Goal: Register for event/course

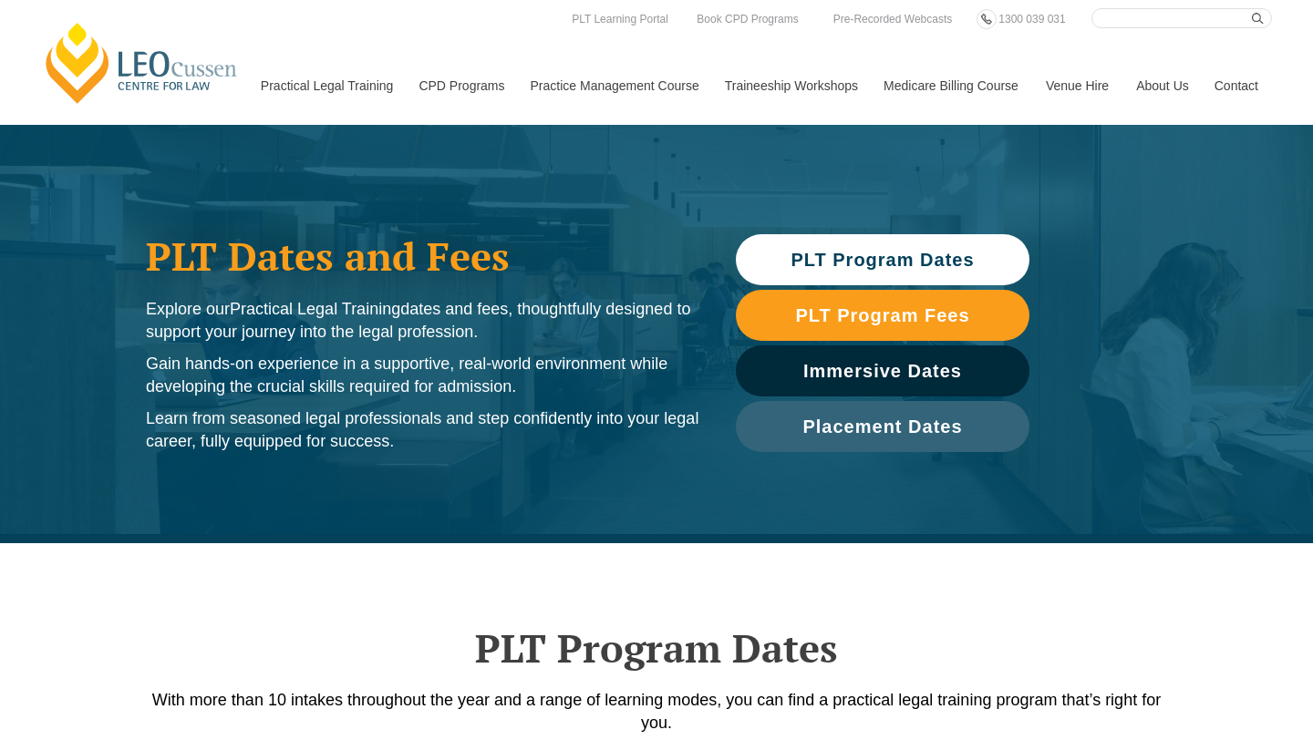
click at [979, 252] on span "PLT Program Dates" at bounding box center [882, 260] width 275 height 18
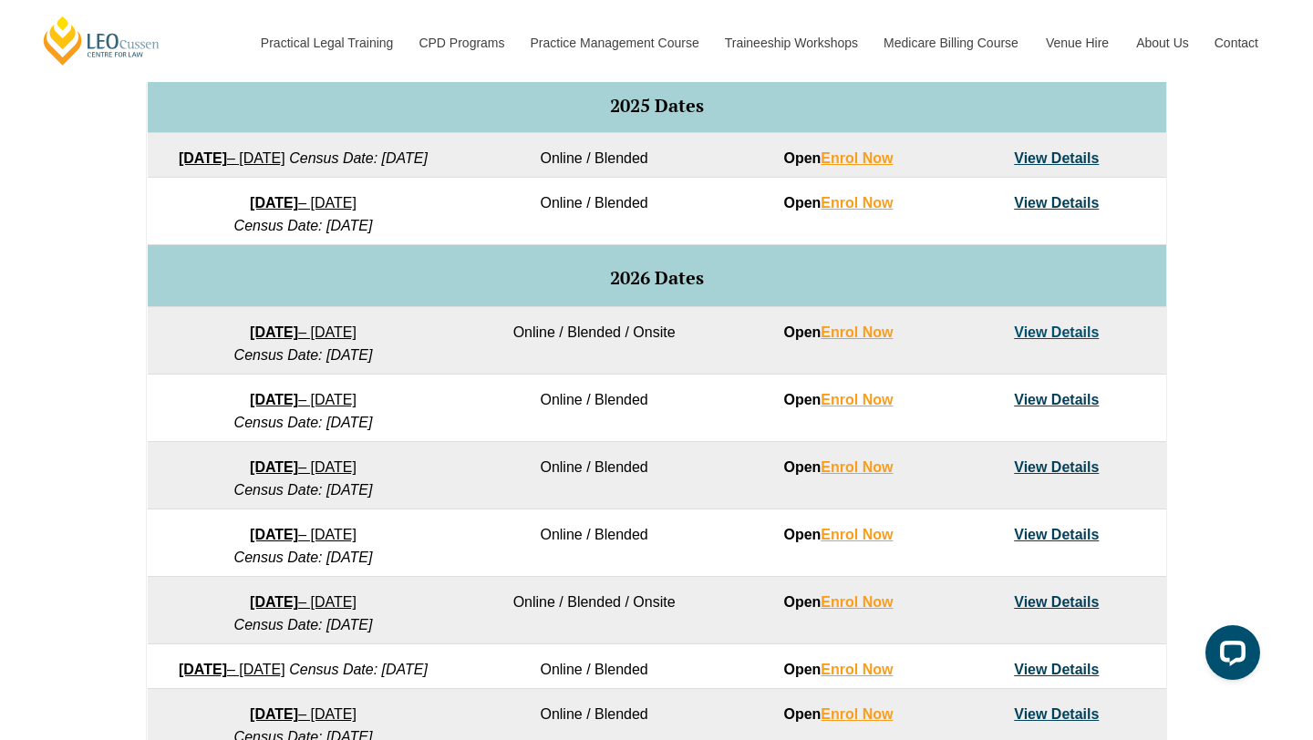
scroll to position [977, 0]
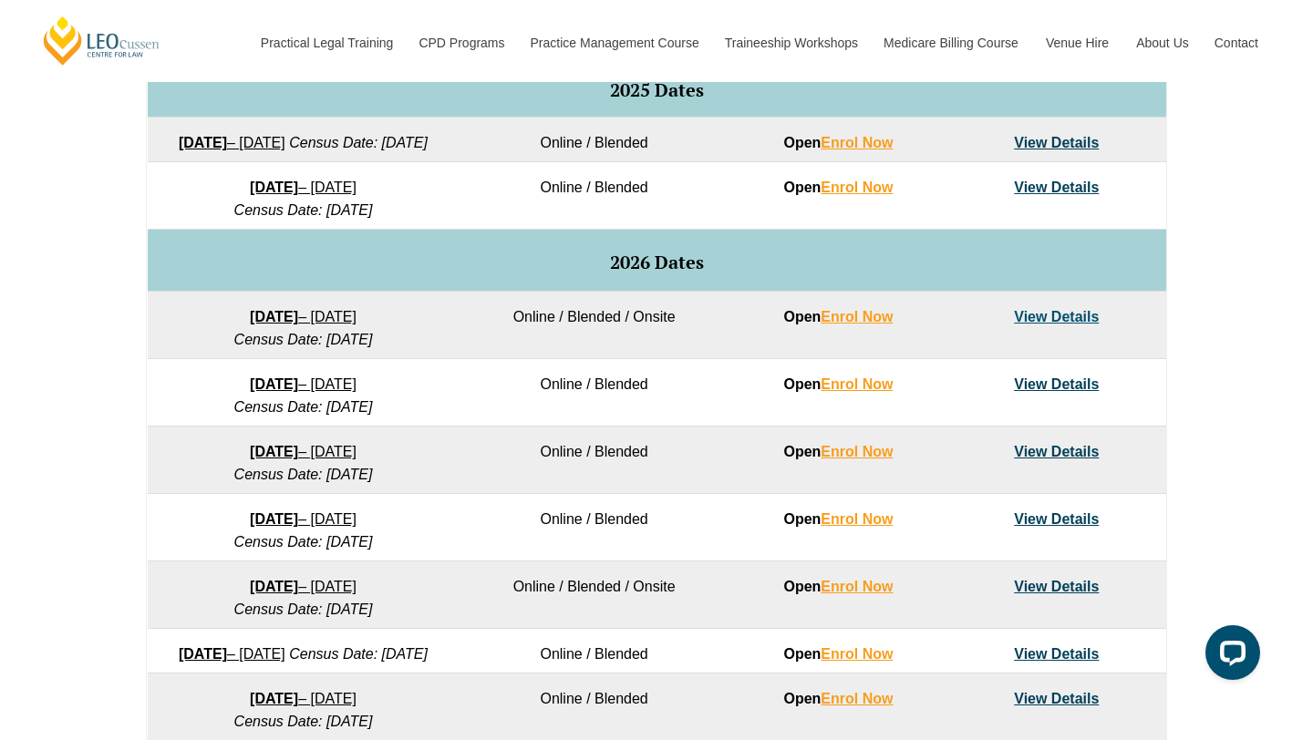
click at [1043, 325] on link "View Details" at bounding box center [1056, 317] width 85 height 16
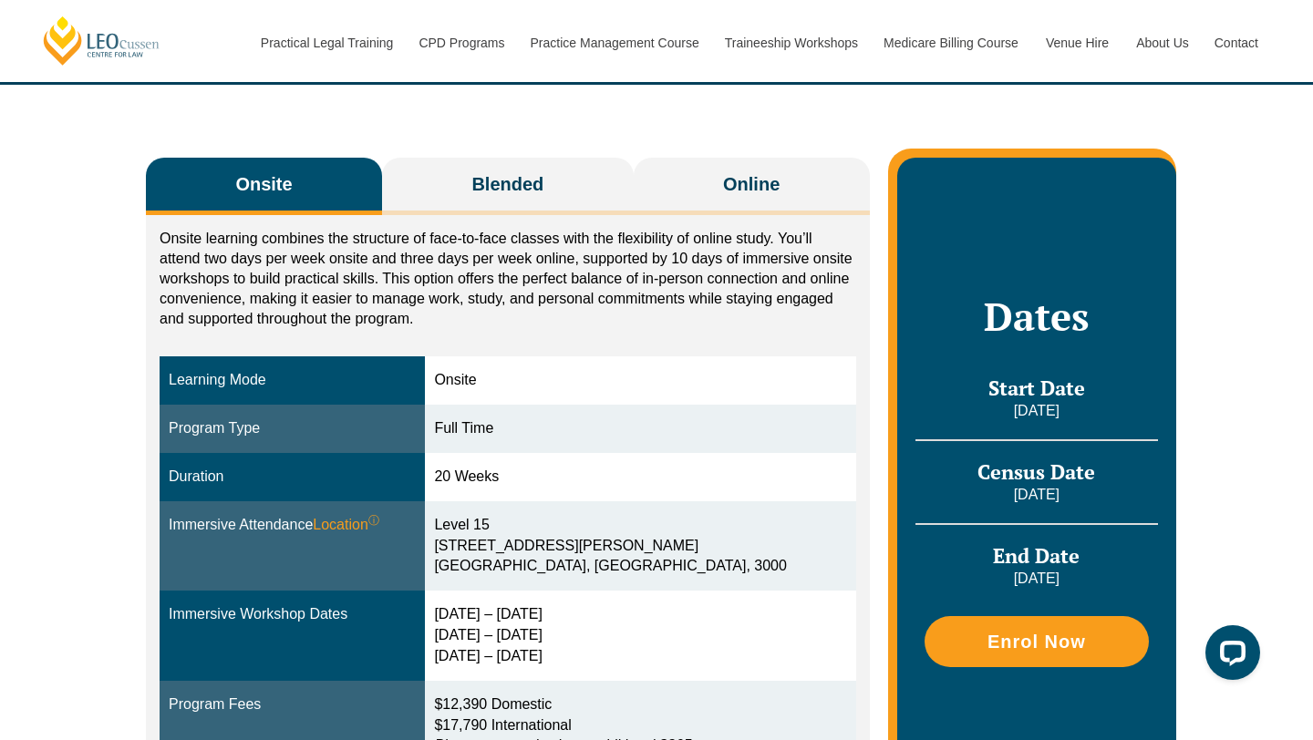
scroll to position [250, 0]
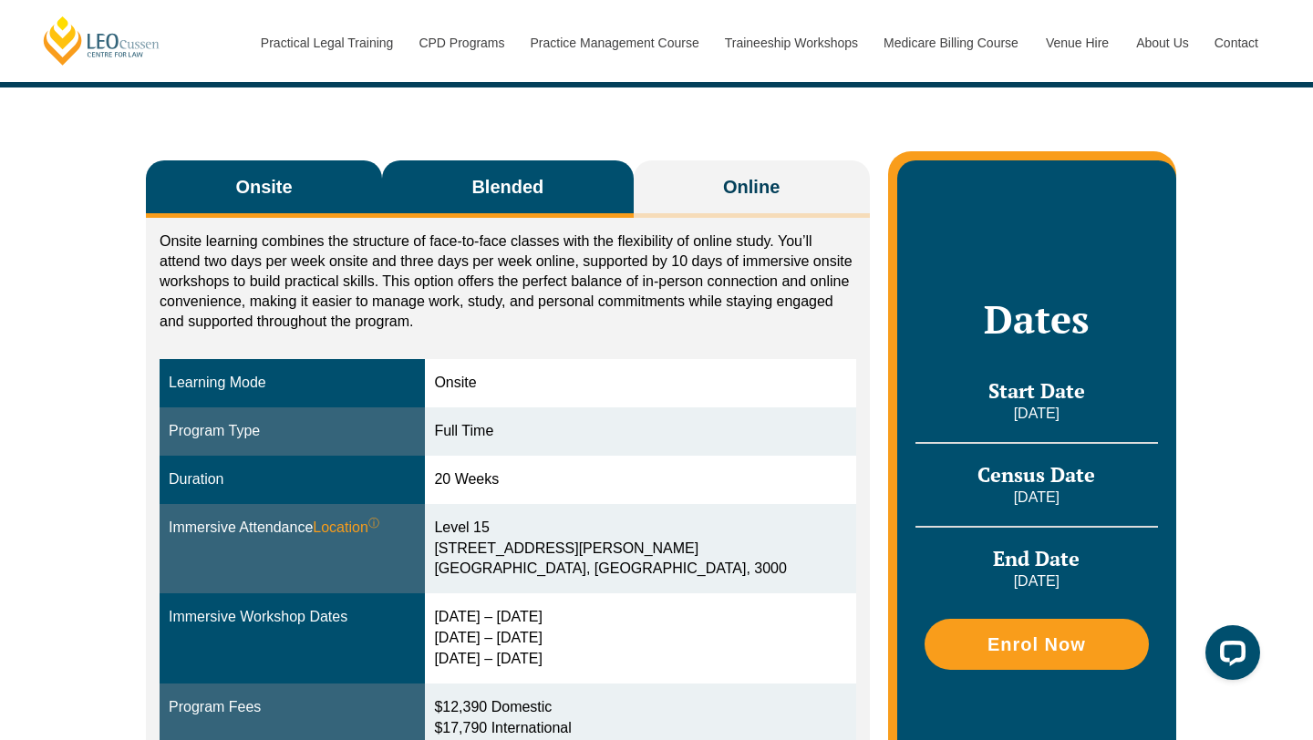
click at [616, 193] on button "Blended" at bounding box center [508, 188] width 252 height 57
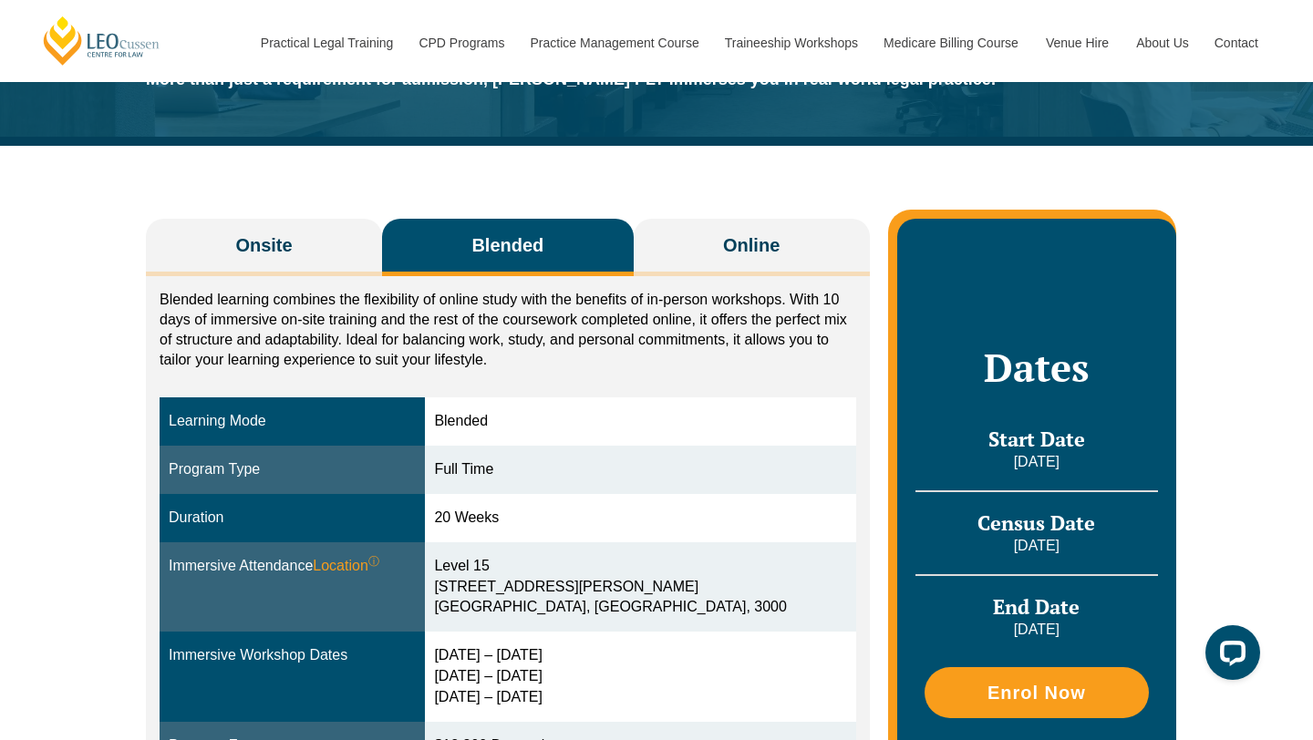
scroll to position [191, 0]
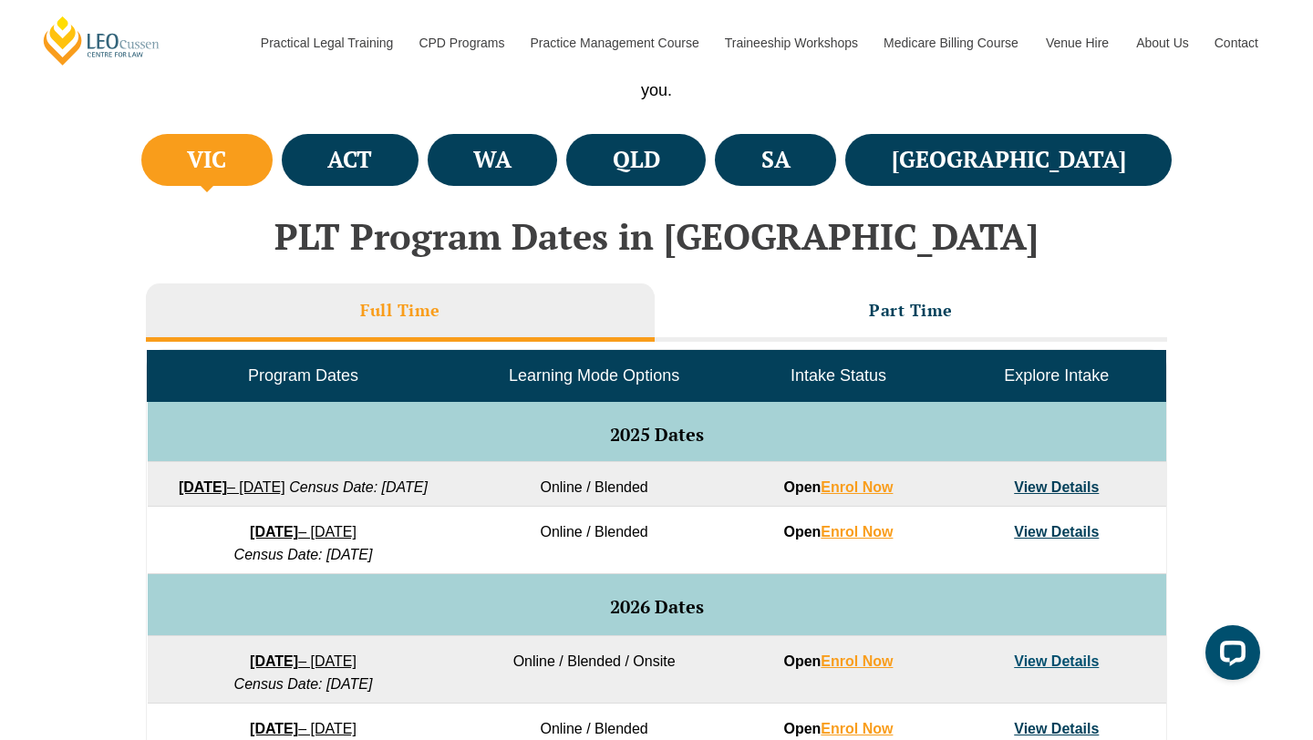
scroll to position [614, 0]
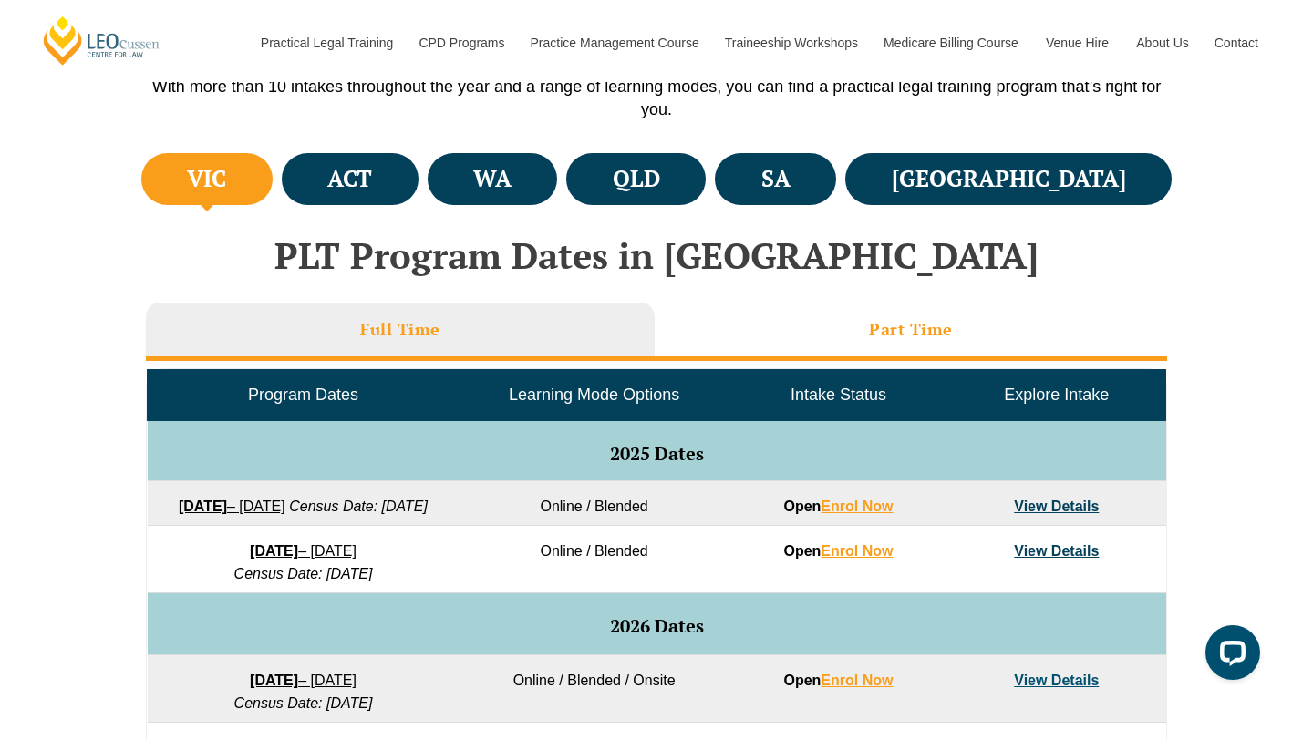
click at [808, 354] on li "Part Time" at bounding box center [911, 332] width 512 height 58
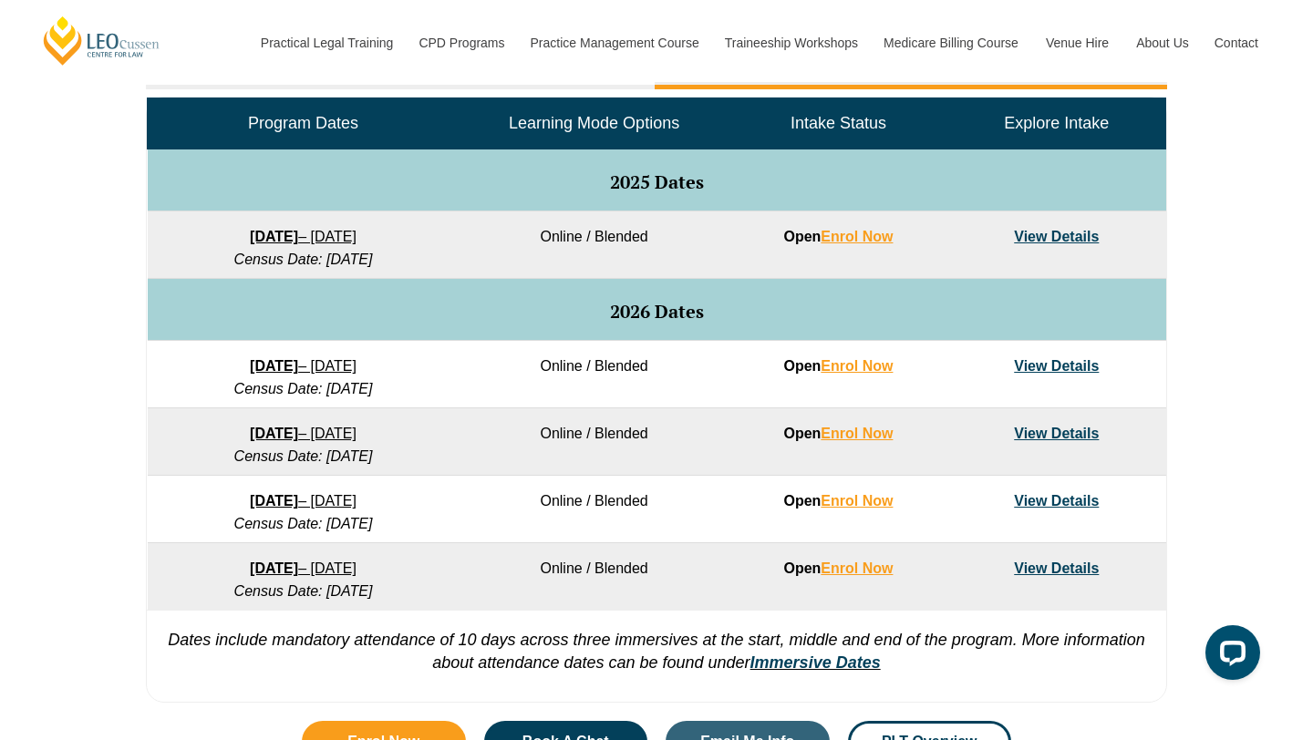
scroll to position [900, 0]
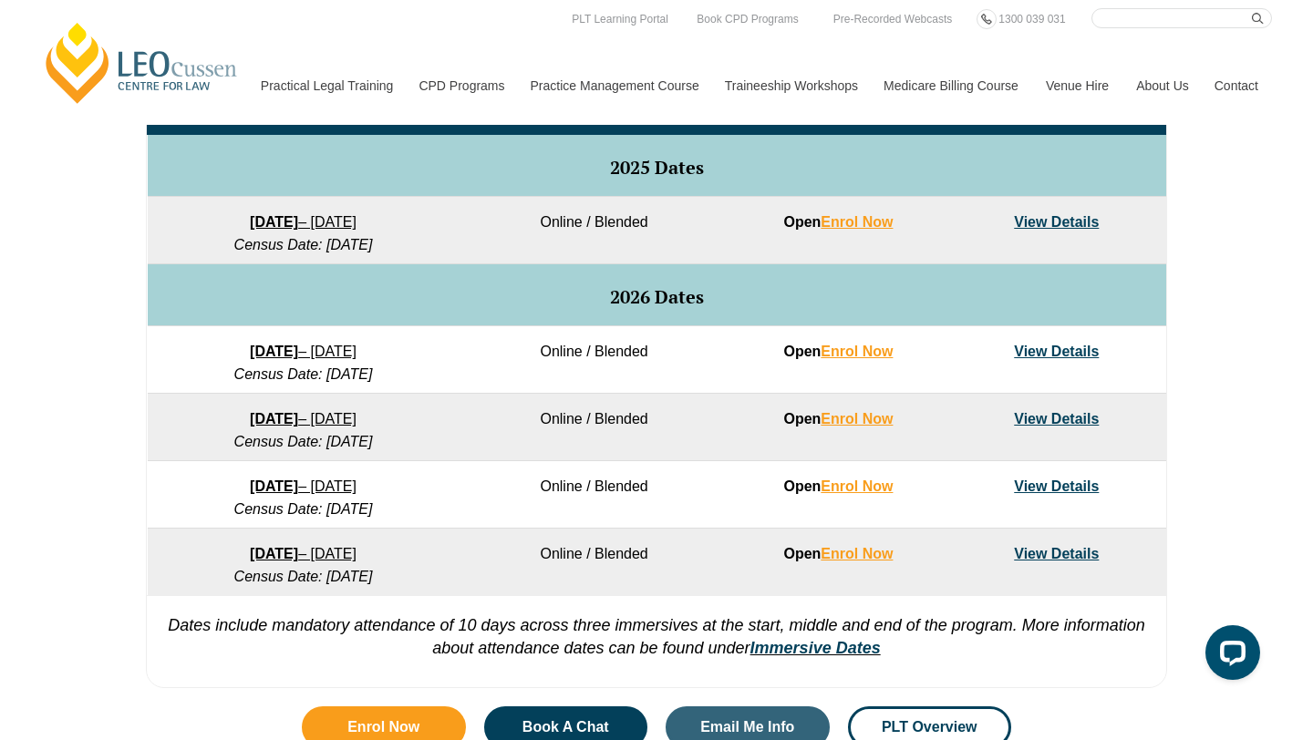
click at [1210, 213] on div "VIC ACT WA QLD SA NSW PLT Program Dates in Victoria Full Time Part Time Program…" at bounding box center [656, 279] width 1313 height 835
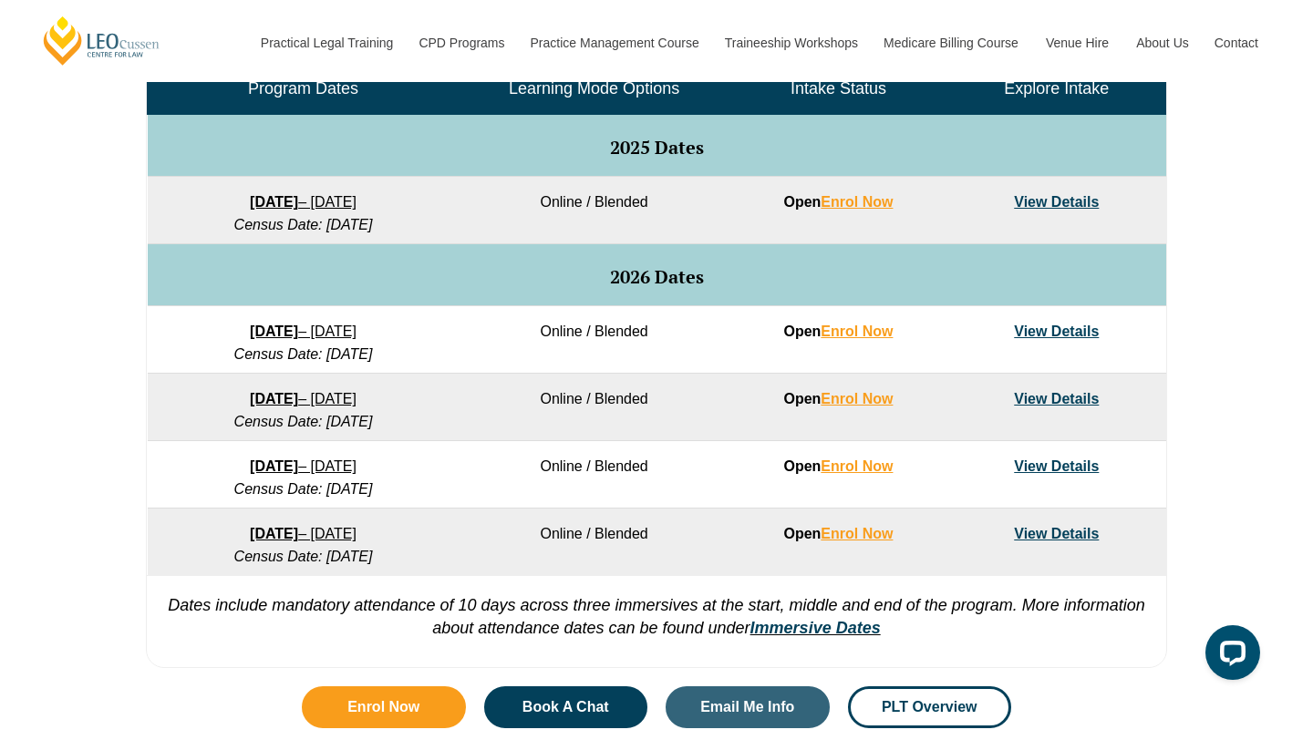
scroll to position [930, 0]
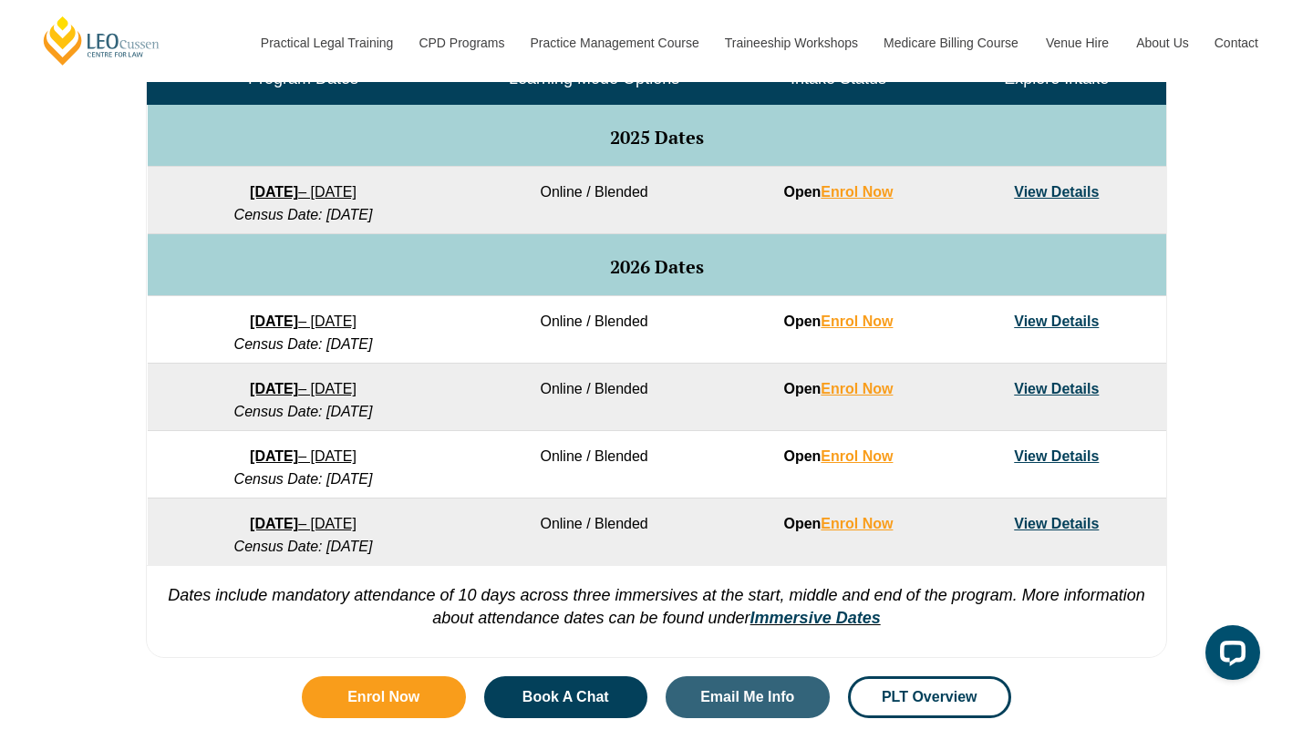
click at [1063, 389] on link "View Details" at bounding box center [1056, 389] width 85 height 16
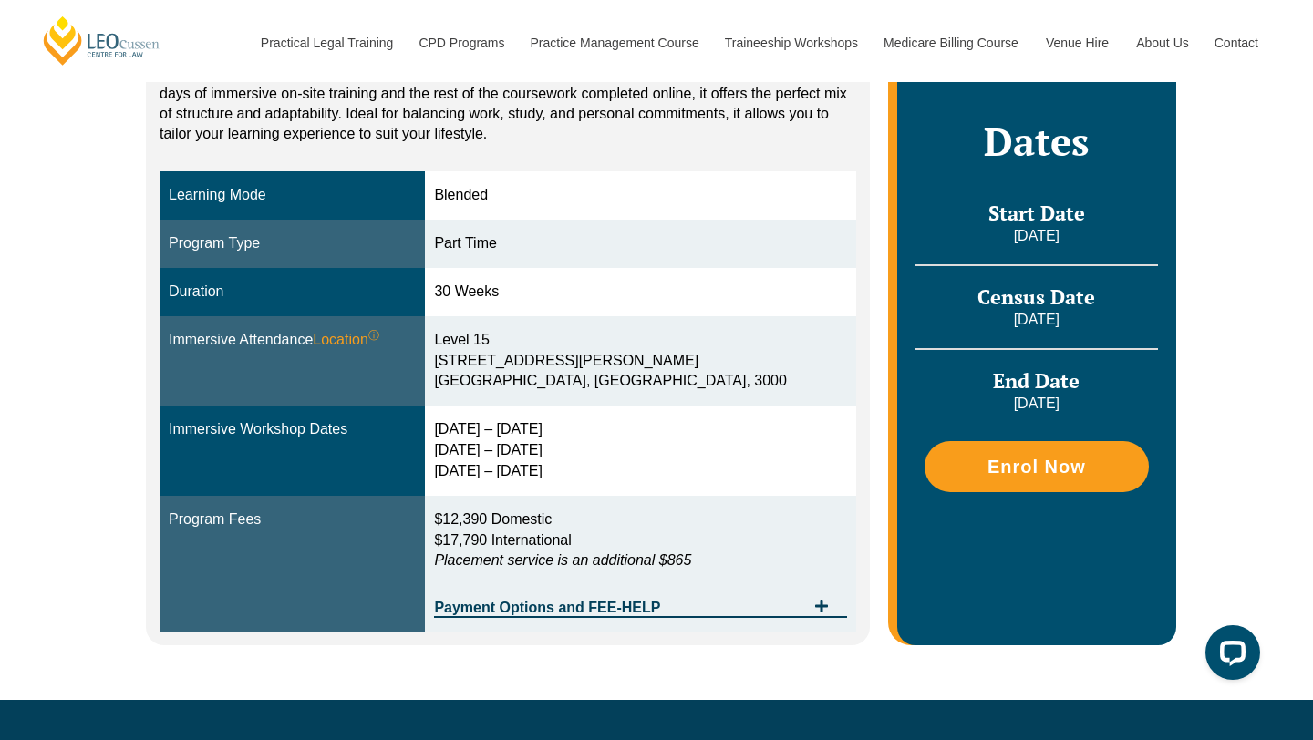
scroll to position [413, 0]
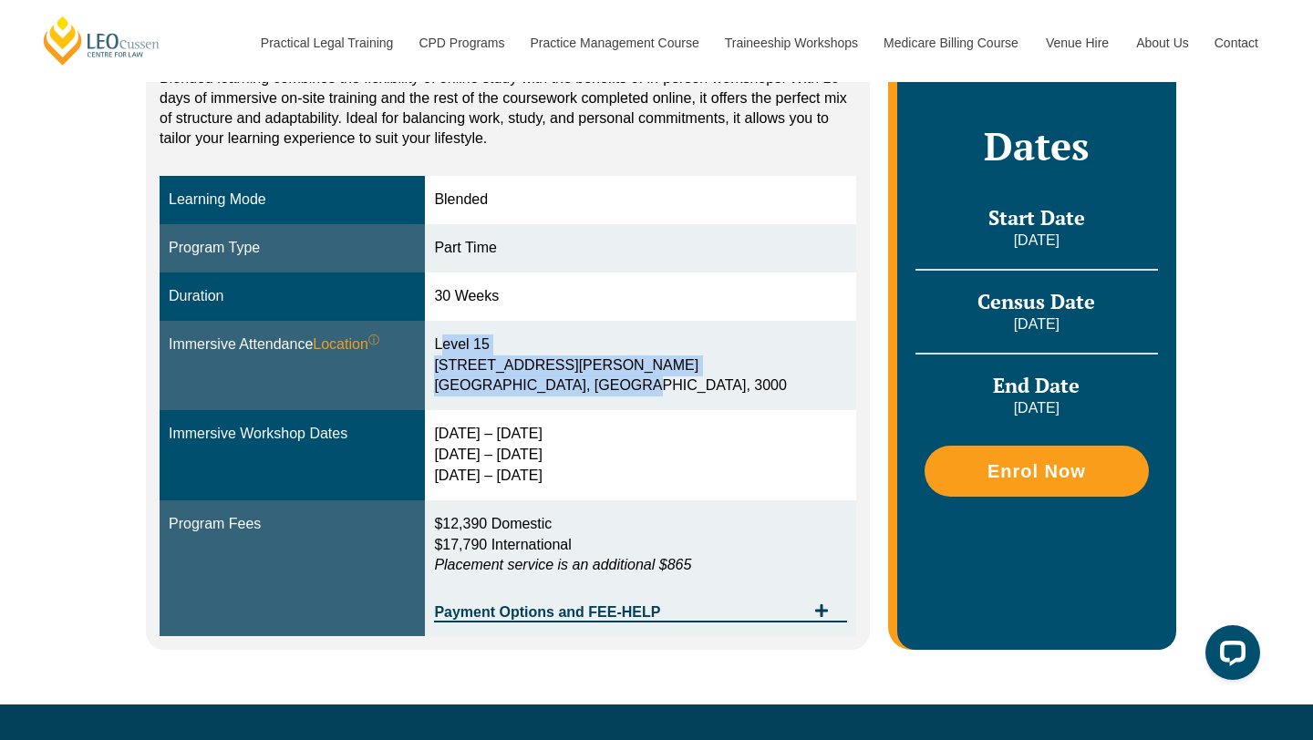
drag, startPoint x: 483, startPoint y: 346, endPoint x: 654, endPoint y: 393, distance: 177.0
click at [654, 393] on div "[STREET_ADDRESS][PERSON_NAME]" at bounding box center [640, 366] width 412 height 63
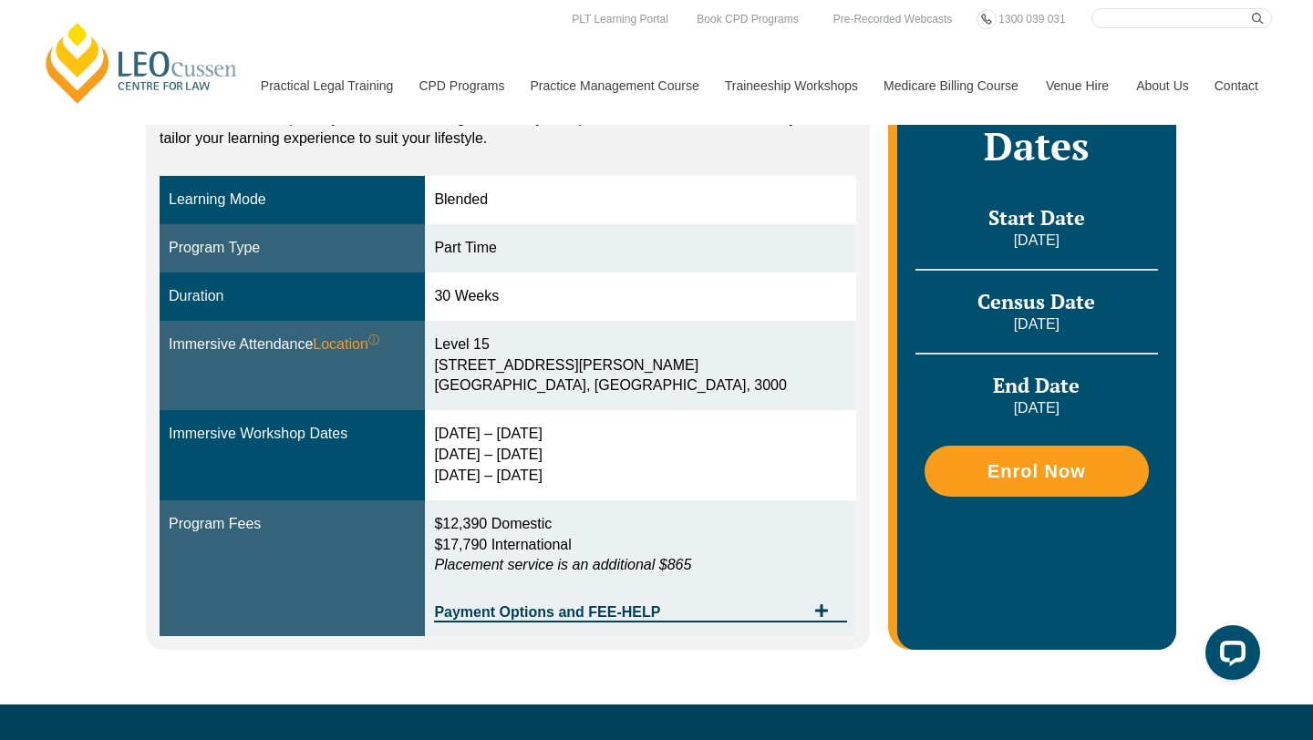
click at [1238, 436] on div "Blended Online Blended learning combines the flexibility of online study with t…" at bounding box center [656, 314] width 1313 height 781
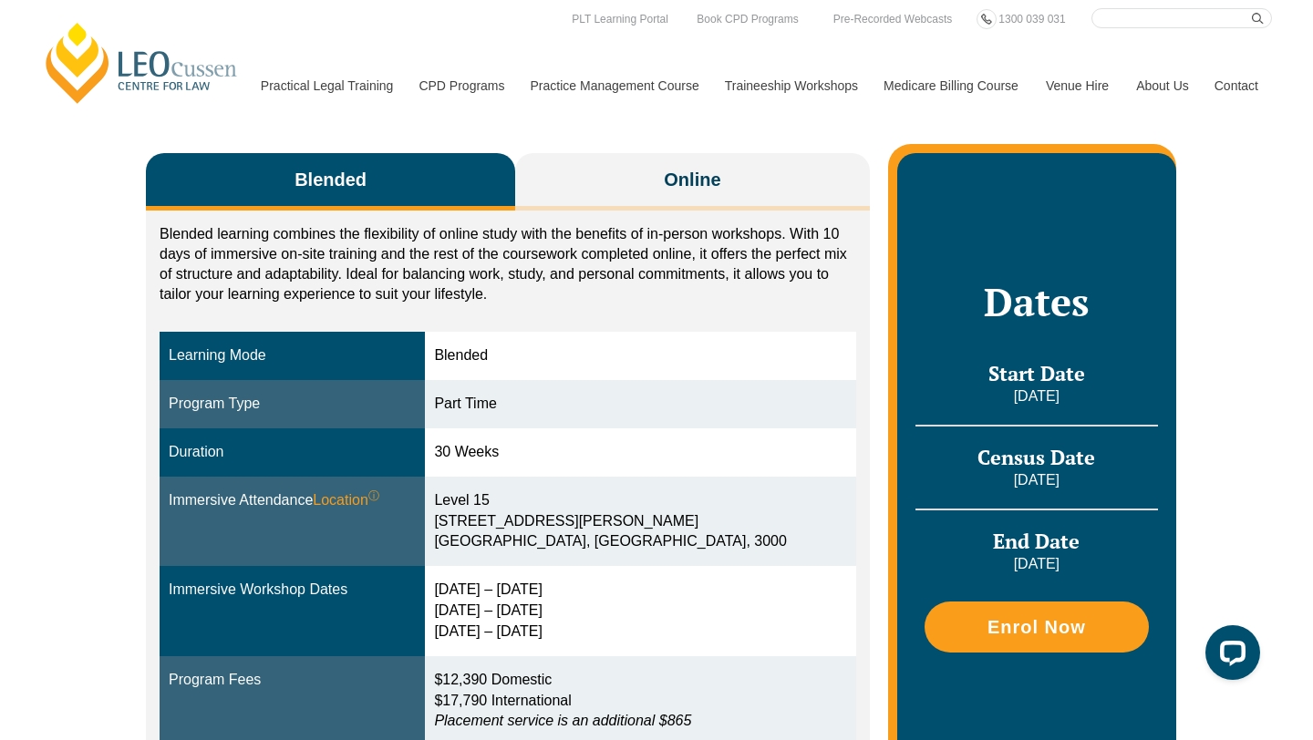
scroll to position [245, 0]
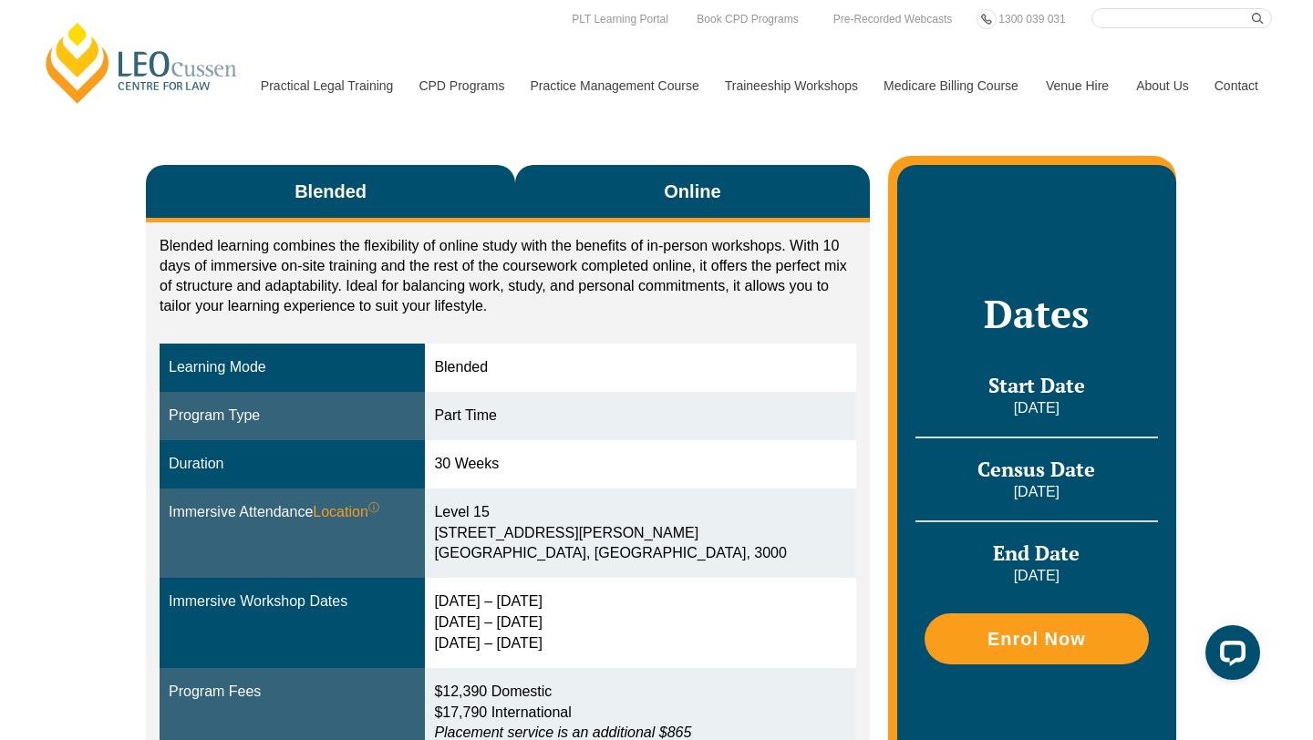
click at [688, 202] on span "Online" at bounding box center [692, 192] width 57 height 26
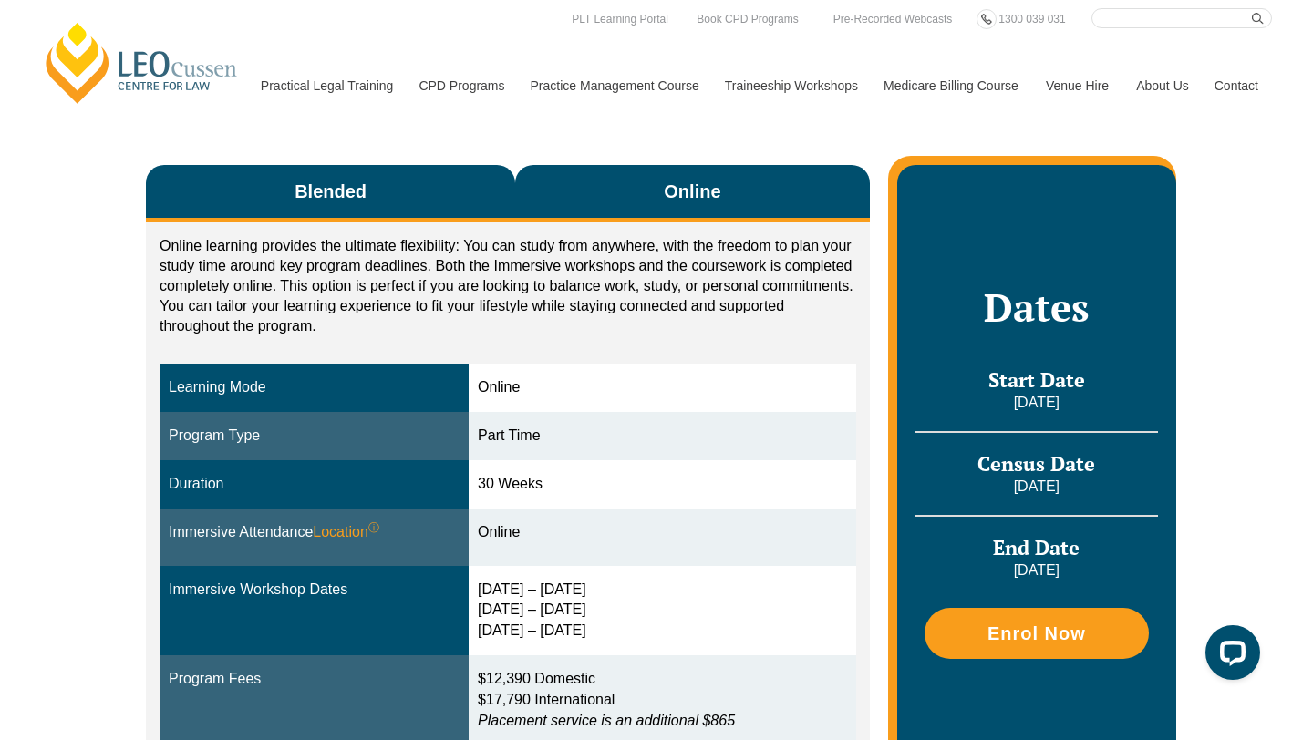
click at [429, 202] on button "Blended" at bounding box center [330, 193] width 369 height 57
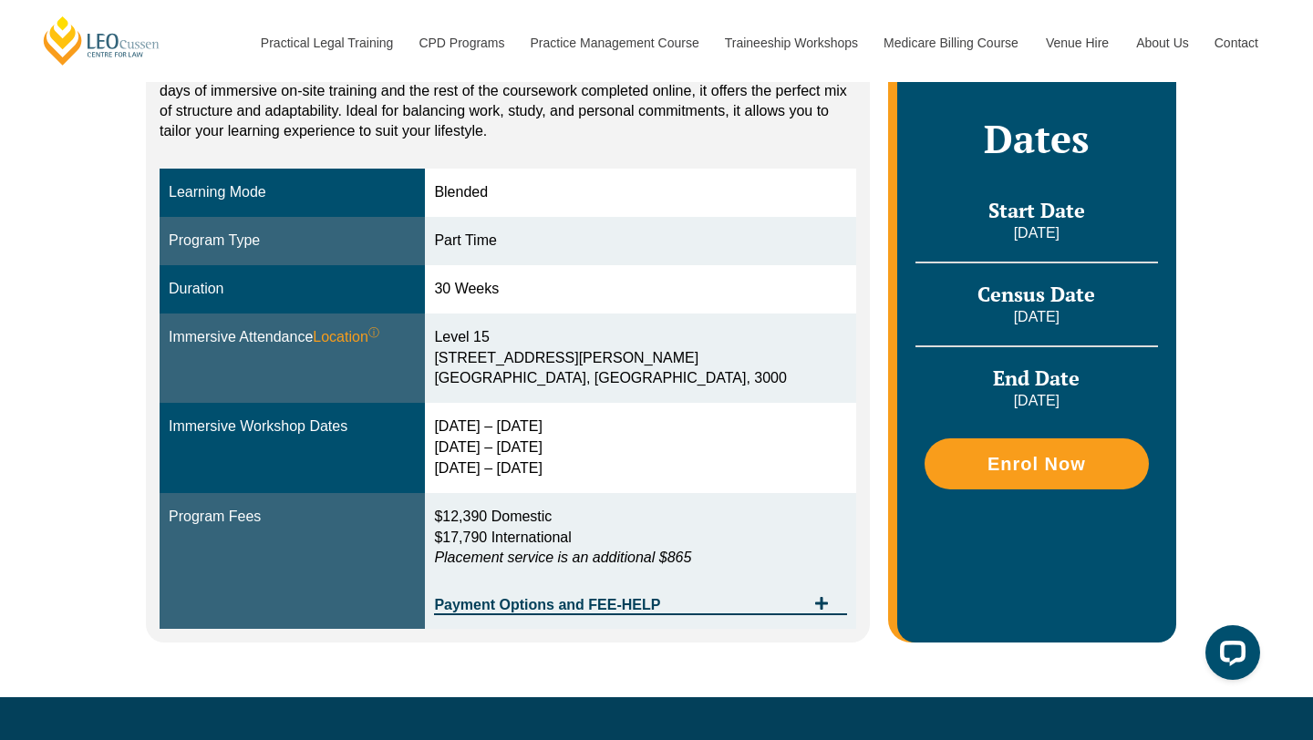
scroll to position [383, 0]
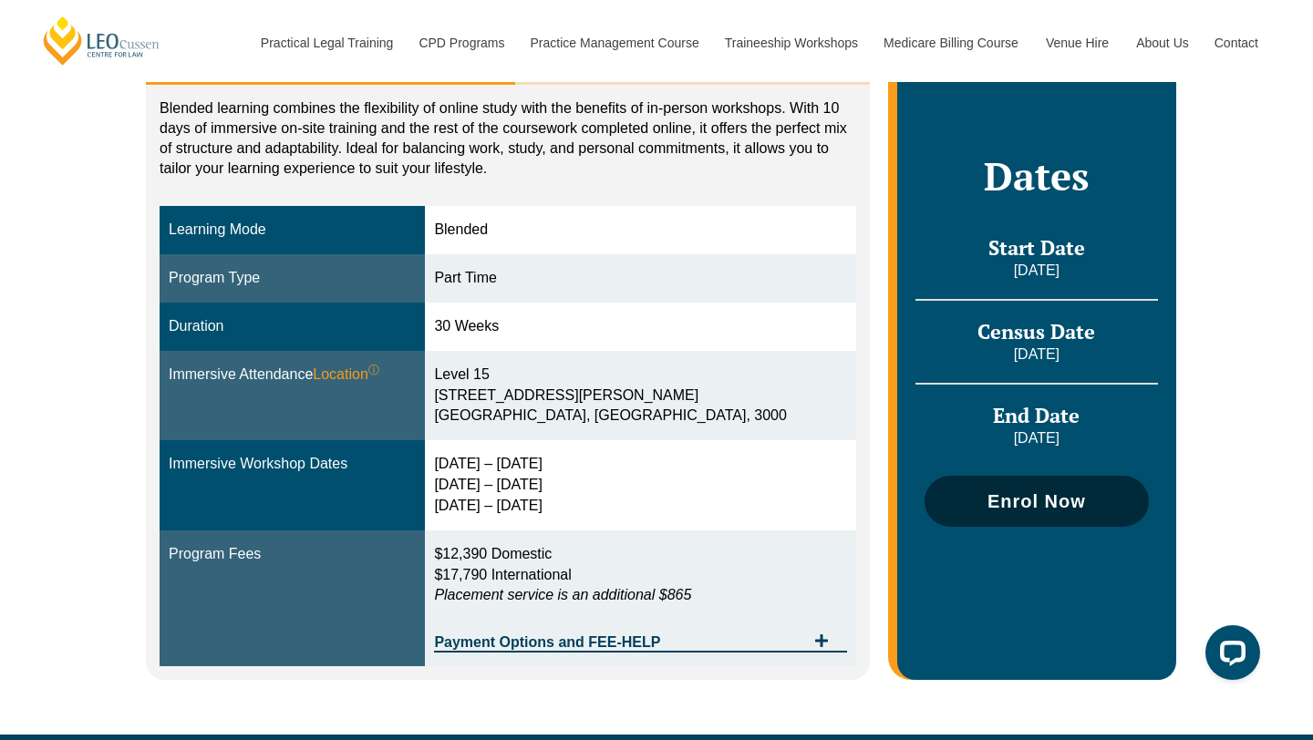
click at [1032, 479] on link "Enrol Now" at bounding box center [1037, 501] width 224 height 51
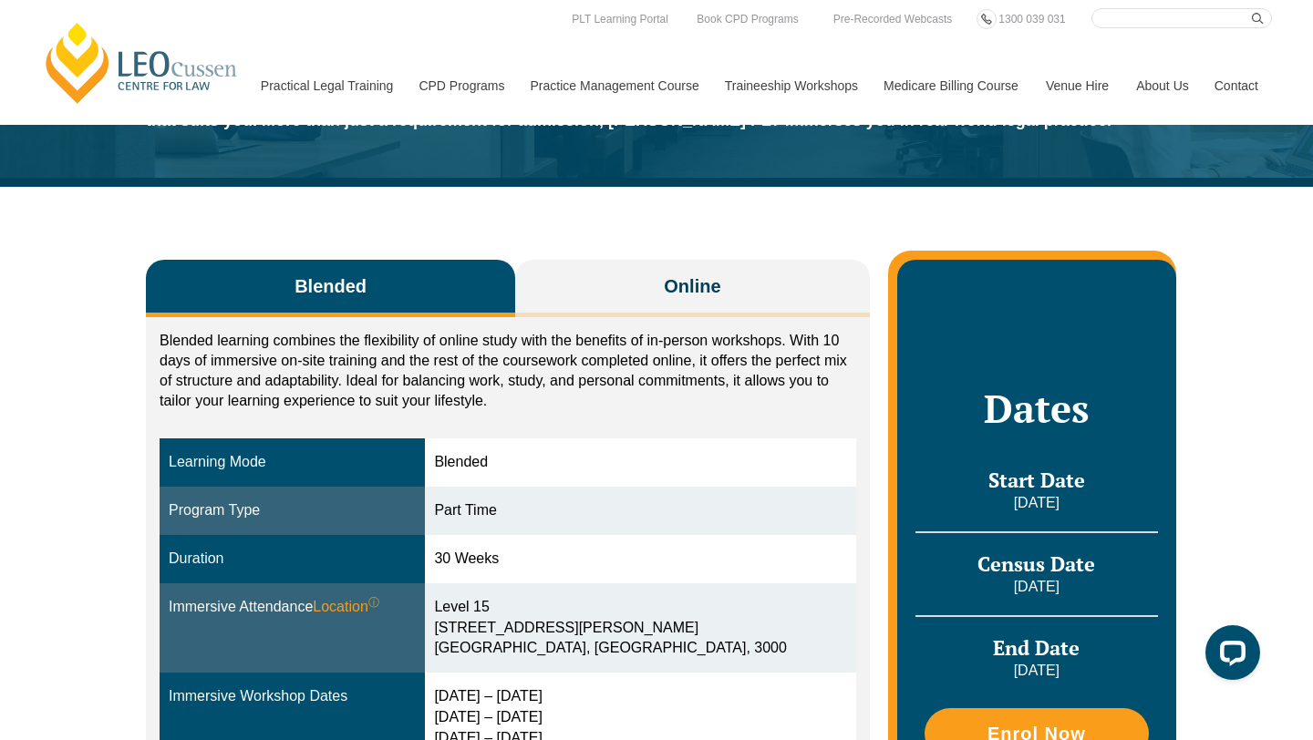
scroll to position [144, 0]
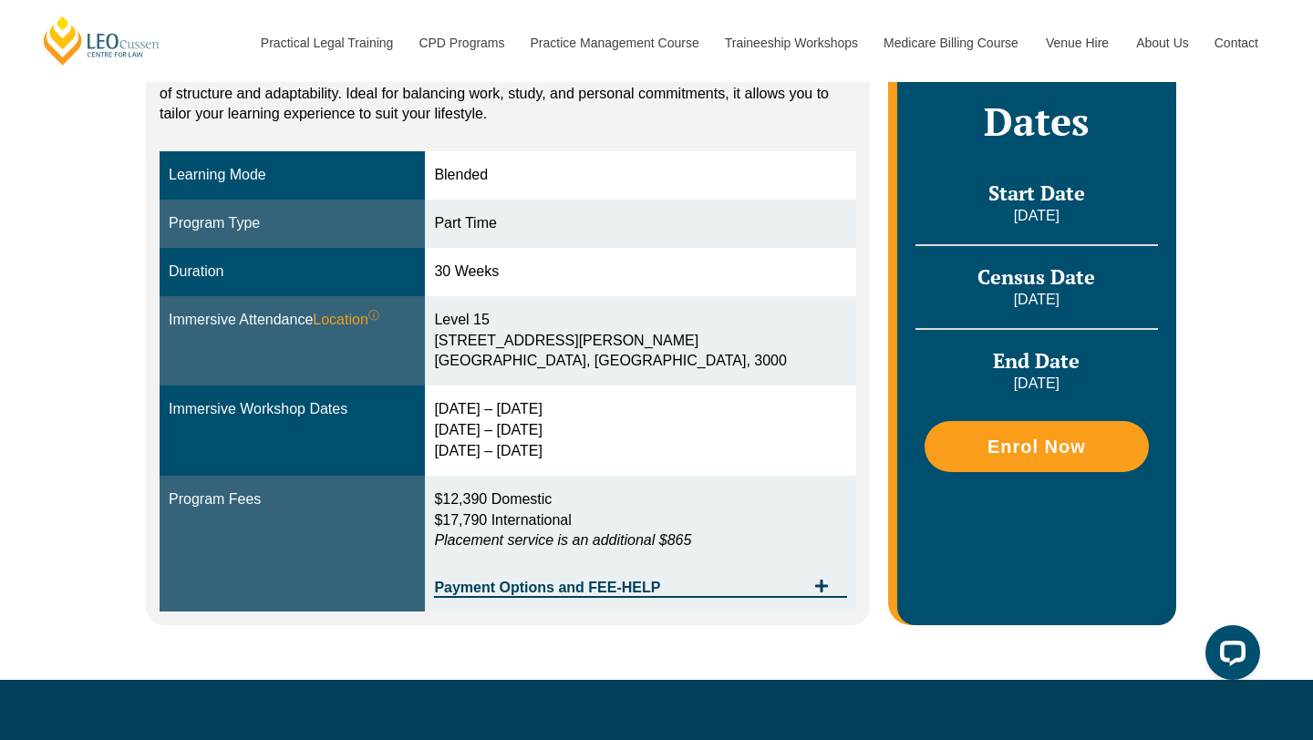
scroll to position [439, 0]
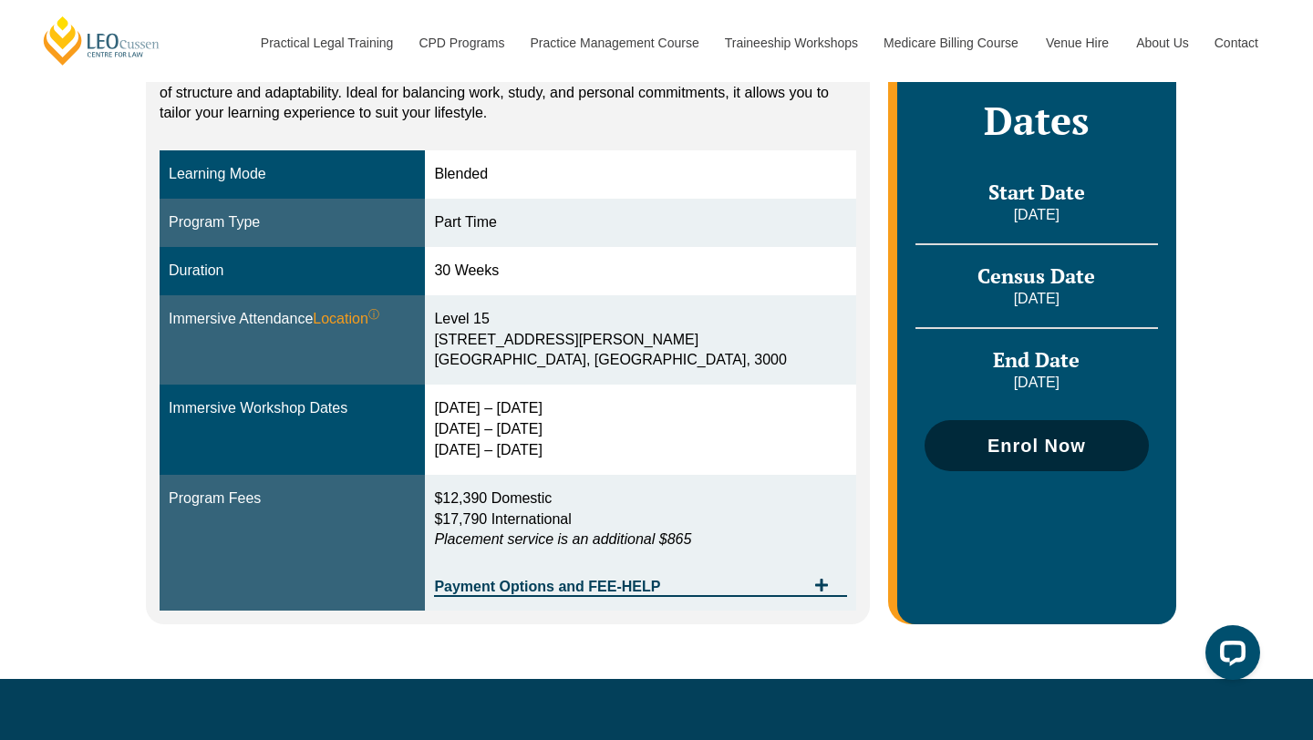
click at [1026, 444] on span "Enrol Now" at bounding box center [1036, 446] width 98 height 18
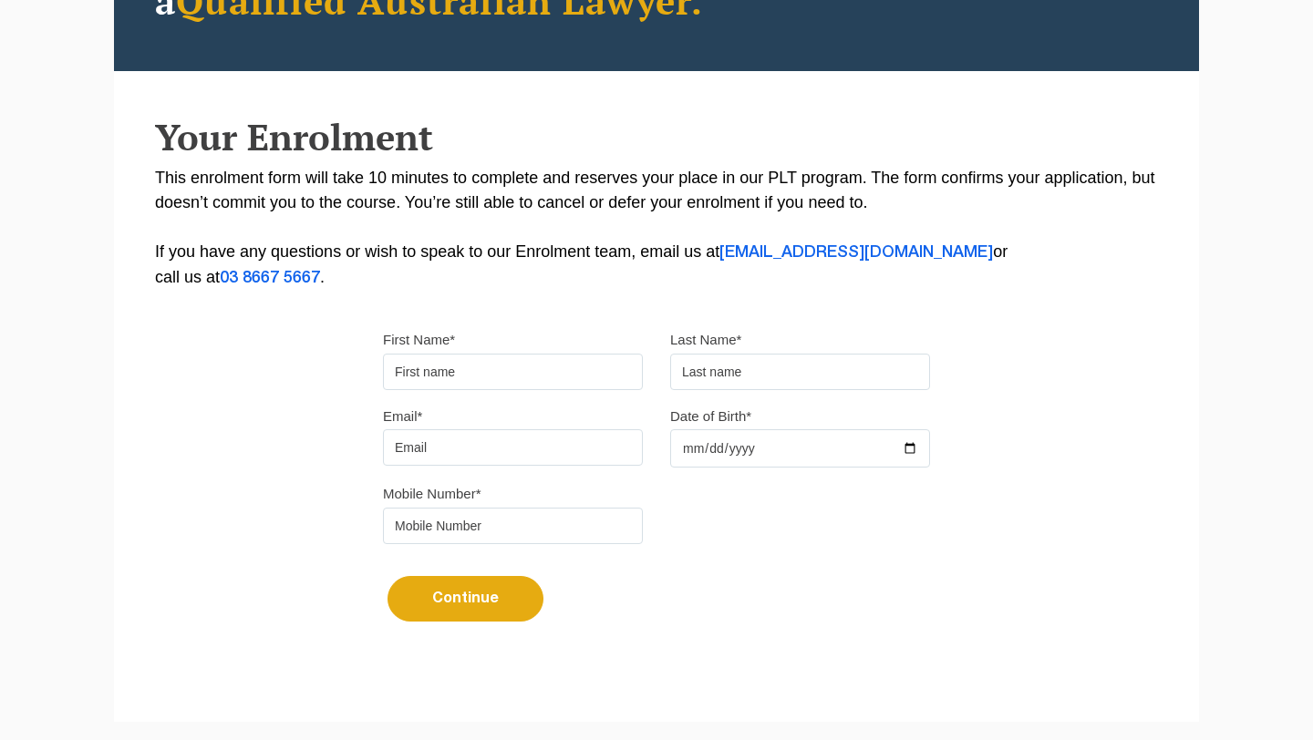
click at [533, 388] on input "First Name*" at bounding box center [513, 372] width 260 height 36
type input "Anastasia"
type input "Kolesnikov"
type input "annie.kolesnikov@yahoo.com.au"
type input "0411673663"
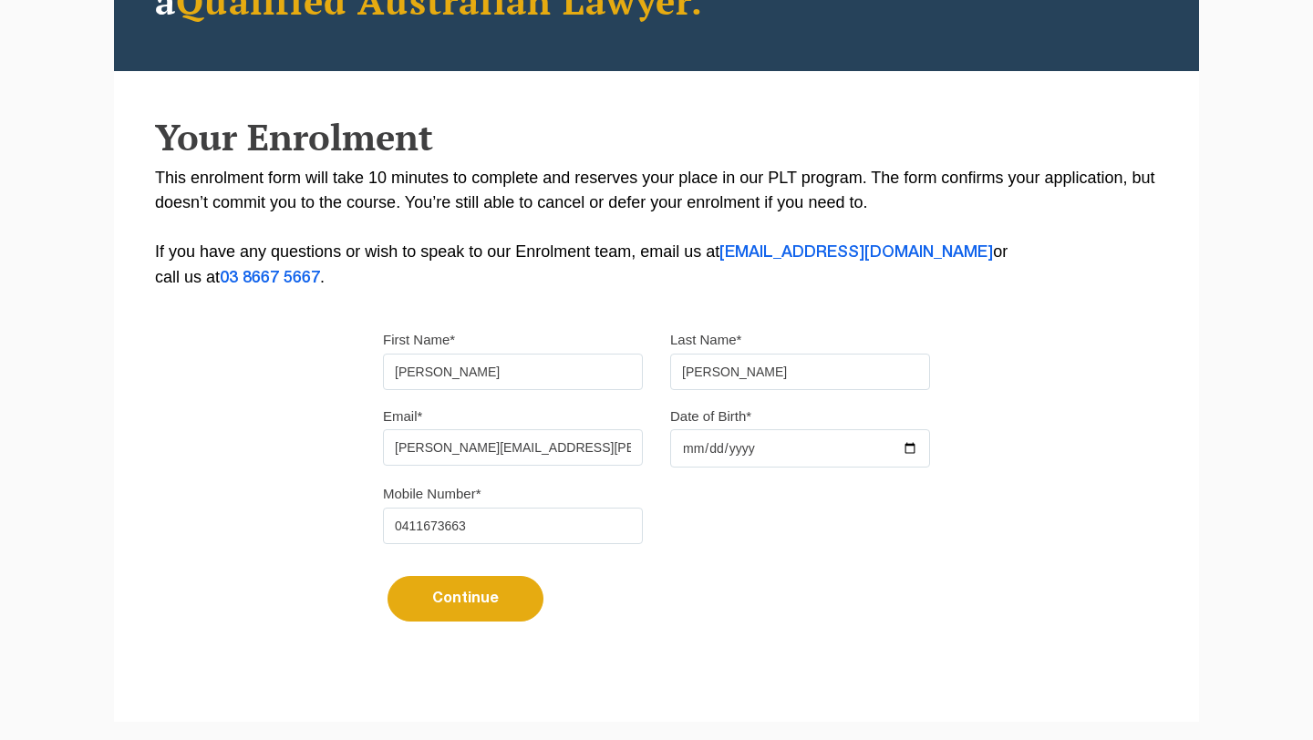
click at [759, 447] on input "Date of Birth*" at bounding box center [800, 448] width 260 height 38
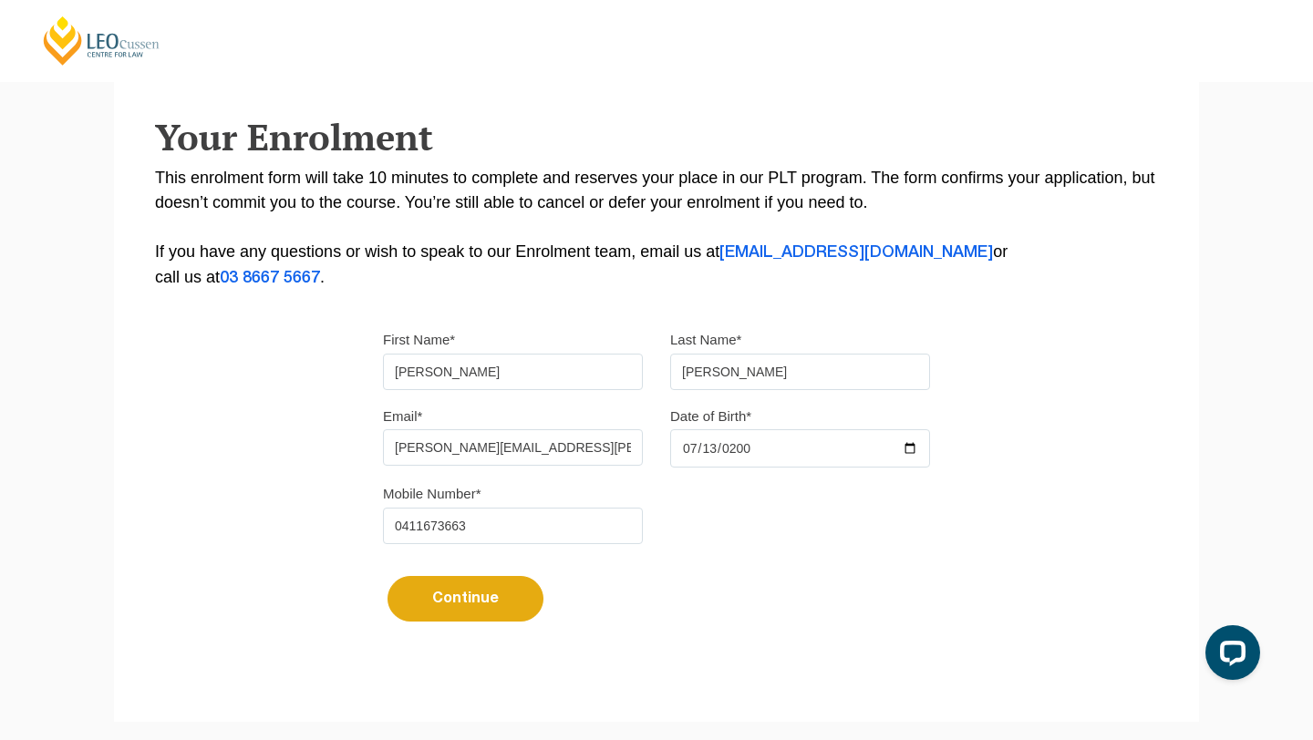
type input "2001-07-13"
click at [654, 639] on form "First Name* Anastasia Last Name* Kolesnikov Email* annie.kolesnikov@yahoo.com.a…" at bounding box center [656, 483] width 547 height 367
click at [511, 620] on button "Continue" at bounding box center [466, 599] width 156 height 46
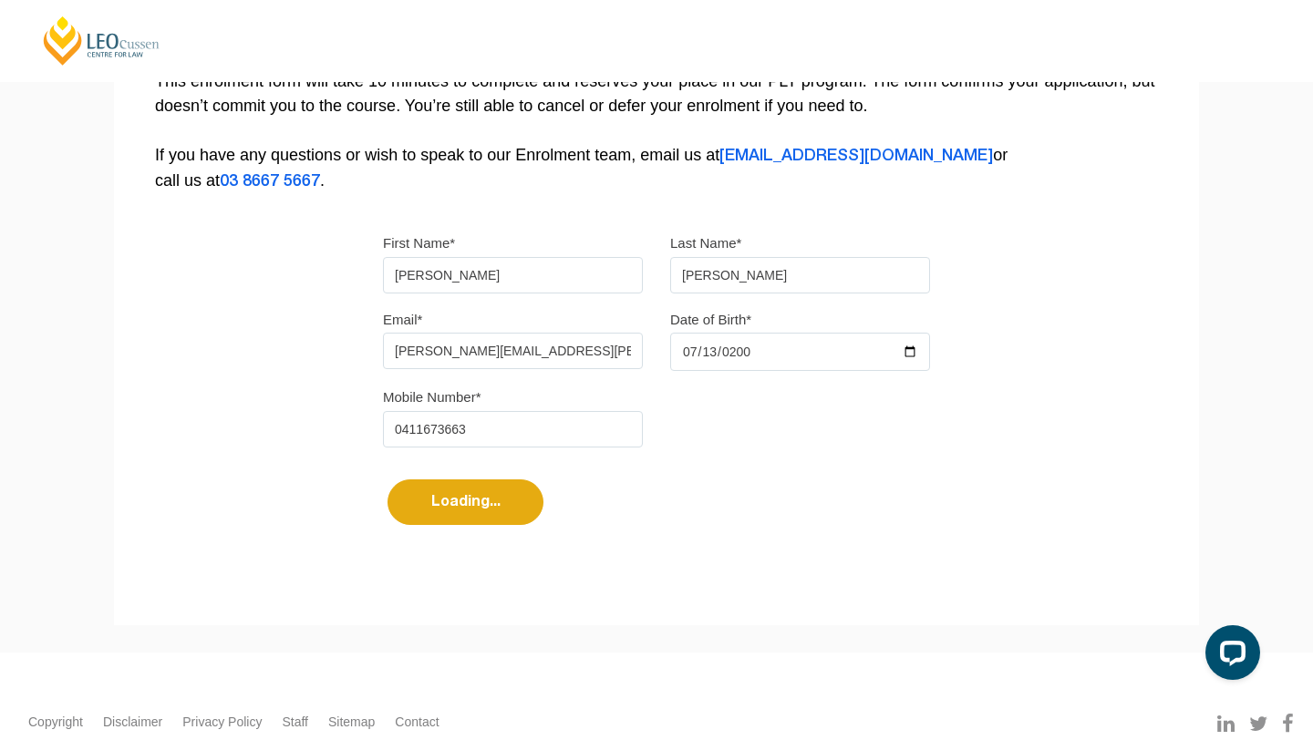
select select
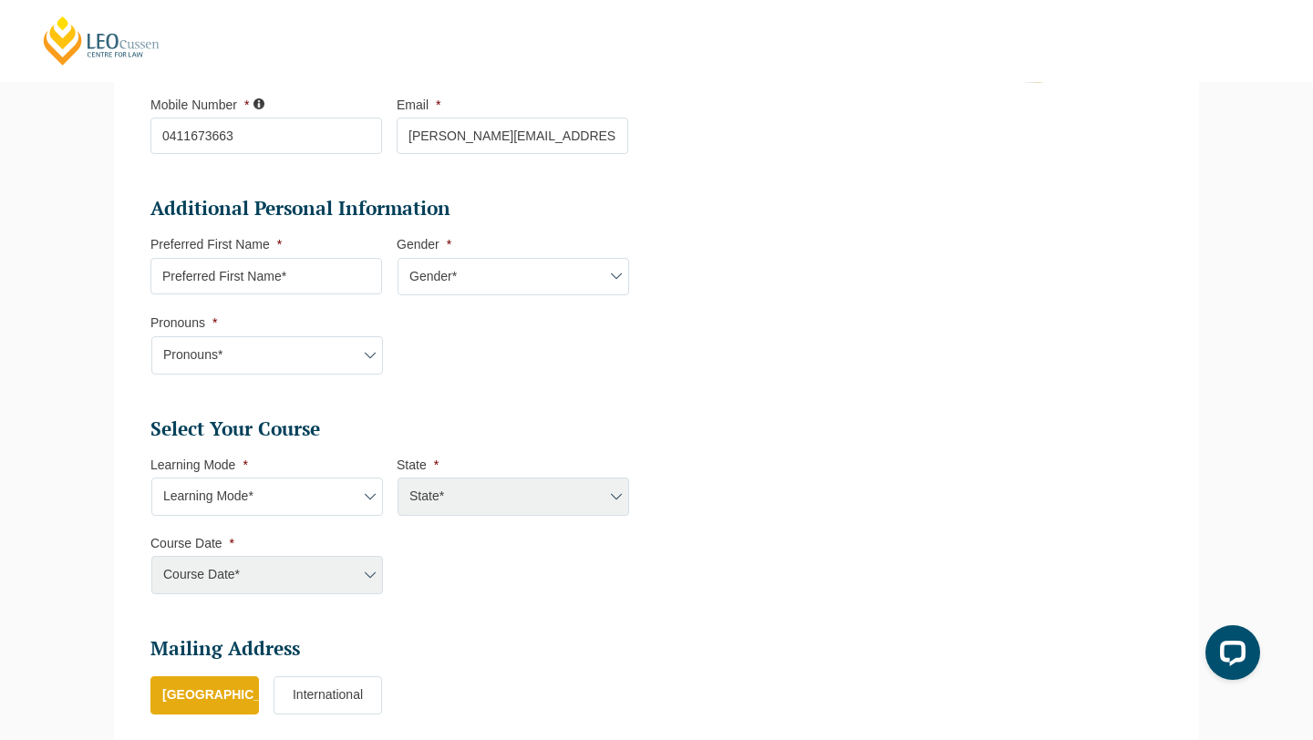
scroll to position [505, 0]
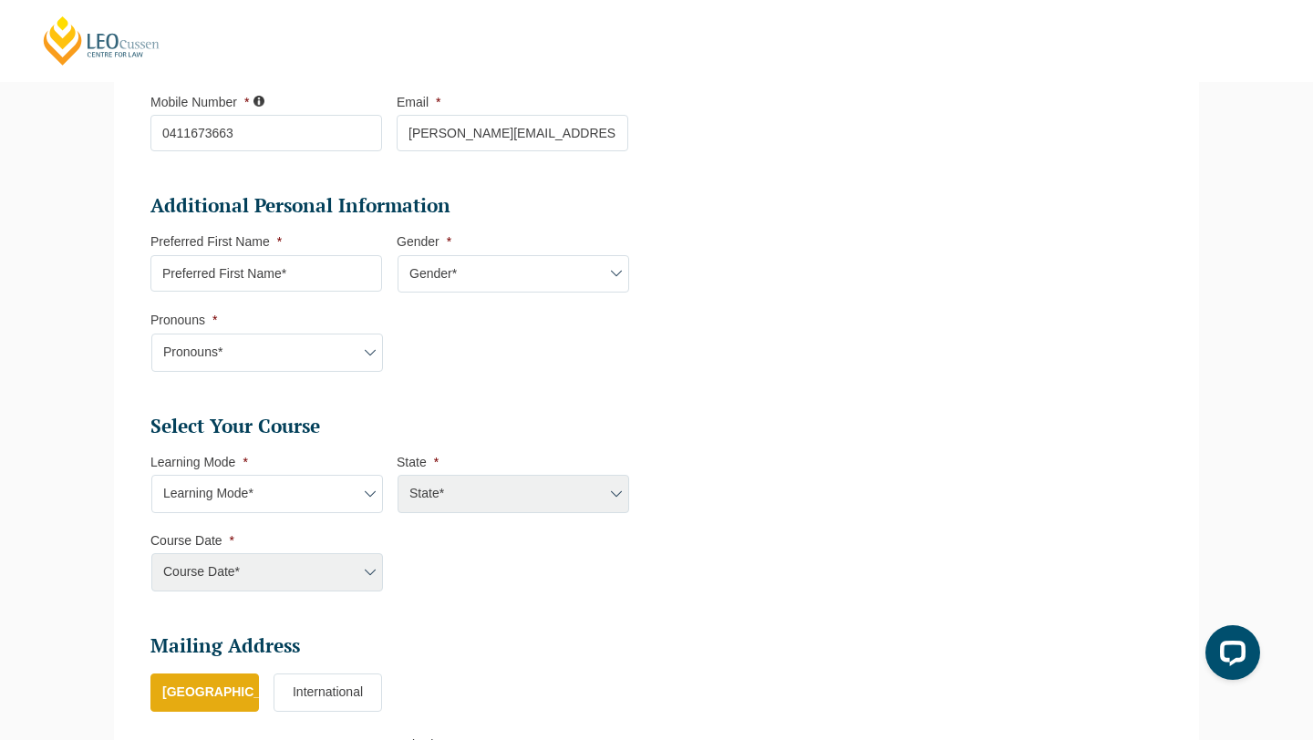
click at [286, 271] on input "Preferred First Name *" at bounding box center [266, 273] width 232 height 36
type input "Annie"
click at [538, 289] on select "Gender* Male Female Nonbinary Intersex Prefer not to disclose Other" at bounding box center [514, 274] width 232 height 38
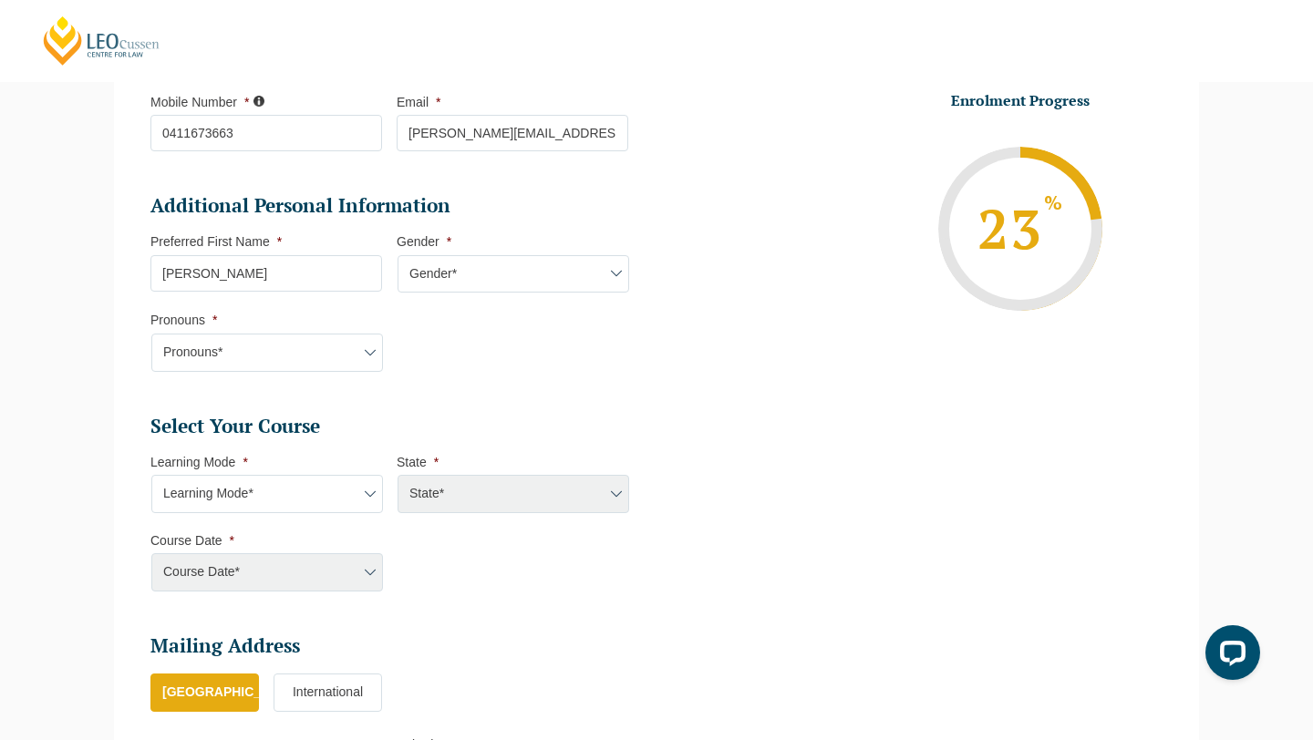
select select "Female"
click at [324, 356] on select "Pronouns* She/Her/Hers He/Him/His They/Them/Theirs Other Prefer not to disclose" at bounding box center [267, 353] width 232 height 38
select select "She/Her/Hers"
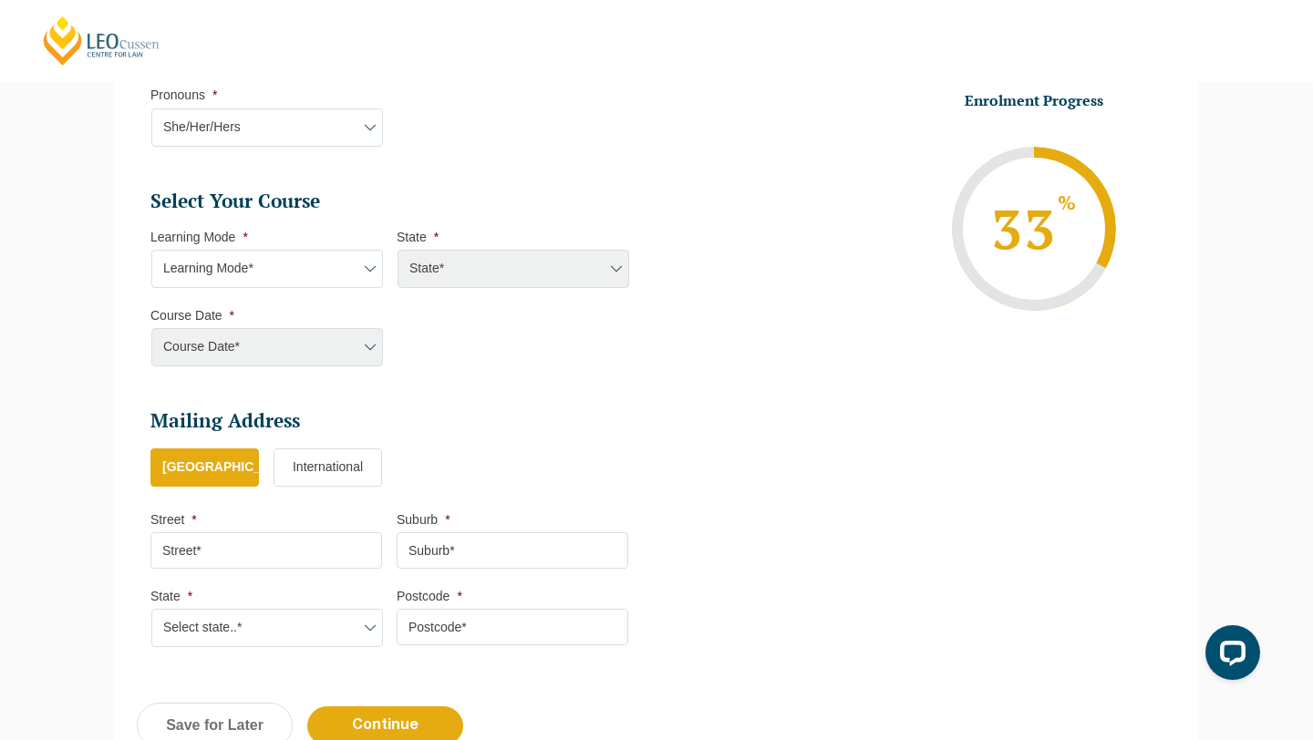
scroll to position [752, 0]
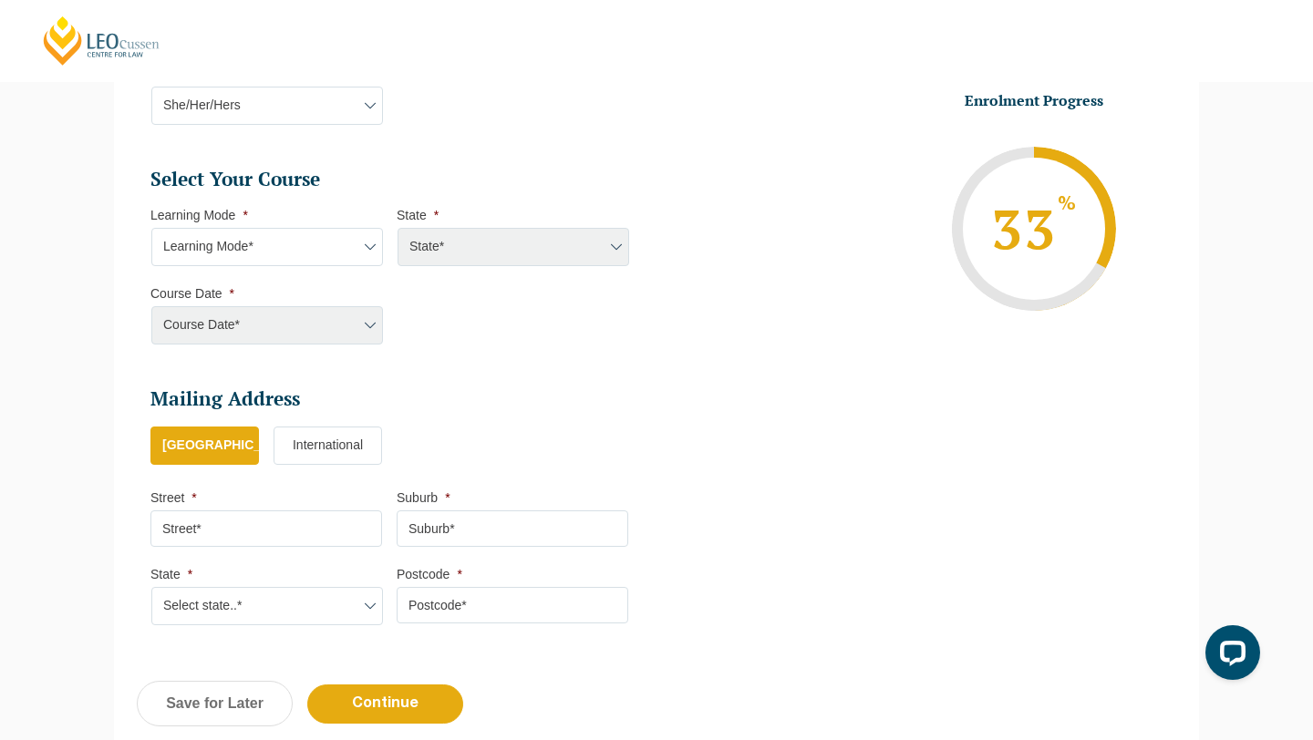
click at [333, 262] on select "Learning Mode* Online Full Time Learning Online Part Time Learning Blended Full…" at bounding box center [267, 247] width 232 height 38
select select "Blended Part Time Learning"
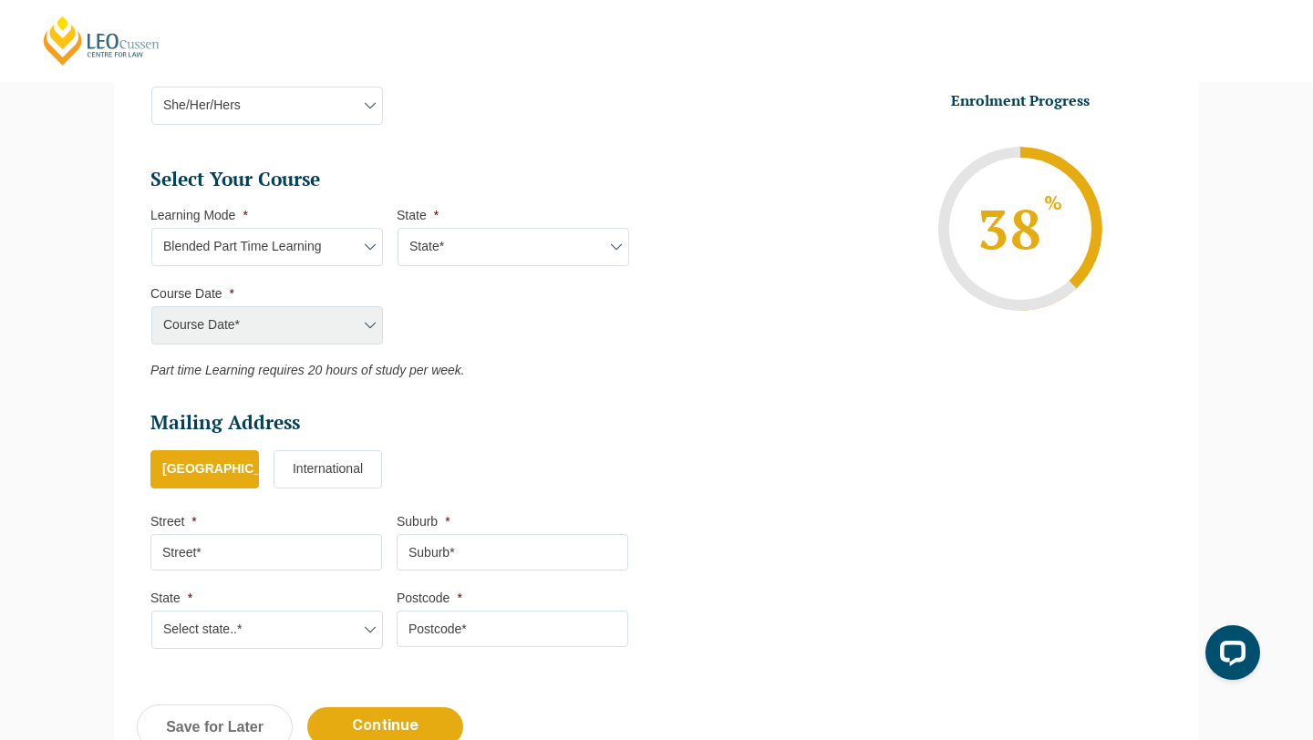
click at [581, 251] on select "State* ACT/NSW QLD VIC WA" at bounding box center [514, 247] width 232 height 38
select select "VIC"
click at [367, 335] on select "Course Date* September 2025 (08-Sep-2025 to 17-Apr-2026) January 2026 (27-Jan-2…" at bounding box center [267, 325] width 232 height 38
select select "March 2026 (30-Mar-2026 to 23-Oct-2026)"
type input "Intake 05 March 2026 PT"
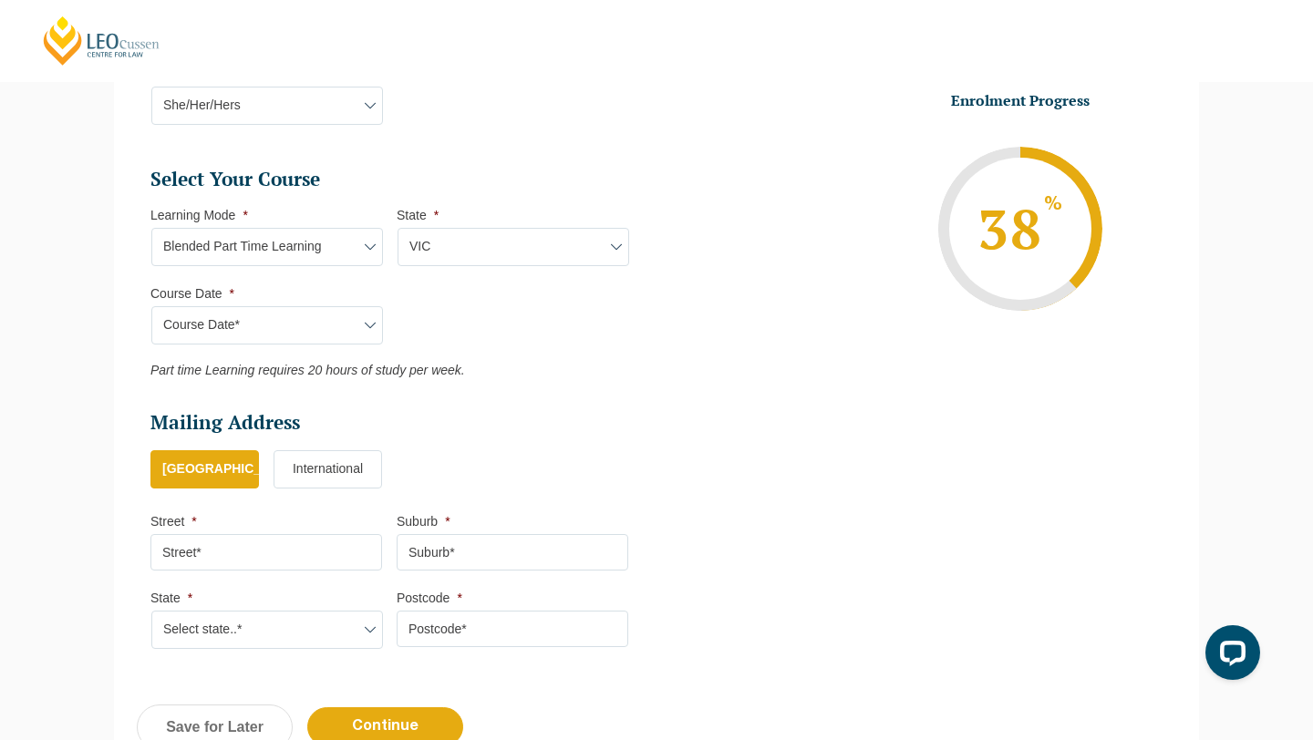
type input "Practical Legal Training (VIC)"
select select "VIC PLT (MAR) 2026 Part Time Blended"
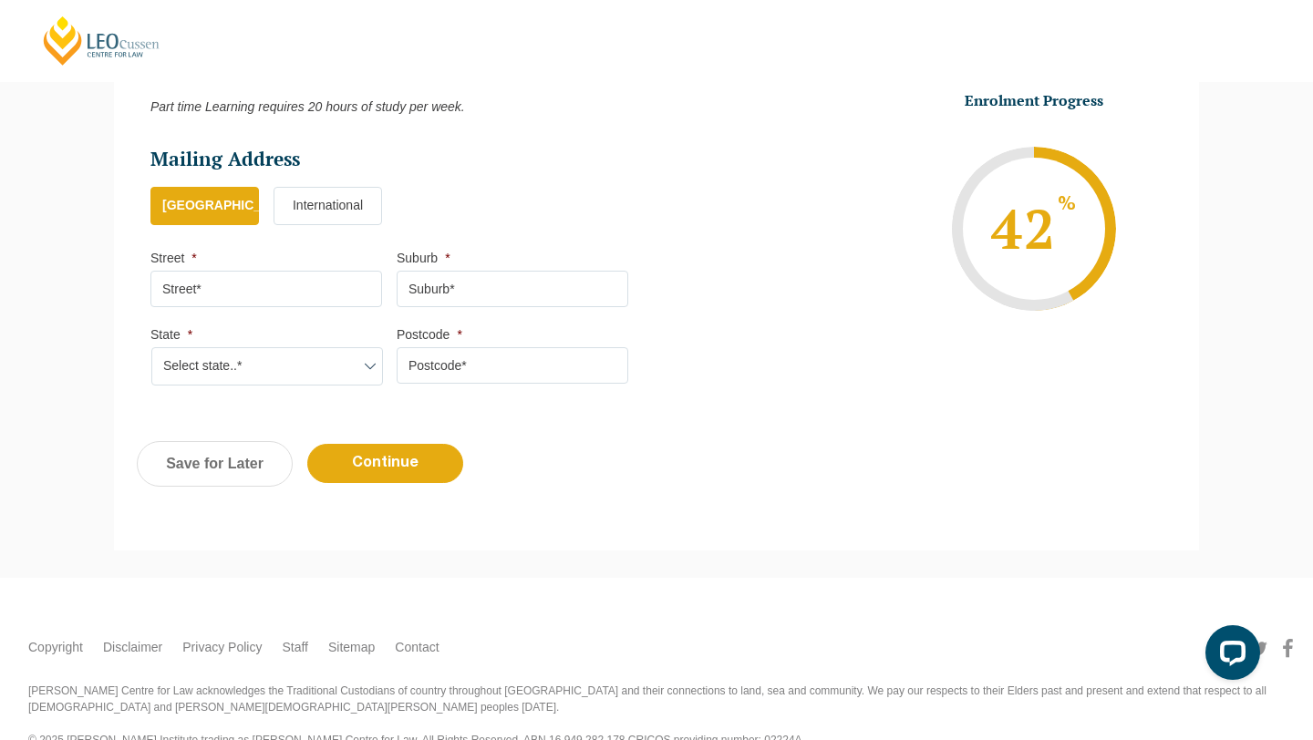
scroll to position [1020, 0]
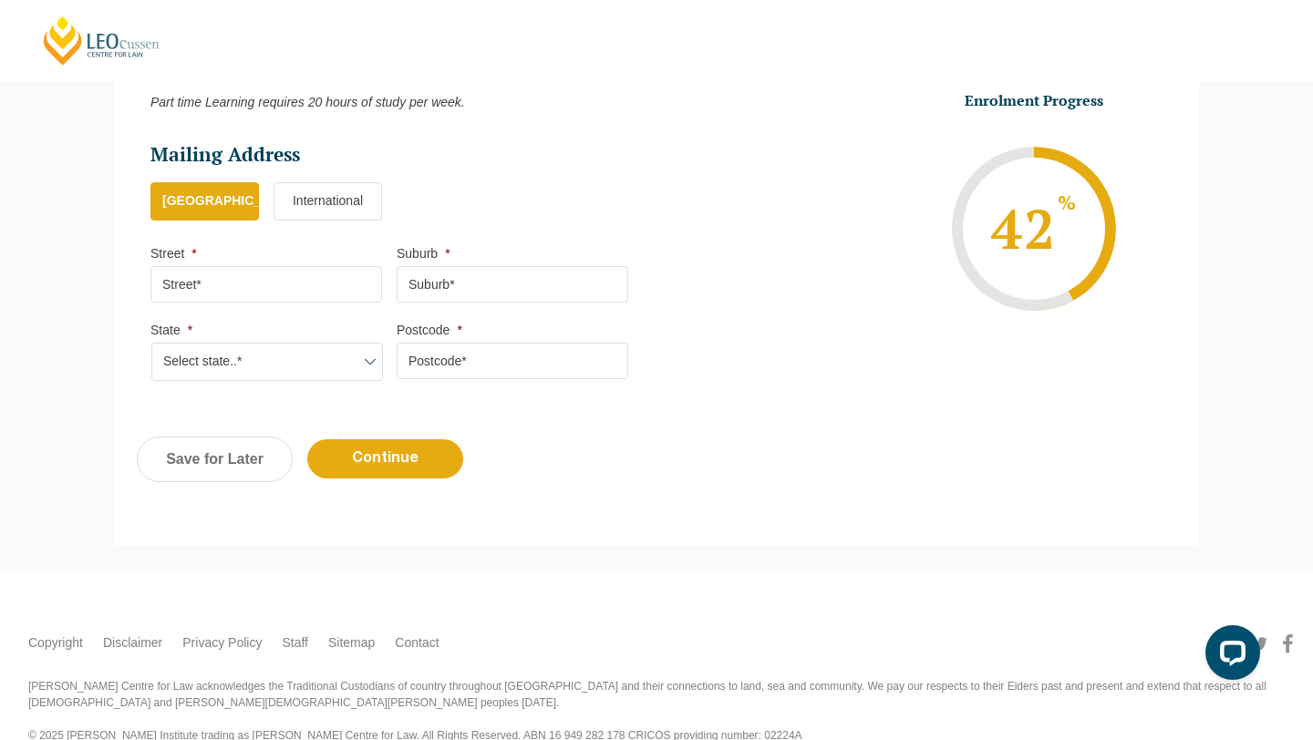
click at [301, 298] on input "Street *" at bounding box center [266, 284] width 232 height 36
type input "86 McClelland Drive, LANGWARRIN VIC 3910"
type input "Langwarrin"
select select "VIC"
type input "3910"
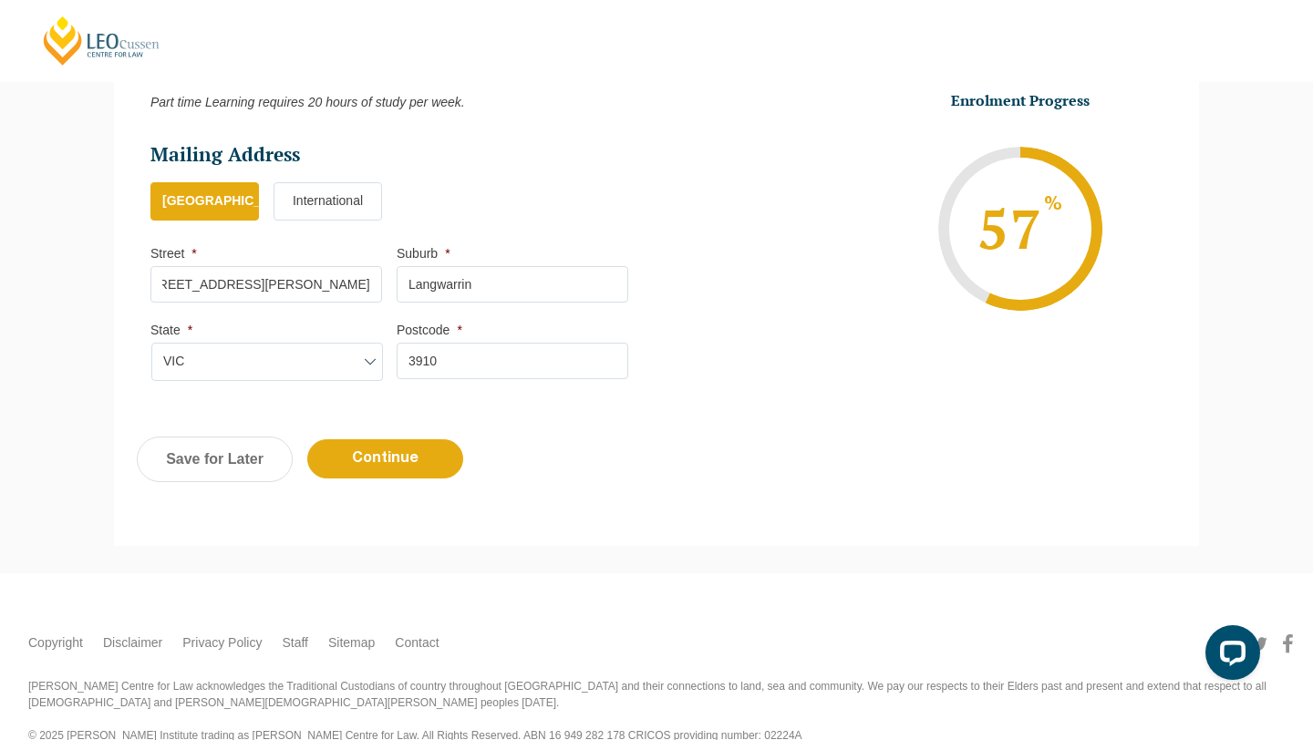
scroll to position [0, 57]
drag, startPoint x: 277, startPoint y: 290, endPoint x: 404, endPoint y: 289, distance: 126.7
click at [404, 240] on ul "Mailing Address Mailing Country * Australia International Street * 86 McClellan…" at bounding box center [396, 191] width 492 height 98
type input "86 McClelland Drive"
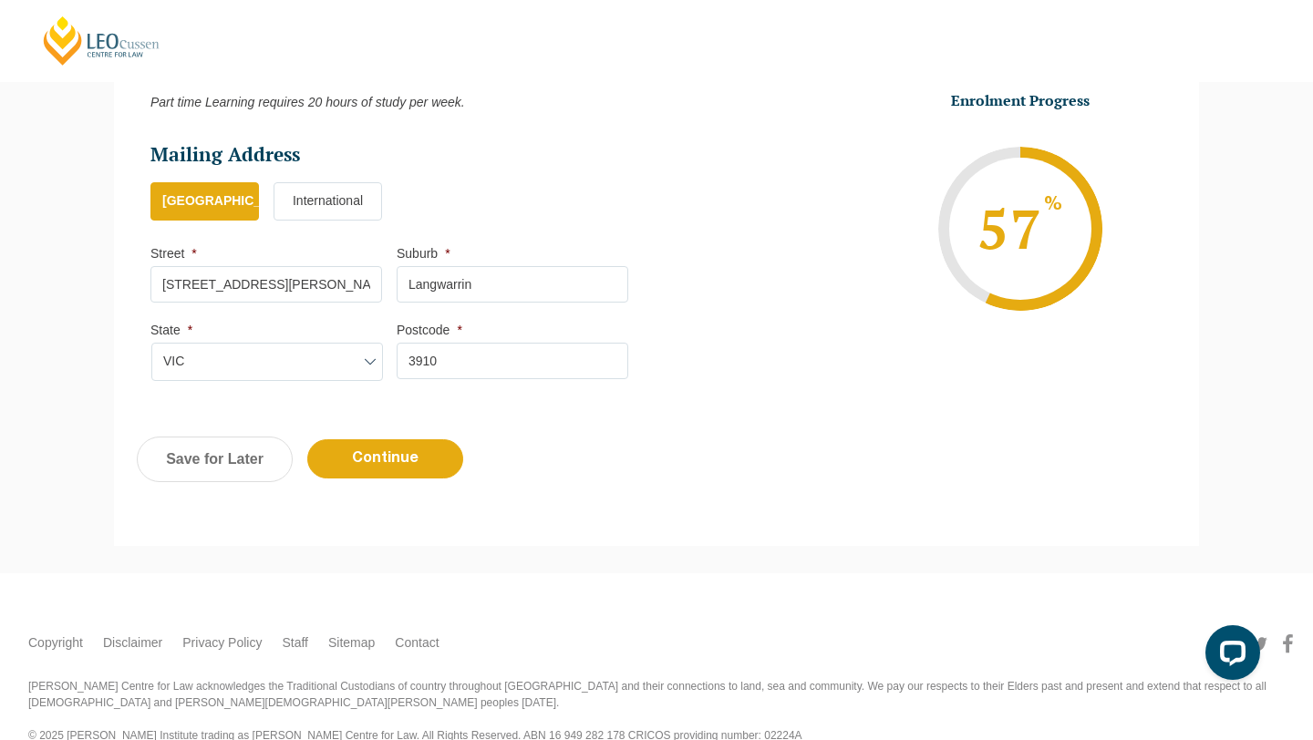
click at [522, 296] on input "Langwarrin" at bounding box center [513, 284] width 232 height 36
click at [501, 478] on div "Previous Continue Save for Later" at bounding box center [656, 469] width 1085 height 100
click at [430, 468] on input "Continue" at bounding box center [385, 458] width 156 height 39
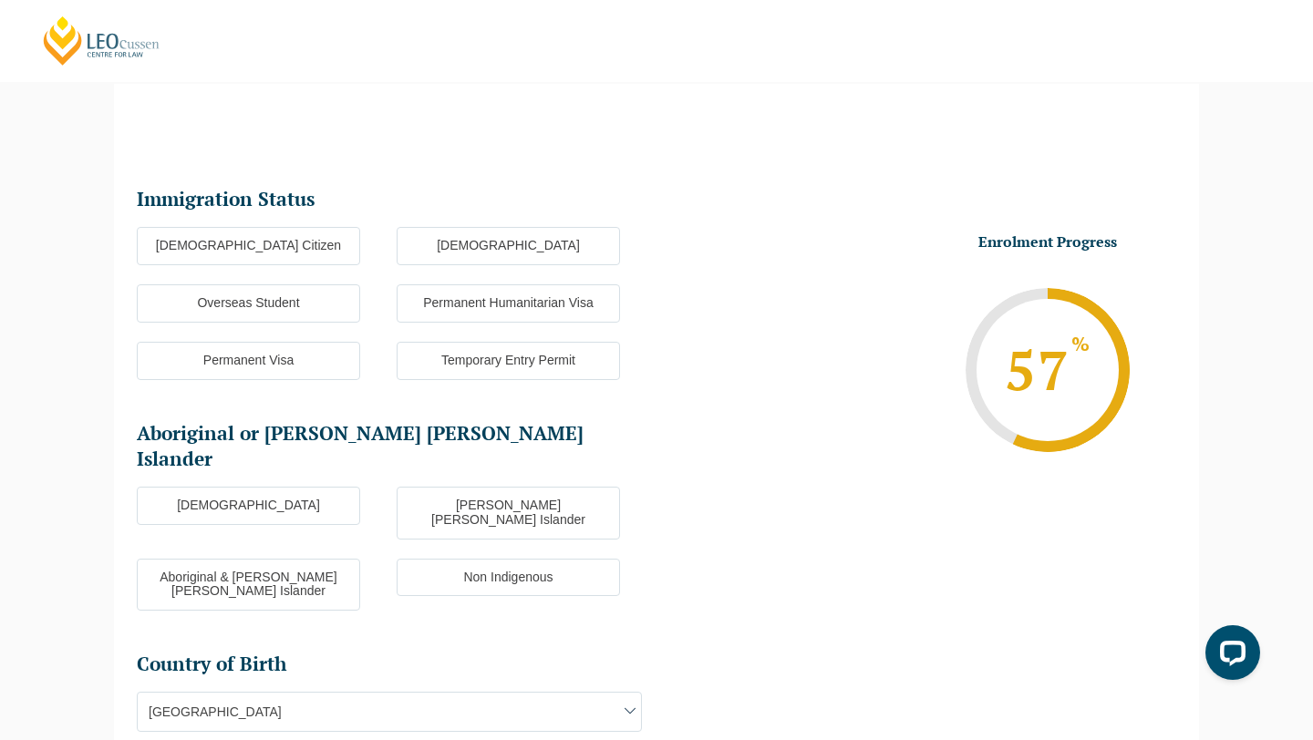
scroll to position [158, 0]
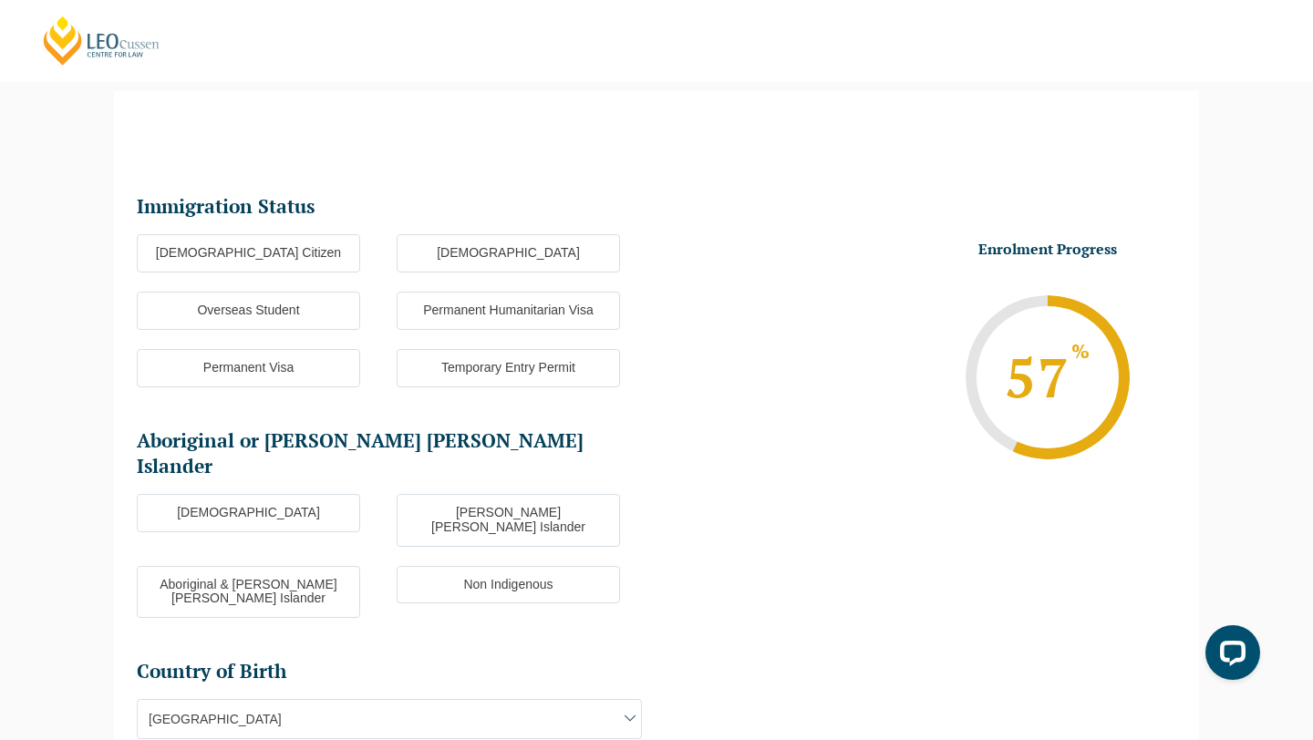
click at [305, 242] on label "Australian Citizen" at bounding box center [248, 253] width 223 height 38
click at [0, 0] on input "Australian Citizen" at bounding box center [0, 0] width 0 height 0
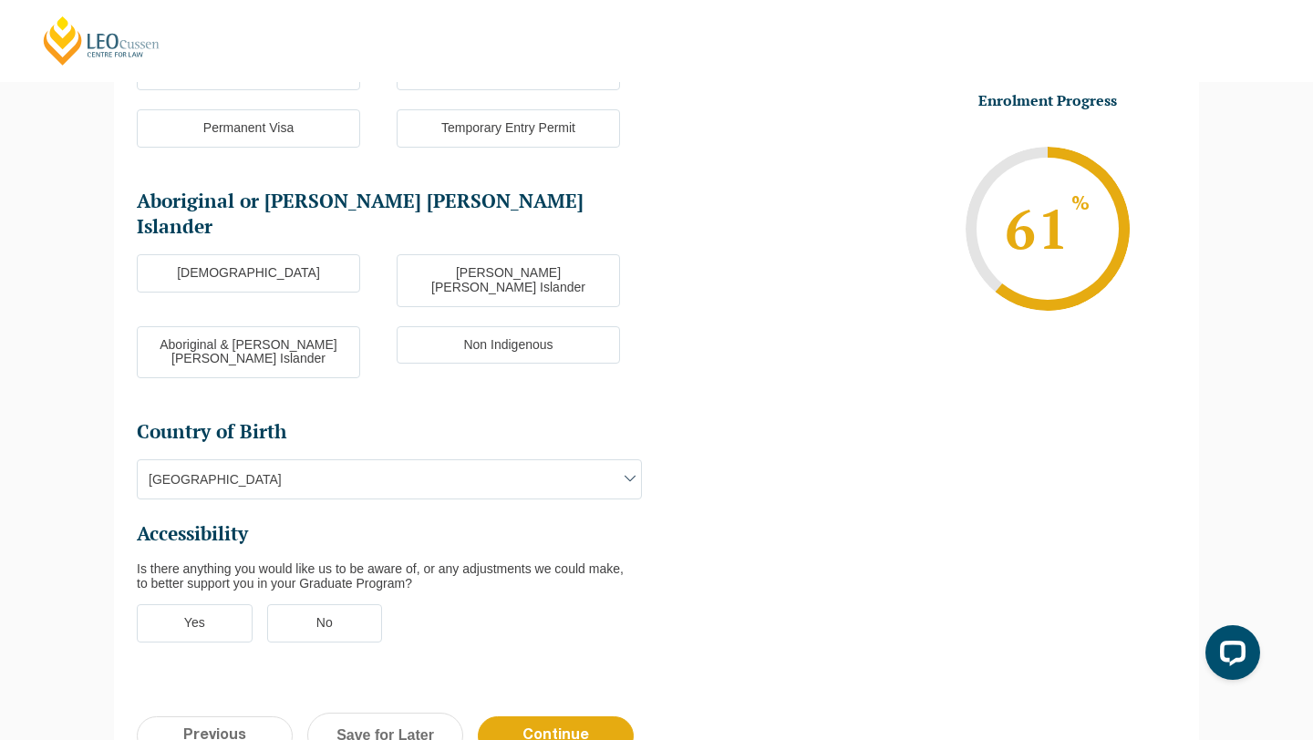
scroll to position [404, 0]
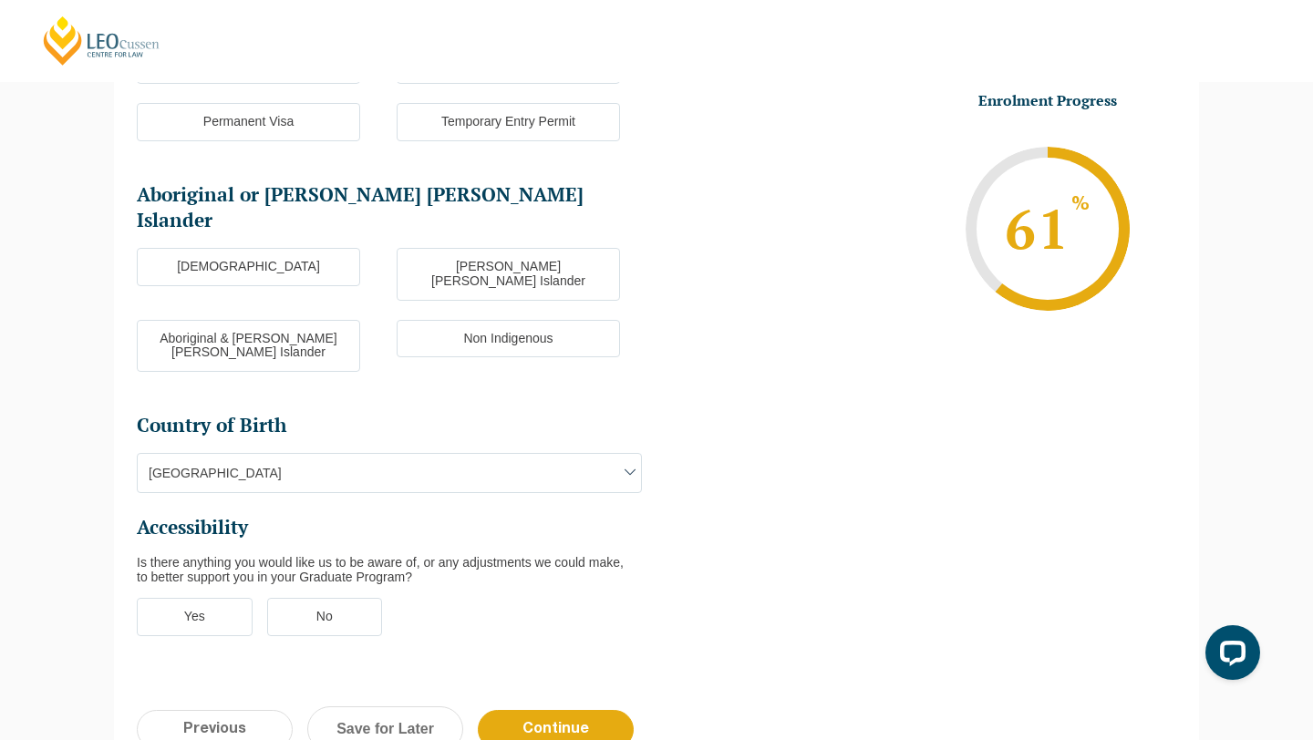
click at [472, 320] on label "Non Indigenous" at bounding box center [508, 339] width 223 height 38
click at [0, 0] on input "Non Indigenous" at bounding box center [0, 0] width 0 height 0
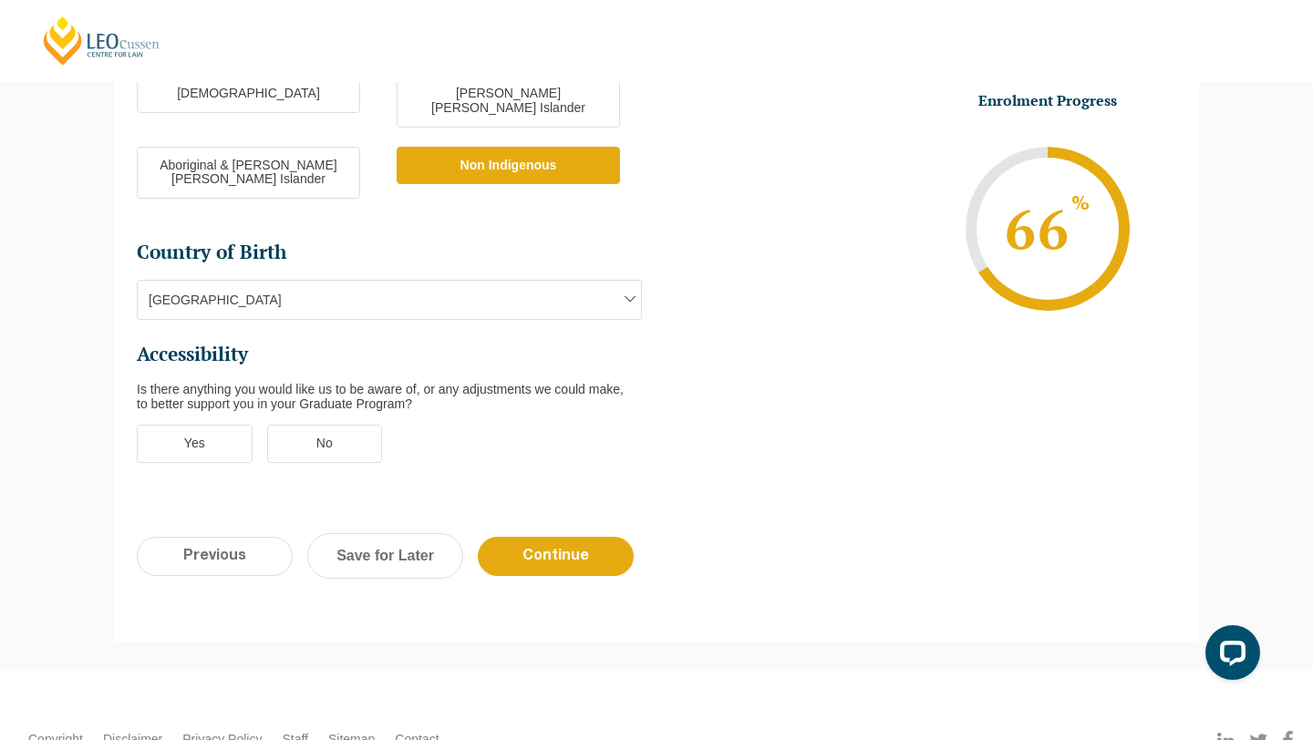
scroll to position [584, 0]
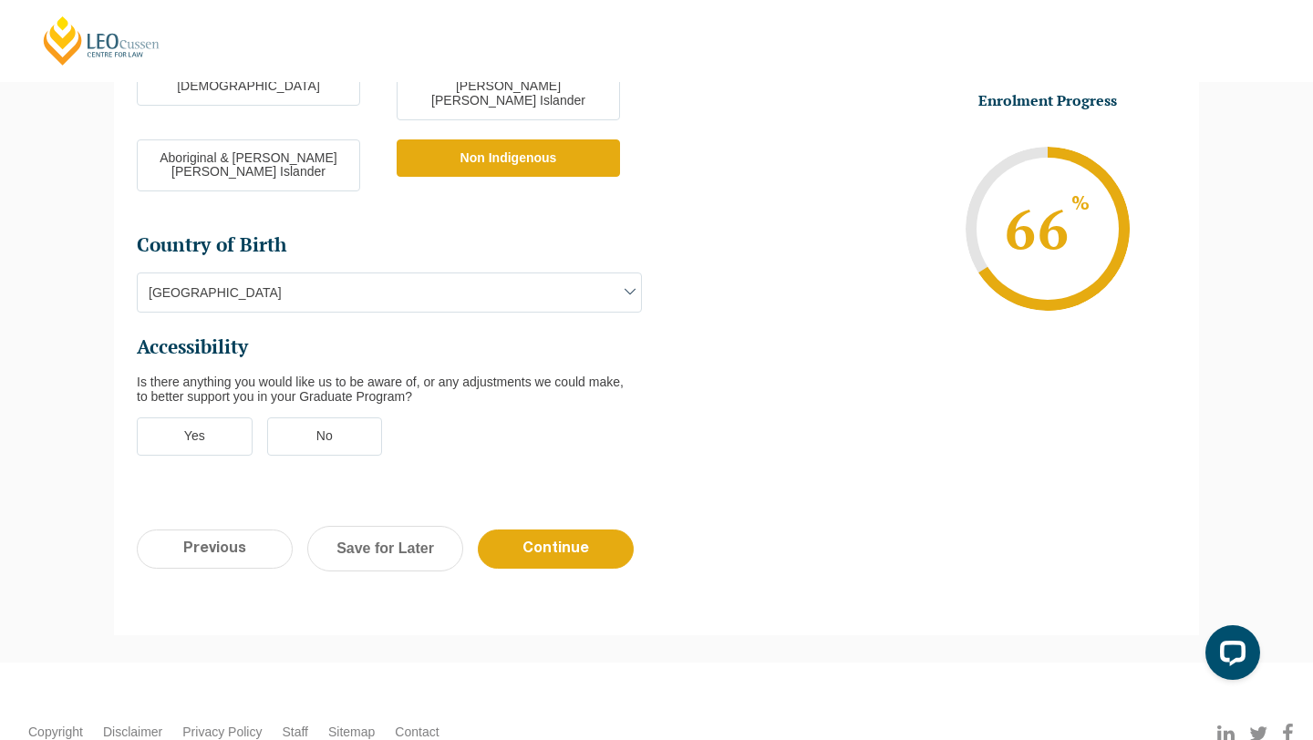
click at [409, 273] on span "Australia" at bounding box center [389, 293] width 505 height 40
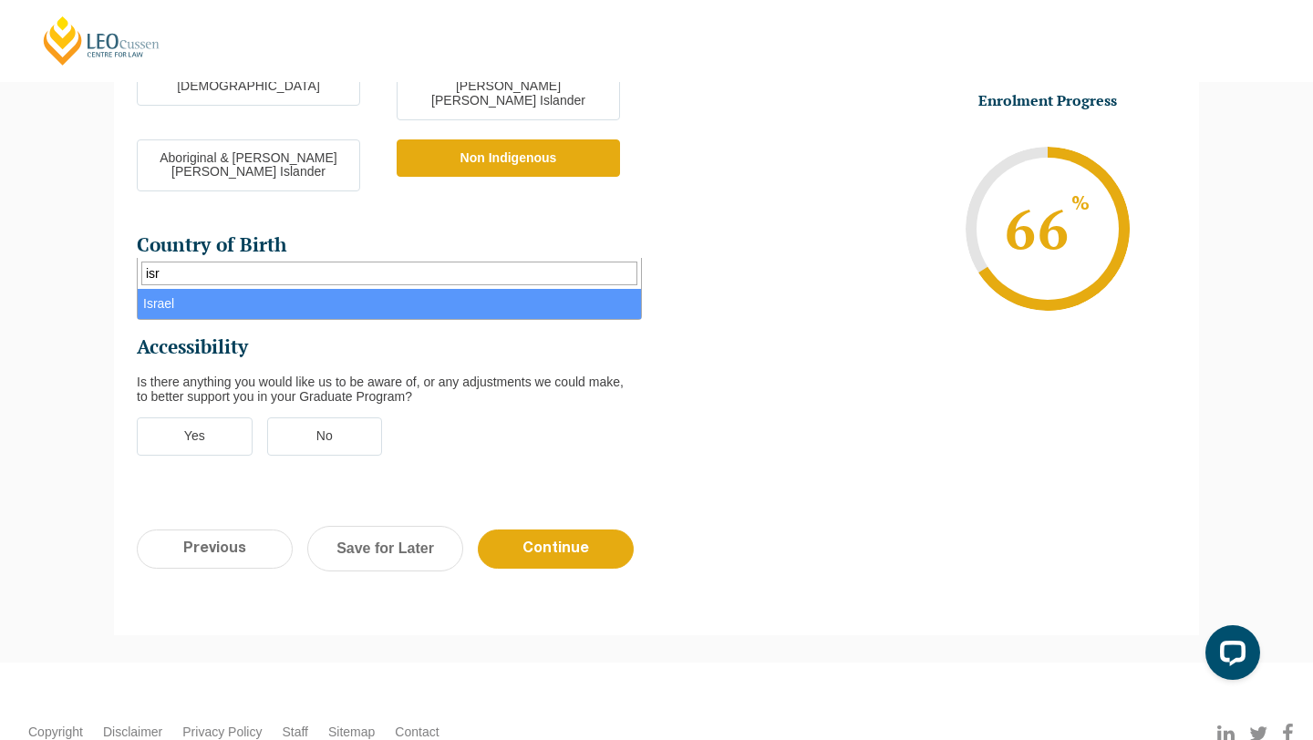
type input "isr"
select select "Israel 4205"
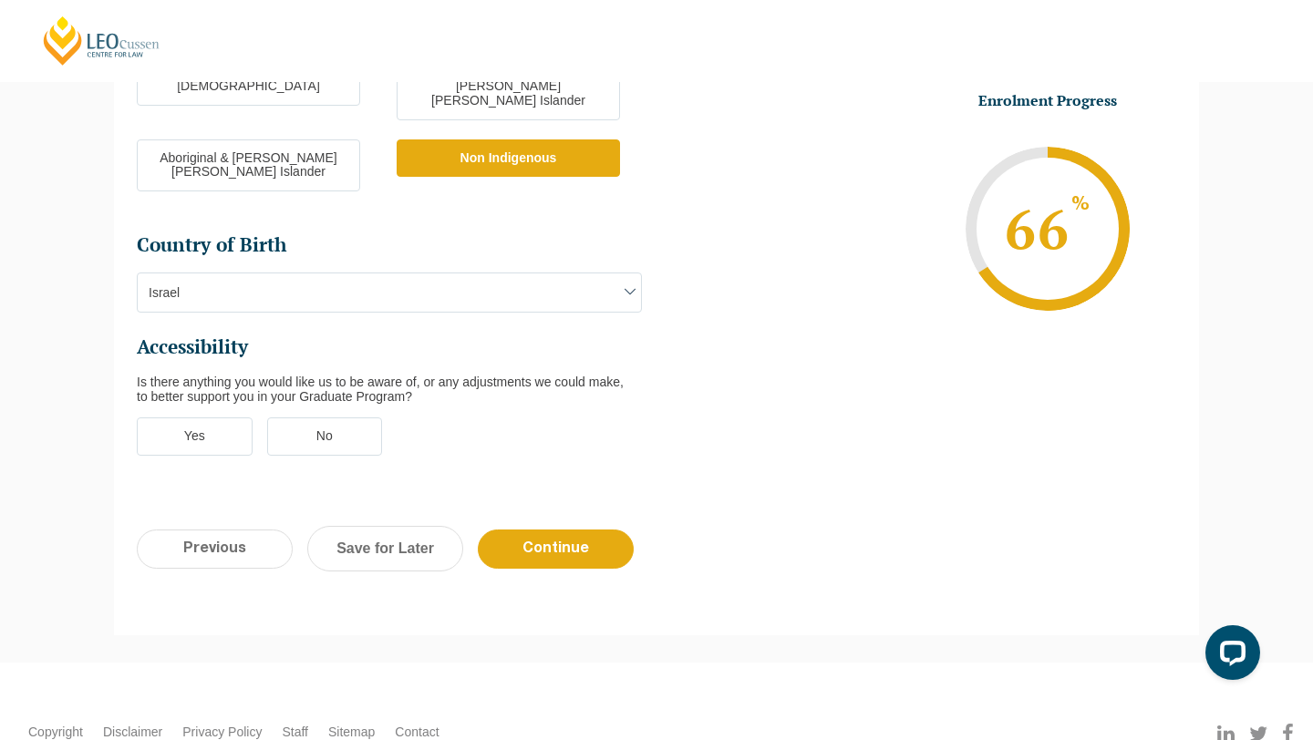
click at [353, 418] on label "No" at bounding box center [325, 437] width 116 height 38
click at [0, 0] on input "No" at bounding box center [0, 0] width 0 height 0
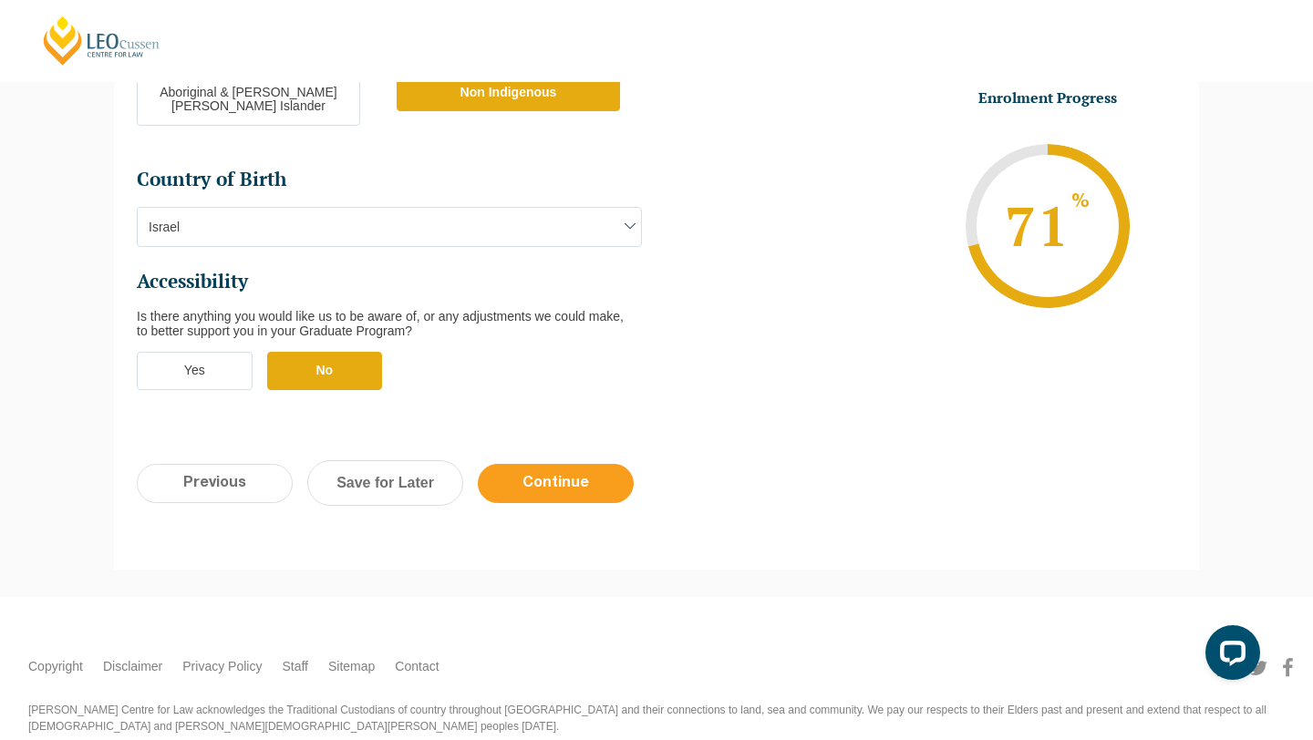
click at [574, 464] on input "Continue" at bounding box center [556, 483] width 156 height 39
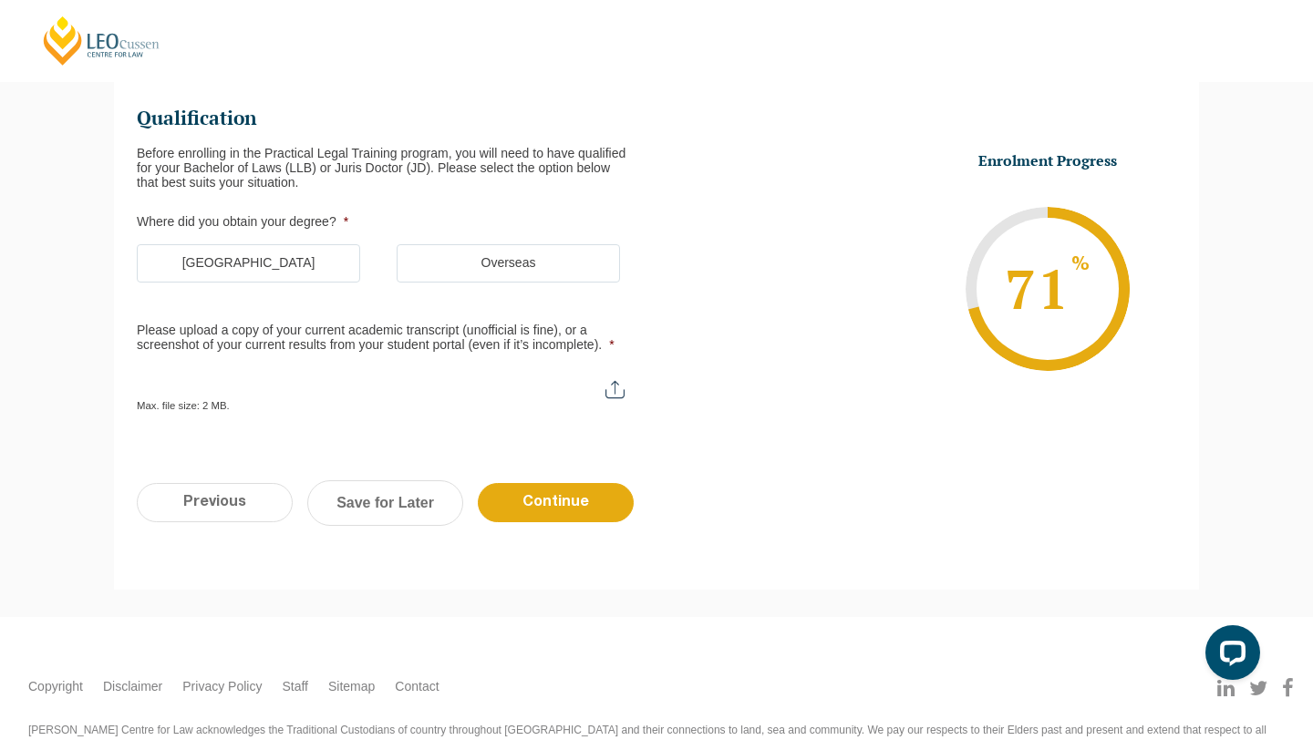
scroll to position [158, 0]
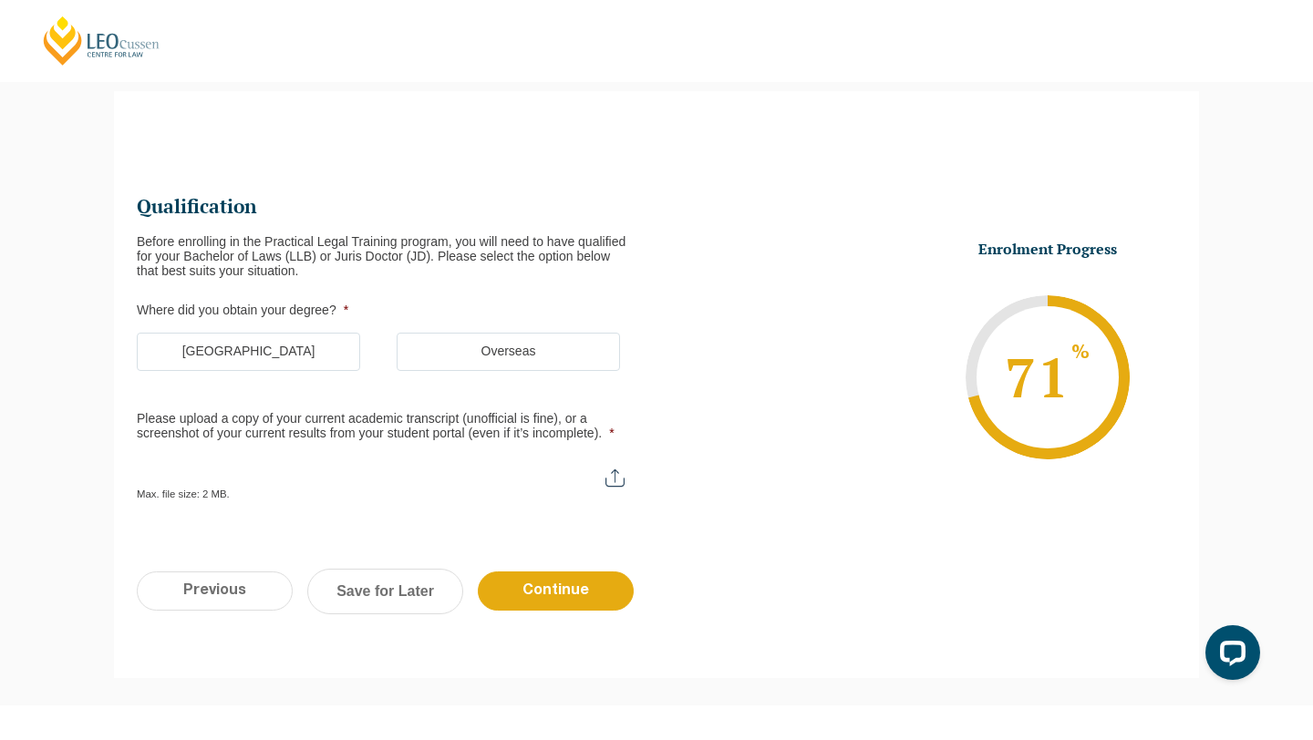
click at [264, 350] on label "Australia" at bounding box center [248, 352] width 223 height 38
click at [0, 0] on input "Australia" at bounding box center [0, 0] width 0 height 0
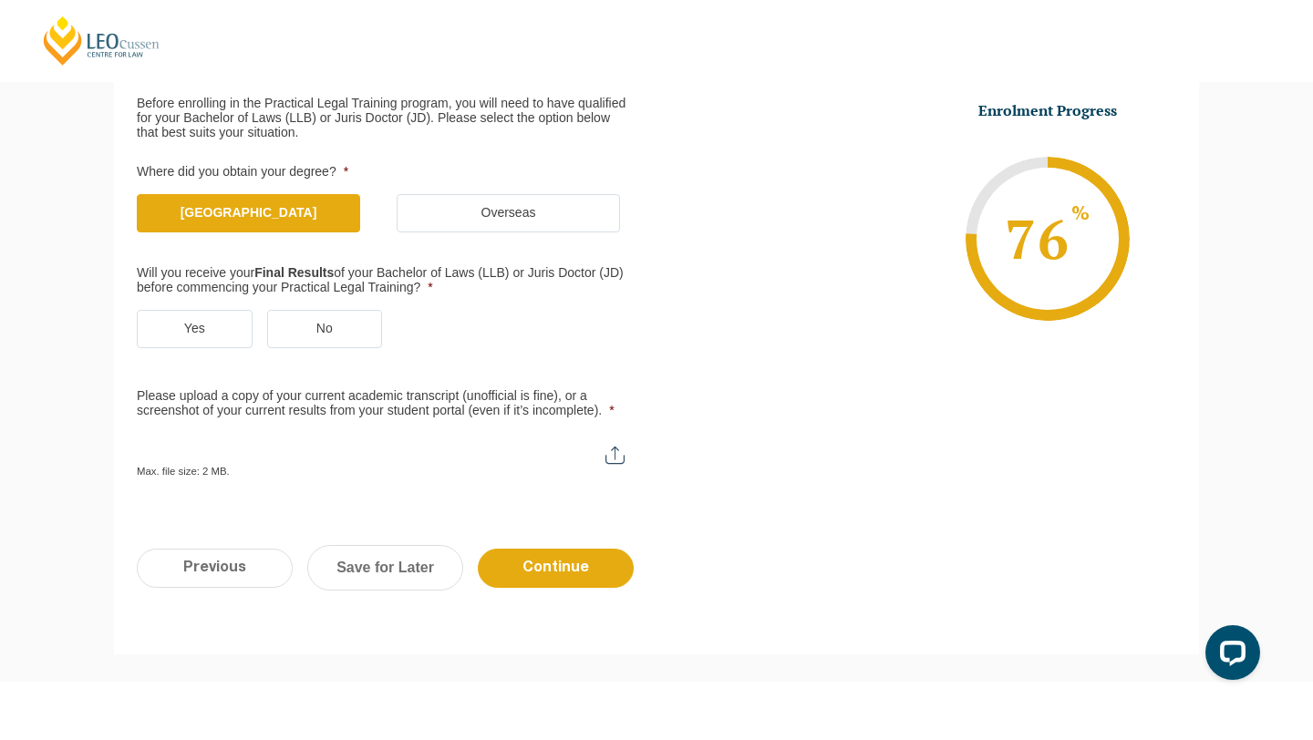
scroll to position [300, 0]
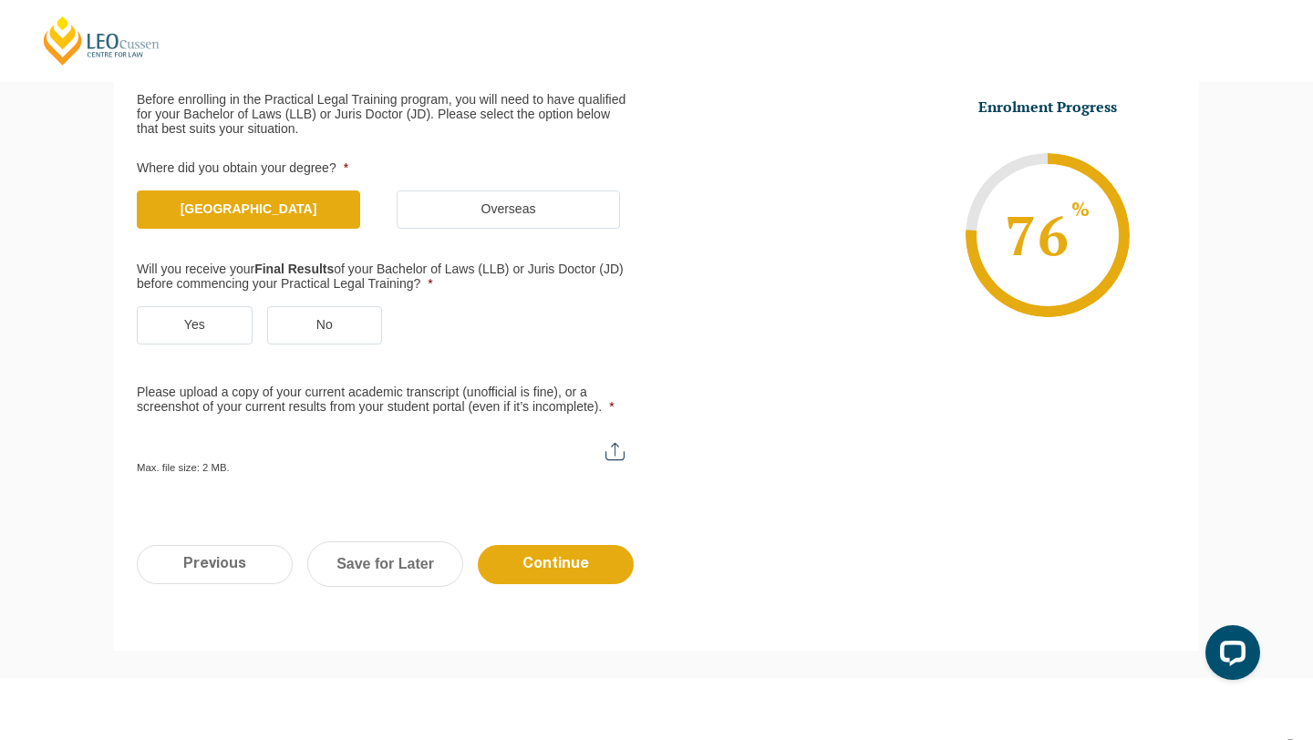
click at [192, 322] on label "Yes" at bounding box center [195, 325] width 116 height 38
click at [0, 0] on input "Yes" at bounding box center [0, 0] width 0 height 0
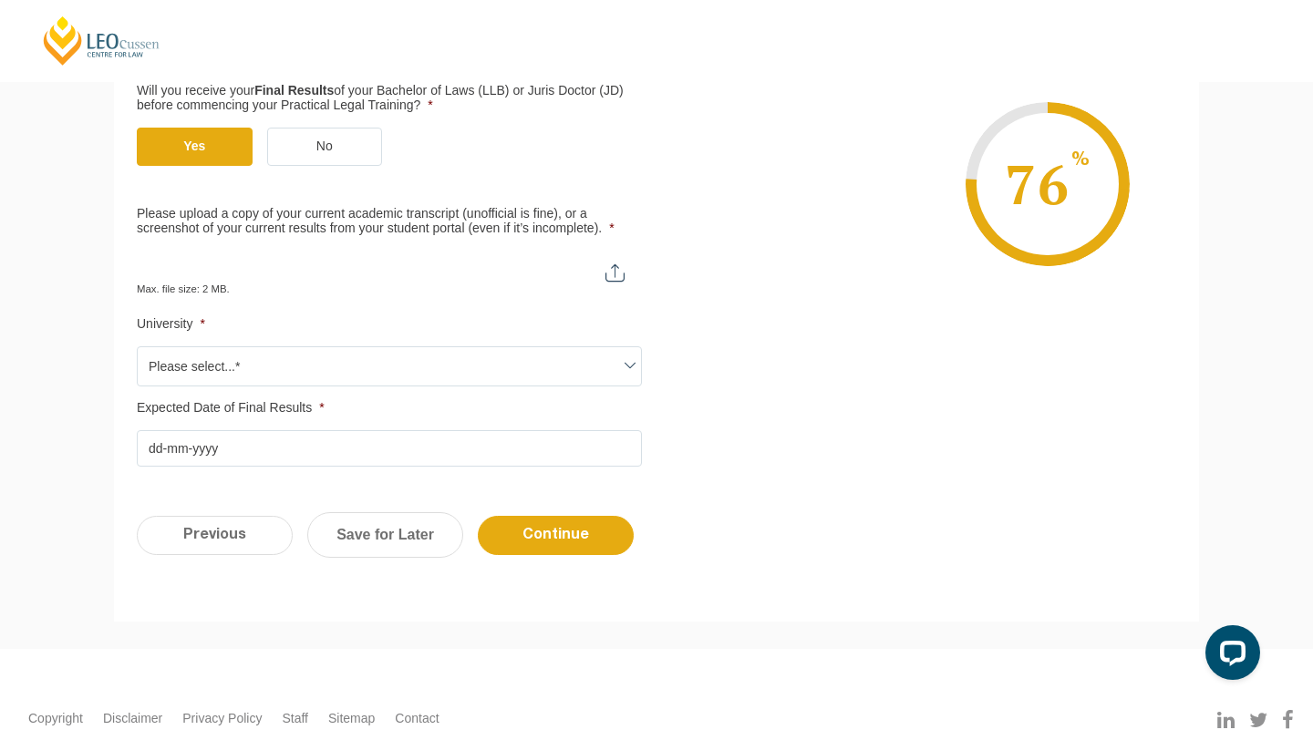
scroll to position [485, 0]
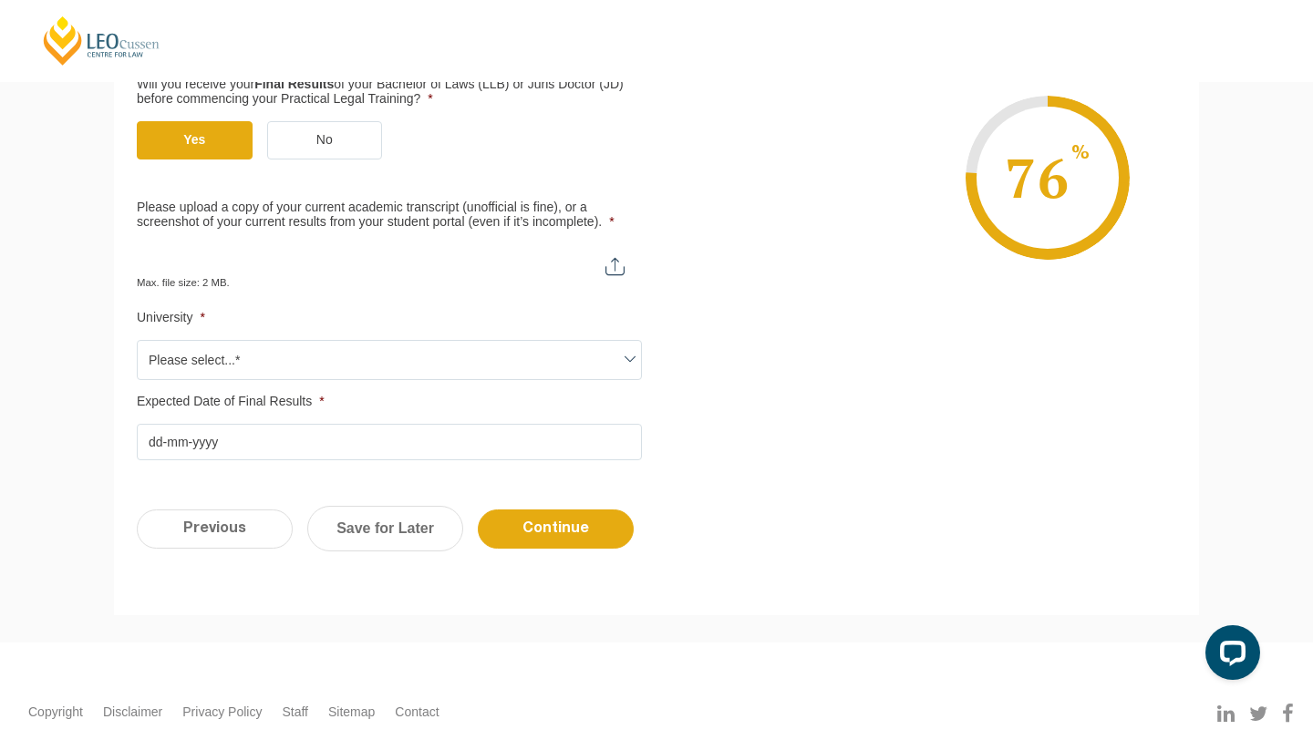
click at [374, 365] on span "Please select...*" at bounding box center [389, 360] width 503 height 38
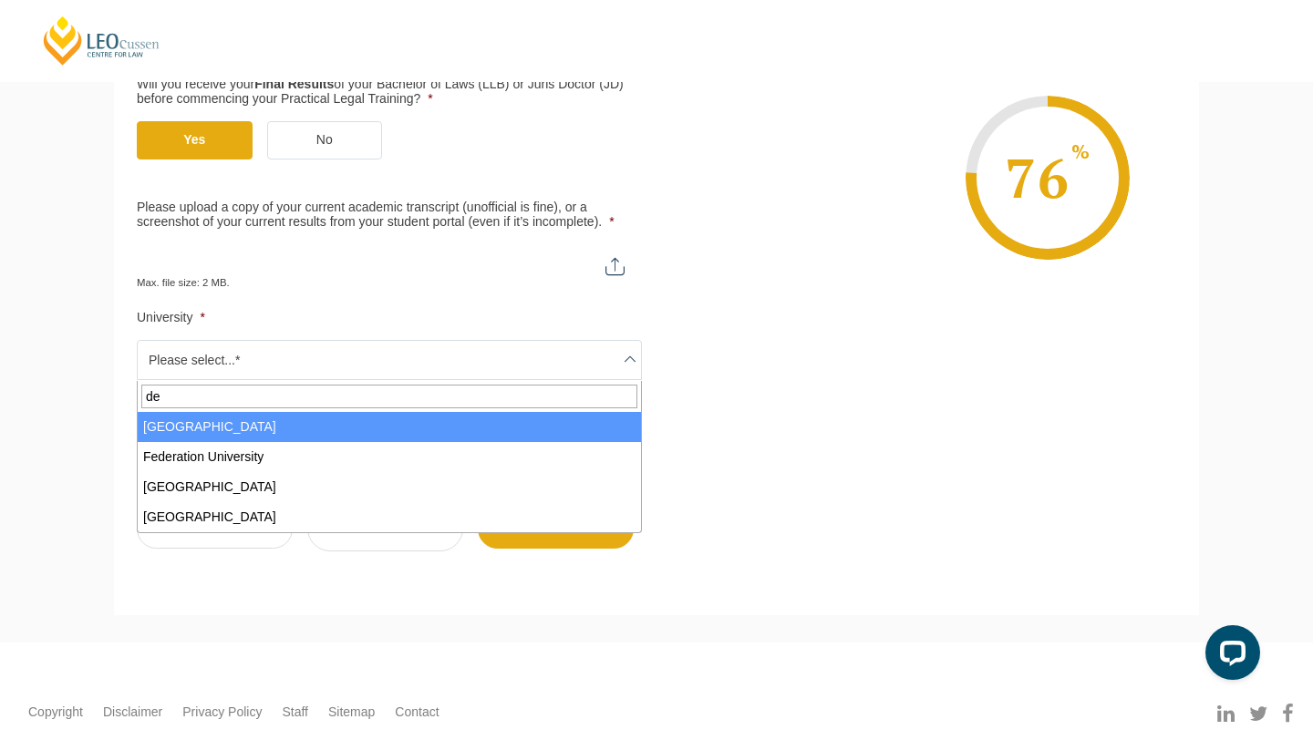
type input "dea"
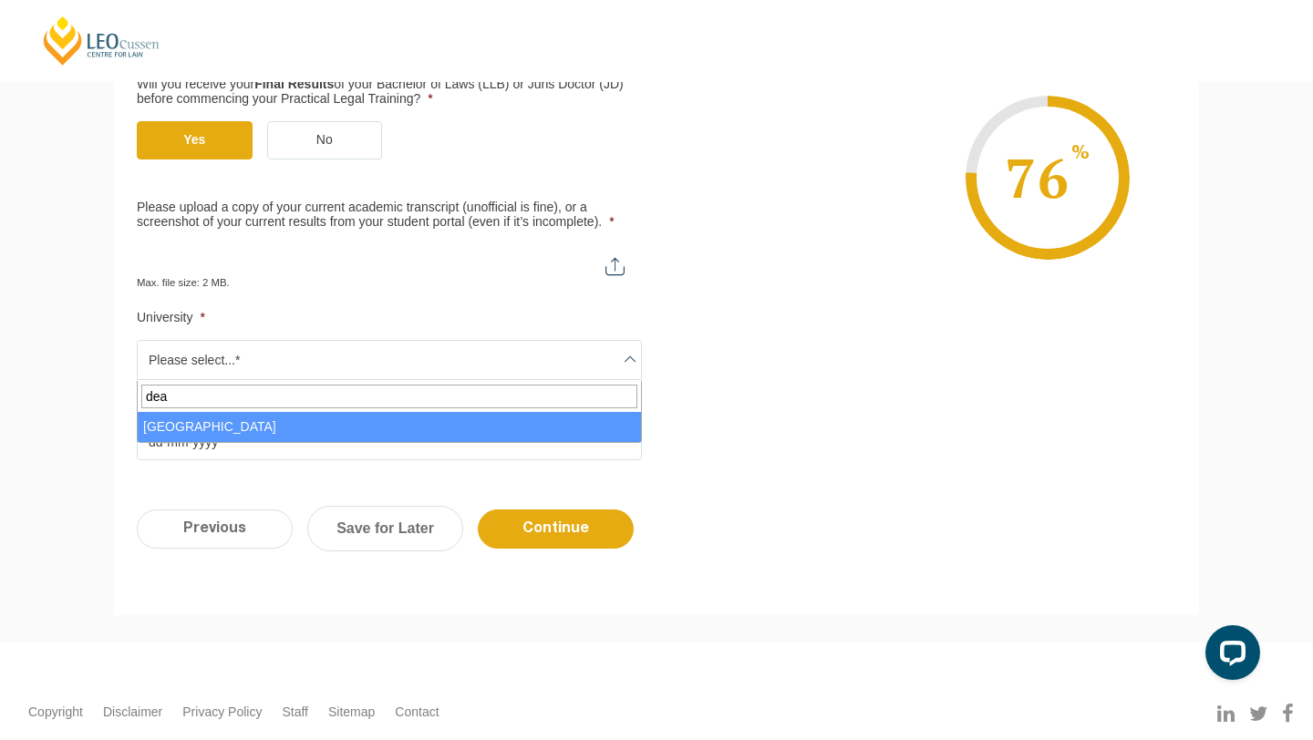
select select "Deakin University"
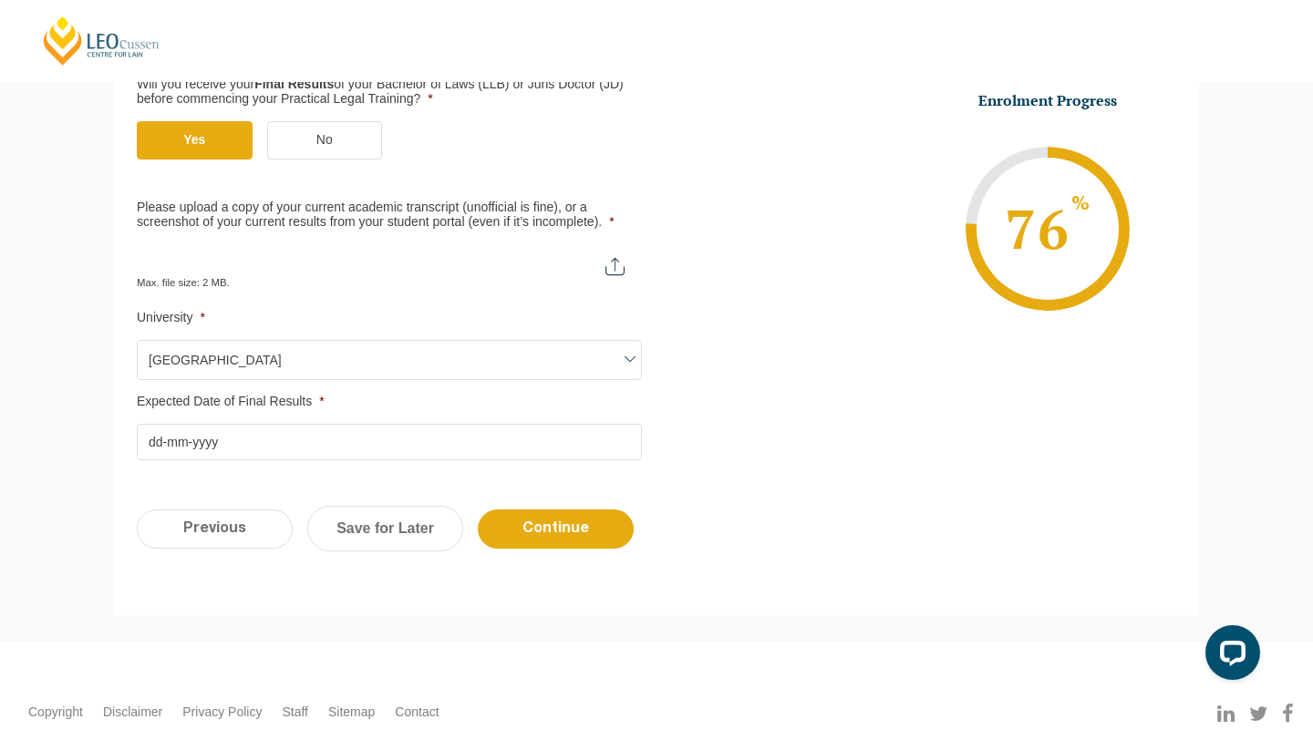
click at [372, 445] on input "Expected Date of Final Results *" at bounding box center [389, 442] width 505 height 36
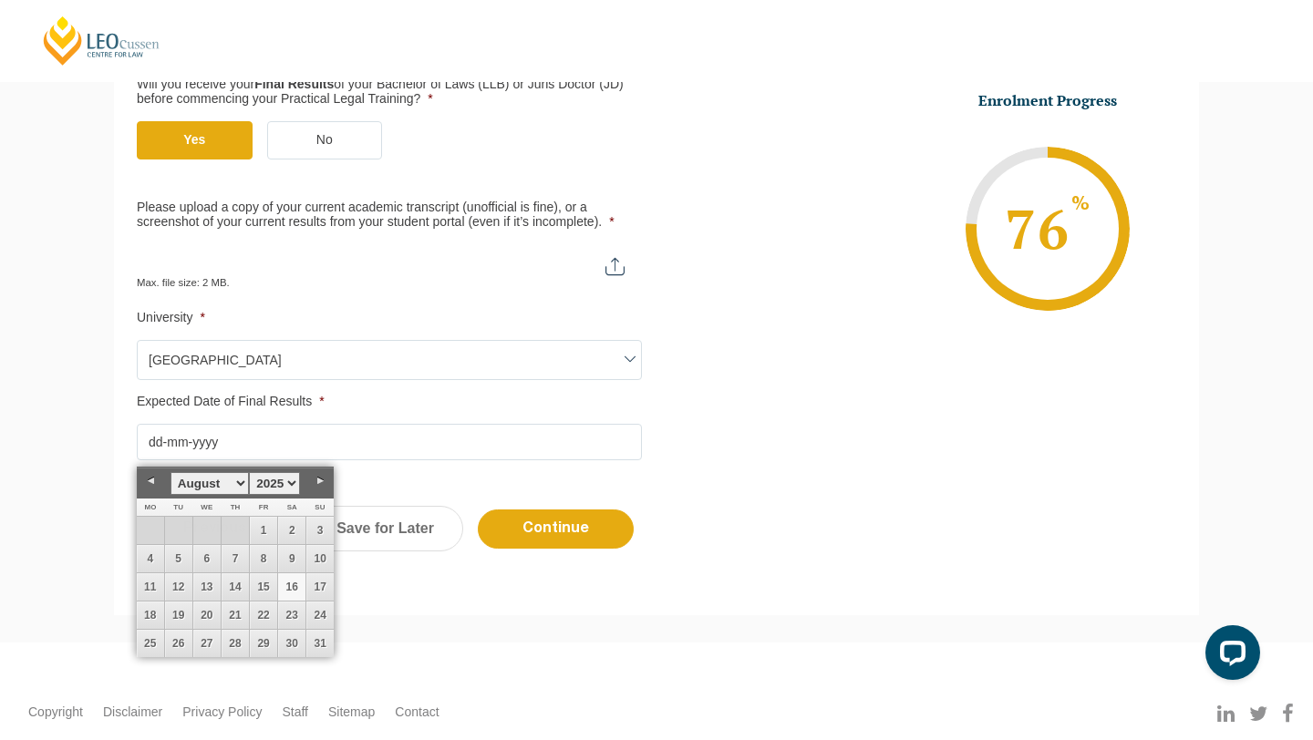
click at [88, 311] on div "Please note that your information is saved on our server as you enter it. Congr…" at bounding box center [656, 189] width 1313 height 906
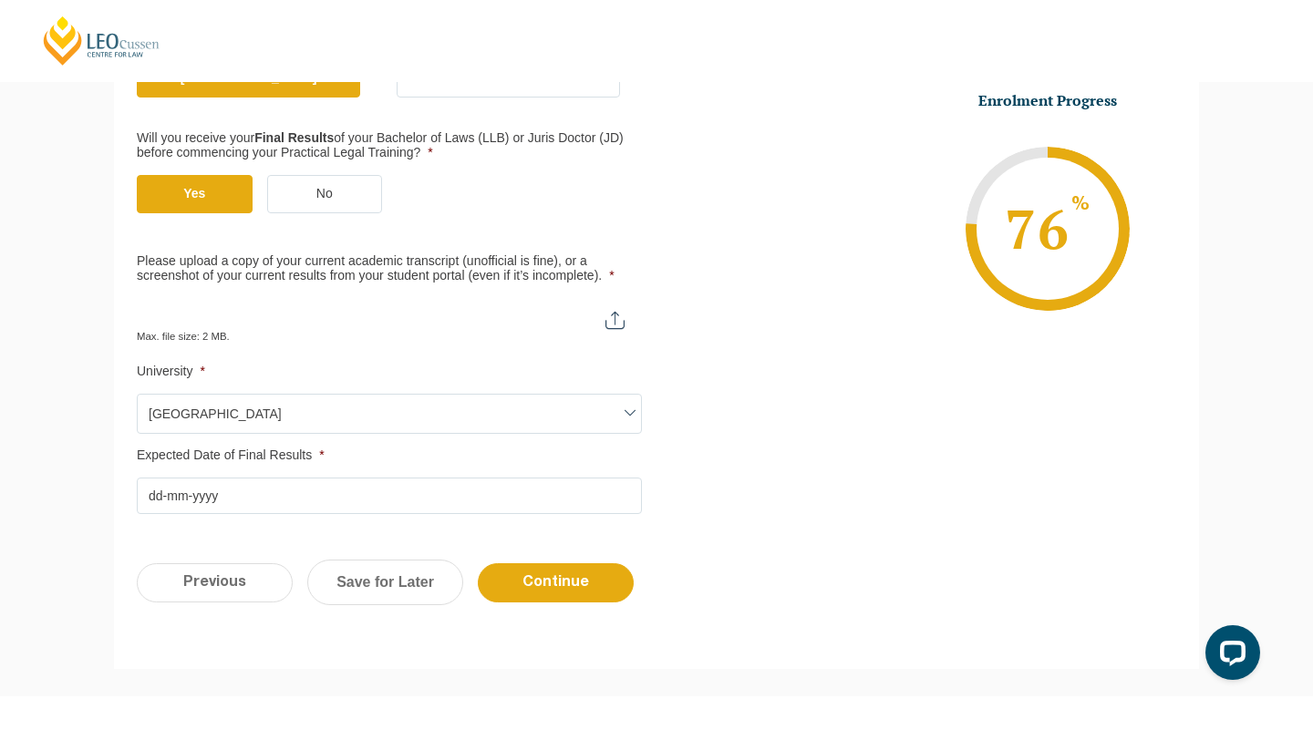
scroll to position [430, 0]
click at [610, 326] on input "Please upload a copy of your current academic transcript (unofficial is fine), …" at bounding box center [389, 314] width 505 height 31
type input "C:\fakepath\AcademicTranscript.pdf"
click at [236, 318] on input "Please upload a copy of your current academic transcript (unofficial is fine), …" at bounding box center [389, 314] width 505 height 31
click at [343, 494] on input "Expected Date of Final Results *" at bounding box center [389, 497] width 505 height 36
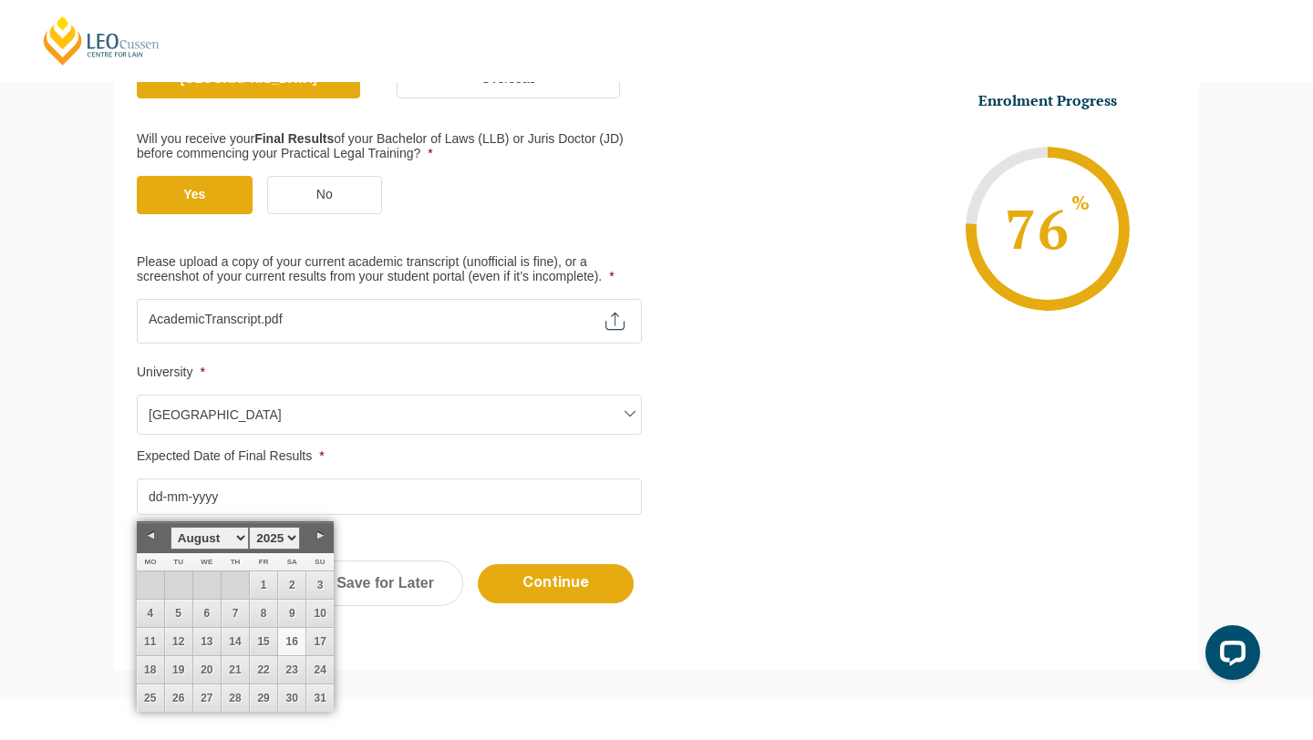
click at [154, 534] on link "Previous" at bounding box center [150, 535] width 27 height 27
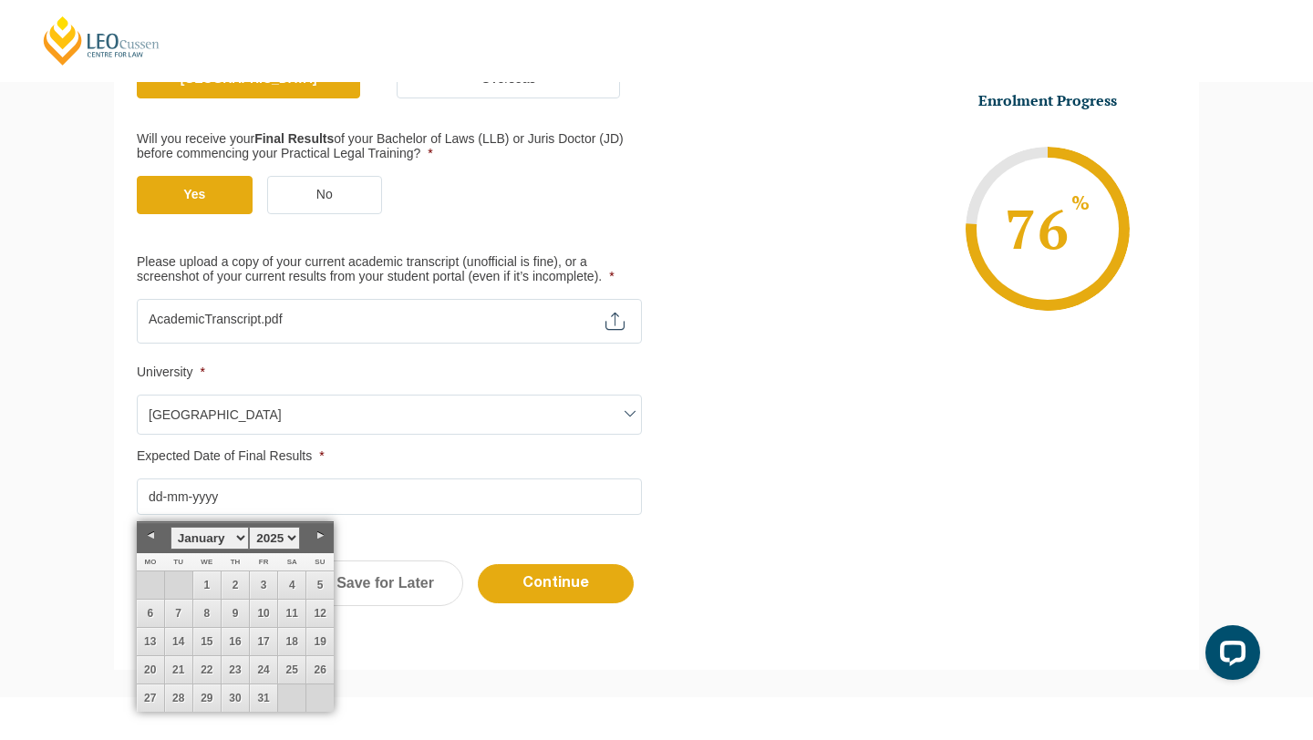
click at [154, 534] on link "Previous" at bounding box center [150, 535] width 27 height 27
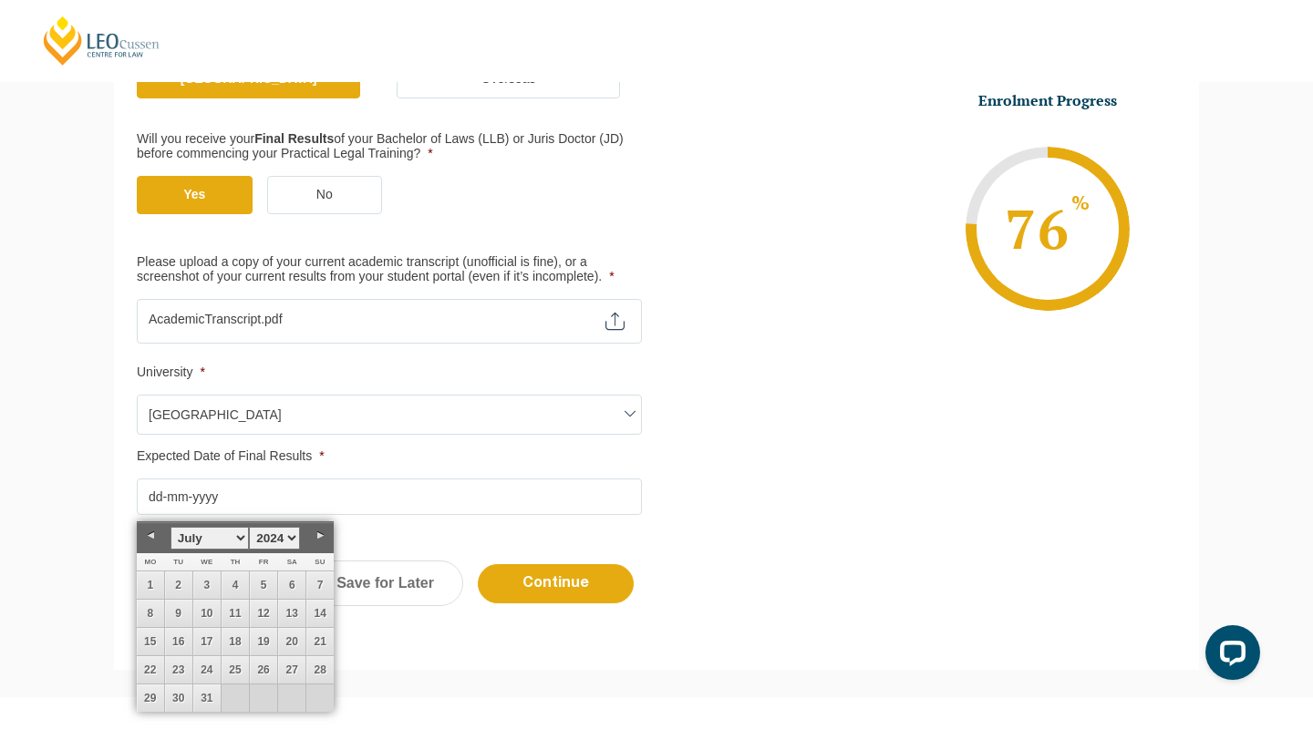
click at [154, 534] on link "Previous" at bounding box center [150, 535] width 27 height 27
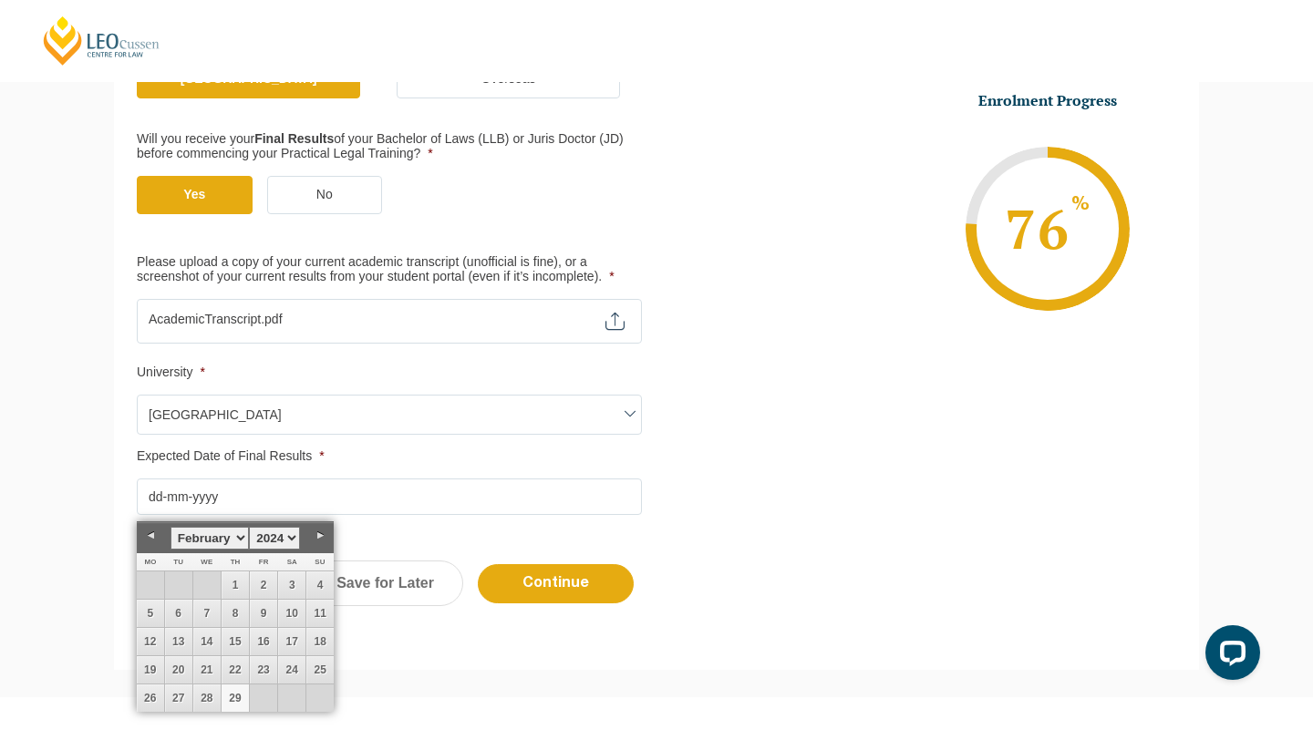
click at [243, 697] on link "29" at bounding box center [235, 698] width 27 height 27
type input "29-02-2024"
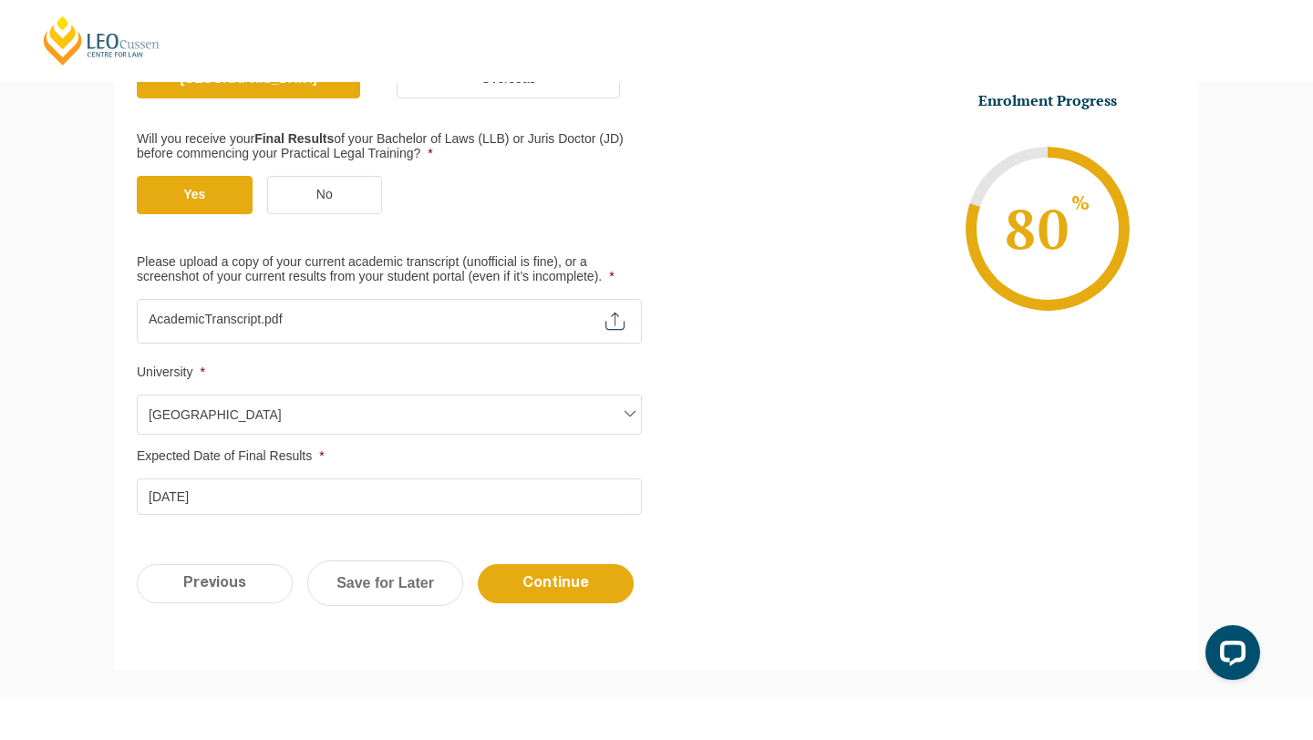
click at [704, 496] on ul "Qualification Before enrolling in the Practical Legal Training program, you wil…" at bounding box center [656, 217] width 1039 height 596
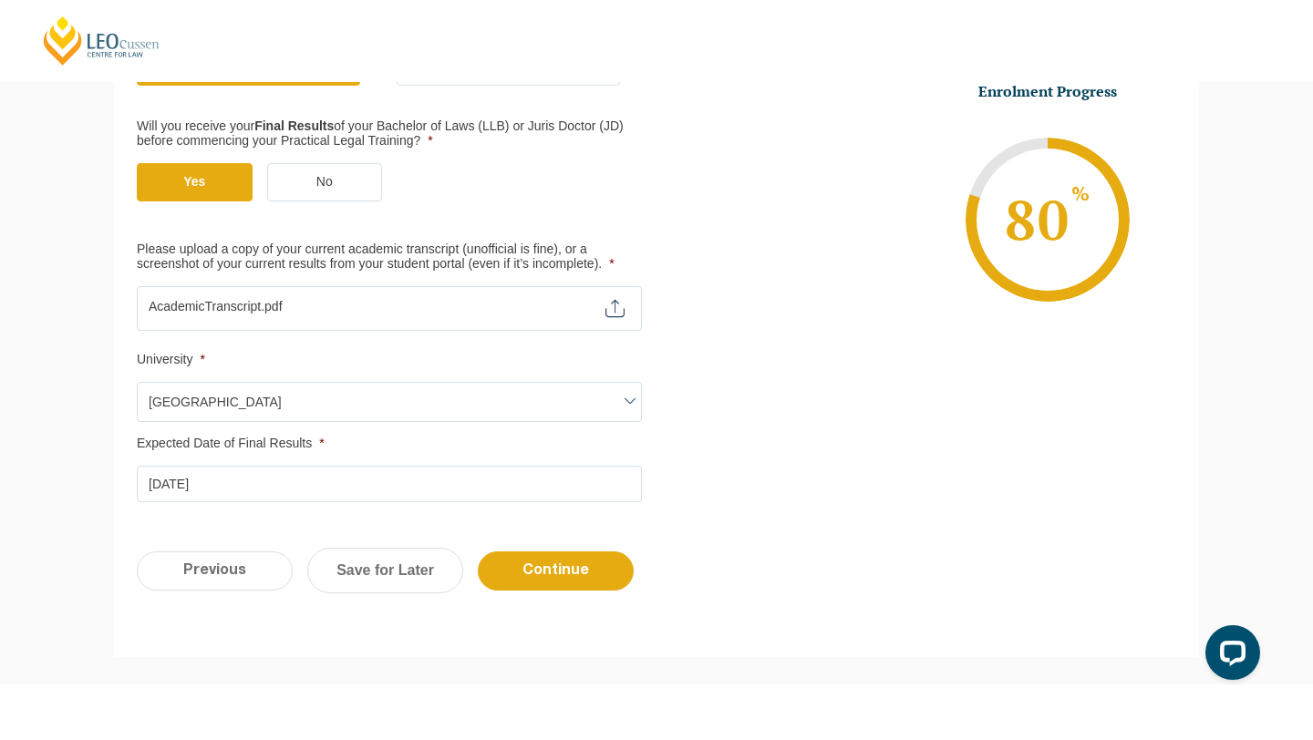
scroll to position [478, 0]
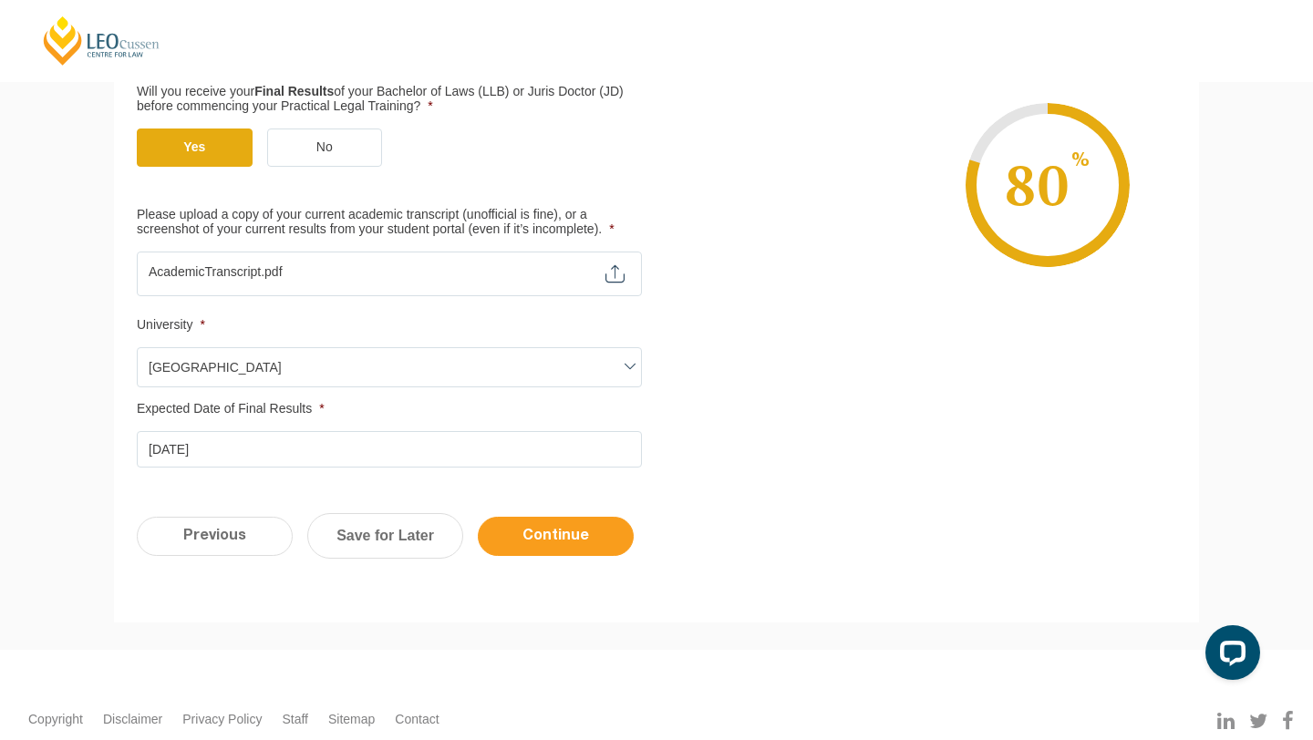
click at [577, 532] on input "Continue" at bounding box center [556, 536] width 156 height 39
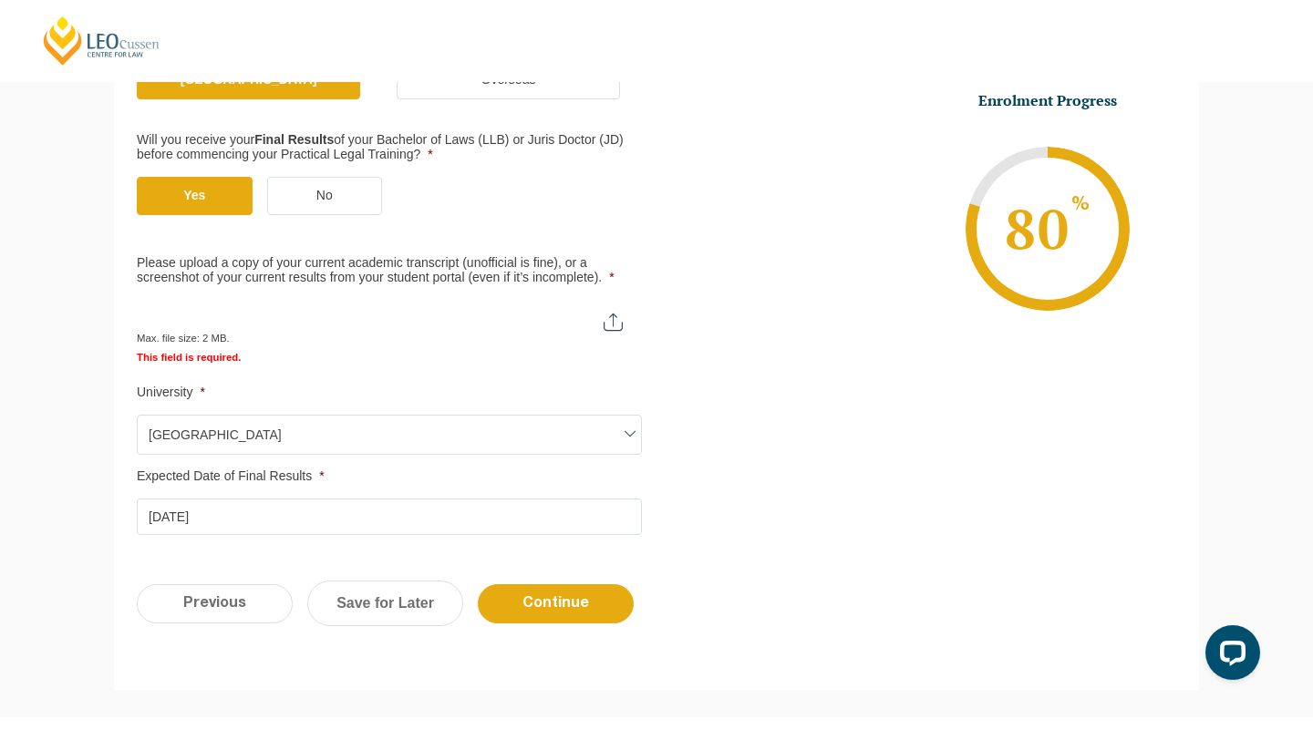
scroll to position [515, 0]
click at [611, 324] on input "Please upload a copy of your current academic transcript (unofficial is fine), …" at bounding box center [388, 313] width 503 height 31
type input "C:\fakepath\AcademicTranscript.pdf"
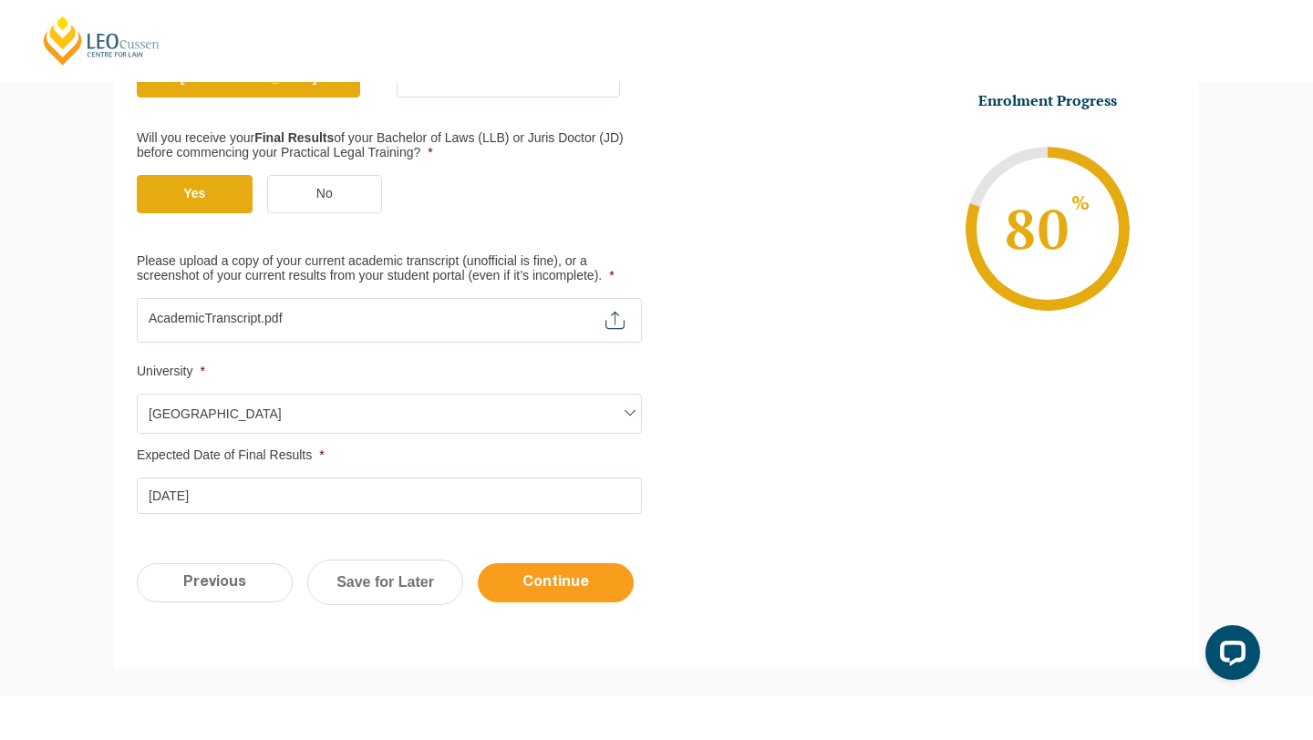
click at [570, 590] on input "Continue" at bounding box center [556, 582] width 156 height 39
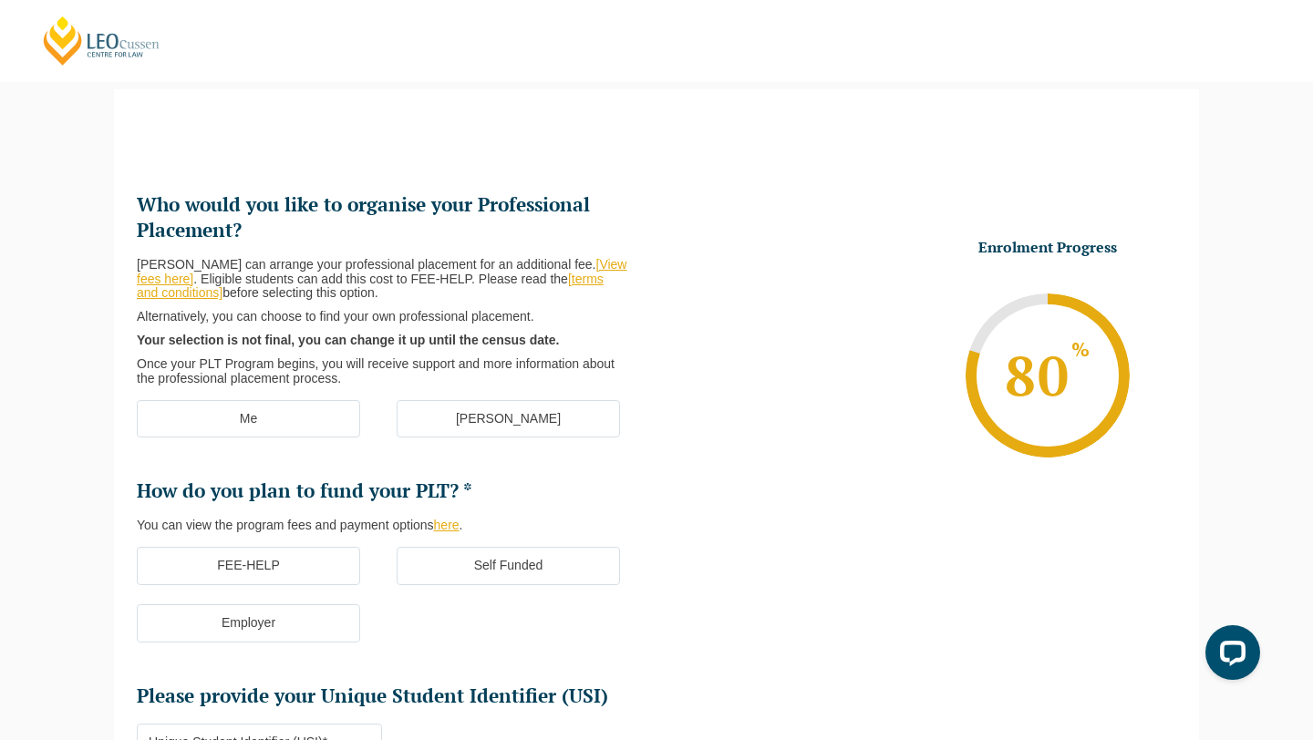
scroll to position [158, 0]
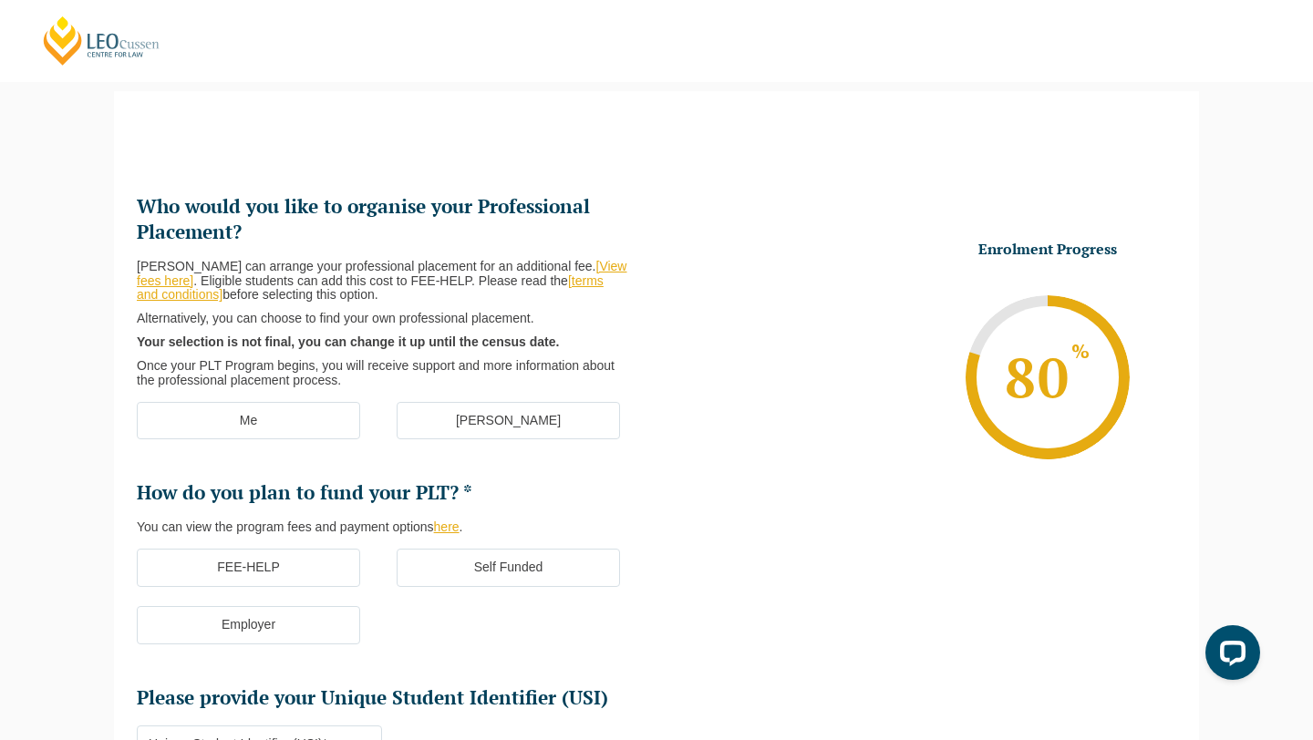
click at [508, 422] on label "[PERSON_NAME]" at bounding box center [508, 421] width 223 height 38
click at [0, 0] on input "[PERSON_NAME]" at bounding box center [0, 0] width 0 height 0
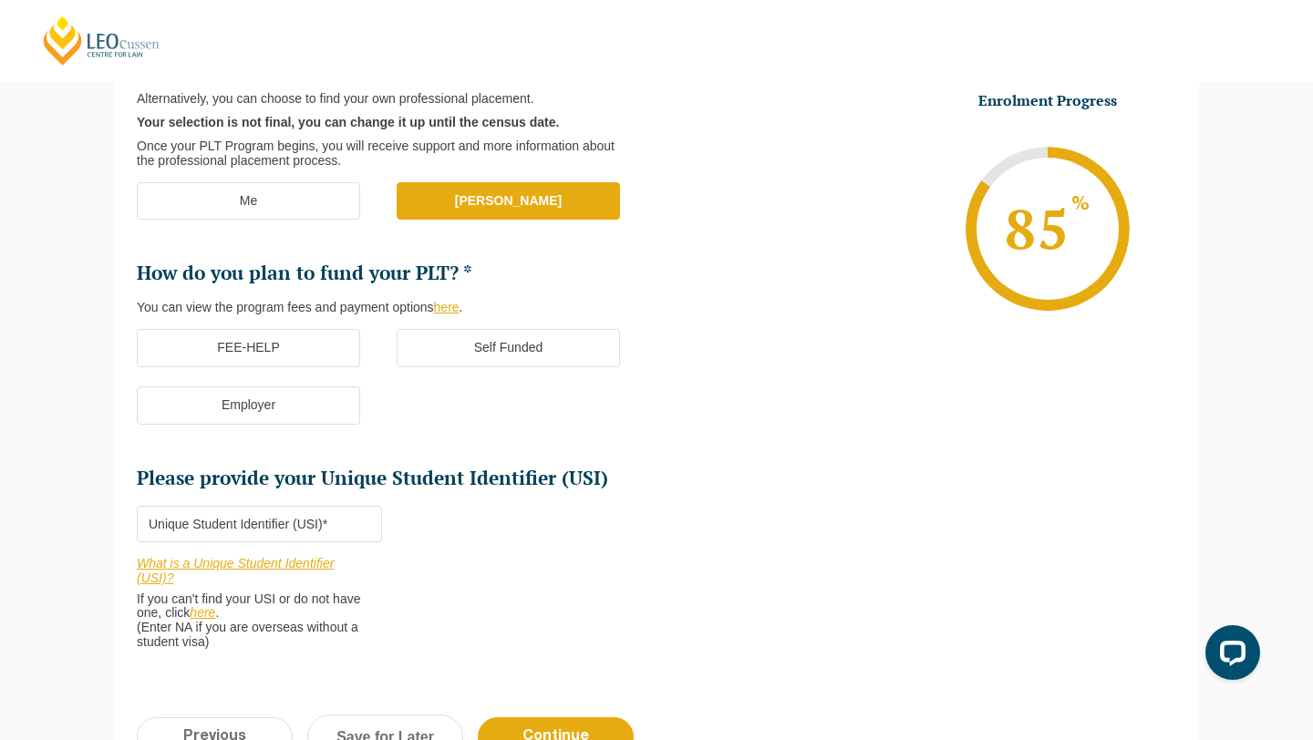
scroll to position [385, 0]
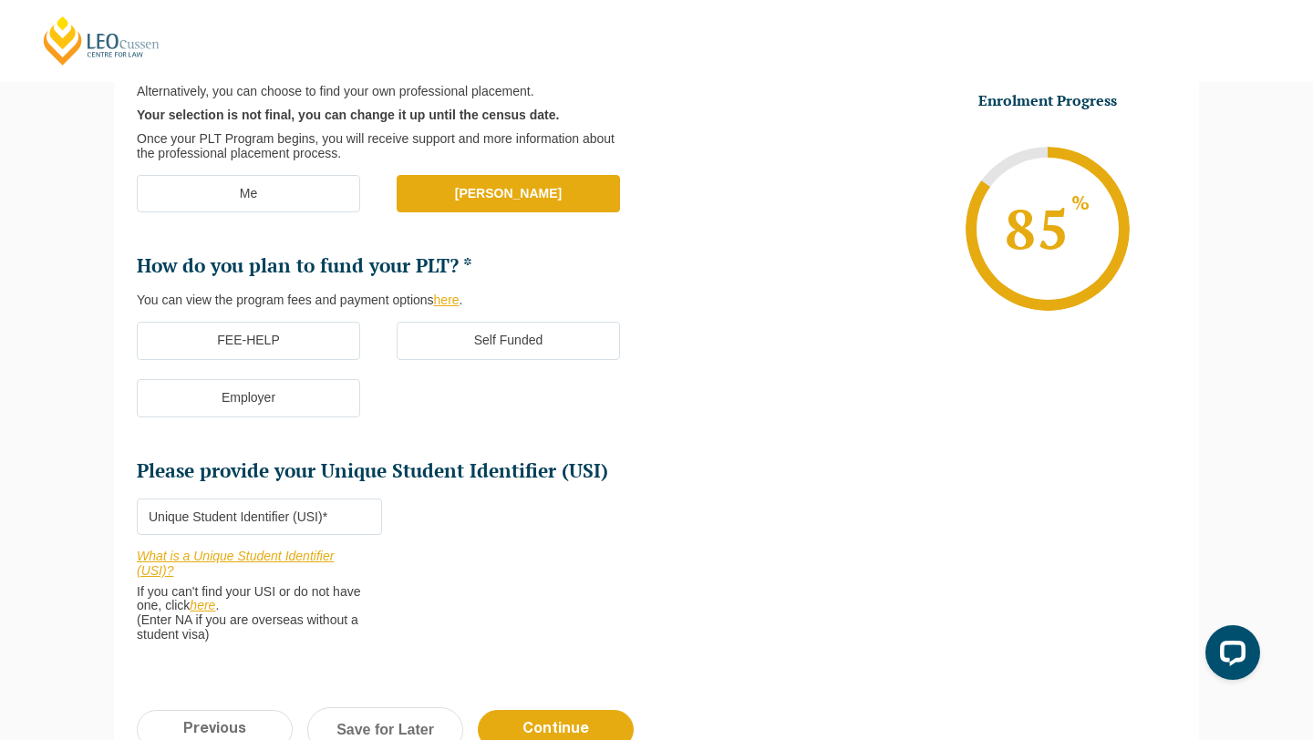
click at [344, 337] on label "FEE-HELP" at bounding box center [248, 341] width 223 height 38
click at [0, 0] on input "FEE-HELP" at bounding box center [0, 0] width 0 height 0
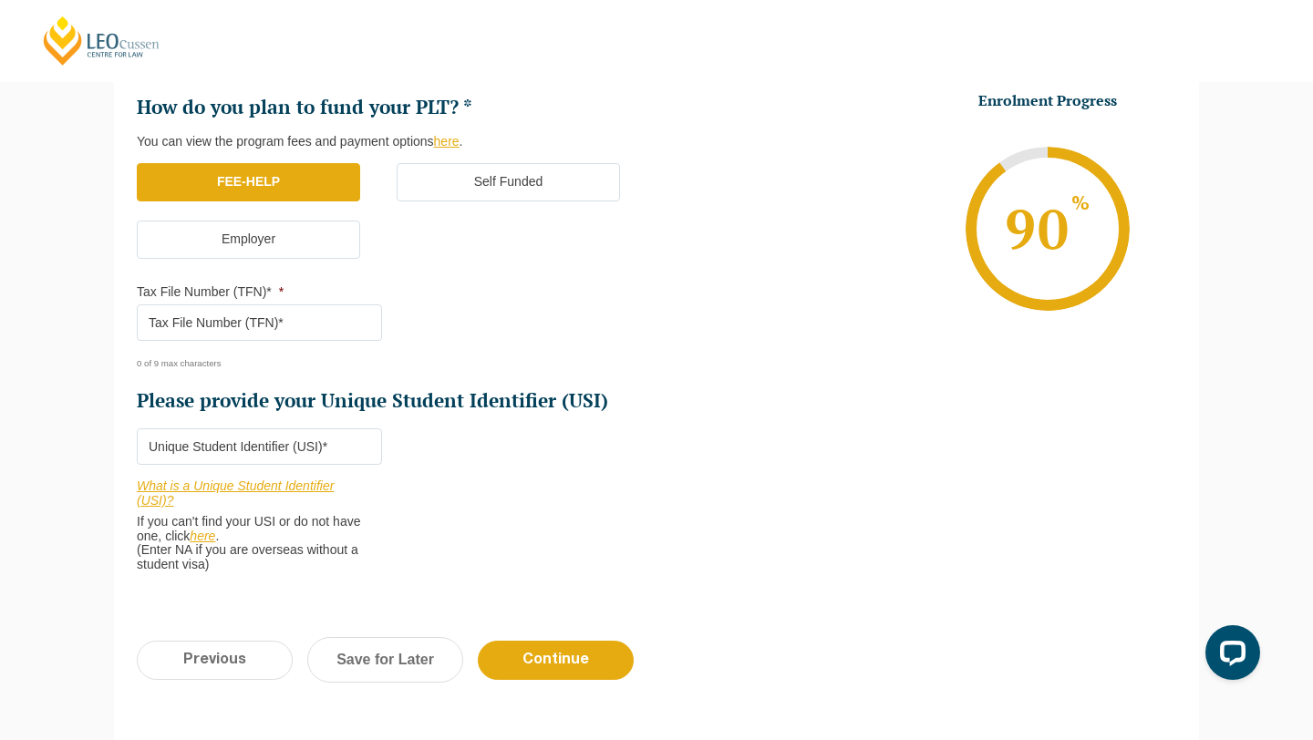
scroll to position [544, 0]
click at [346, 320] on input "Tax File Number (TFN)* *" at bounding box center [259, 322] width 245 height 36
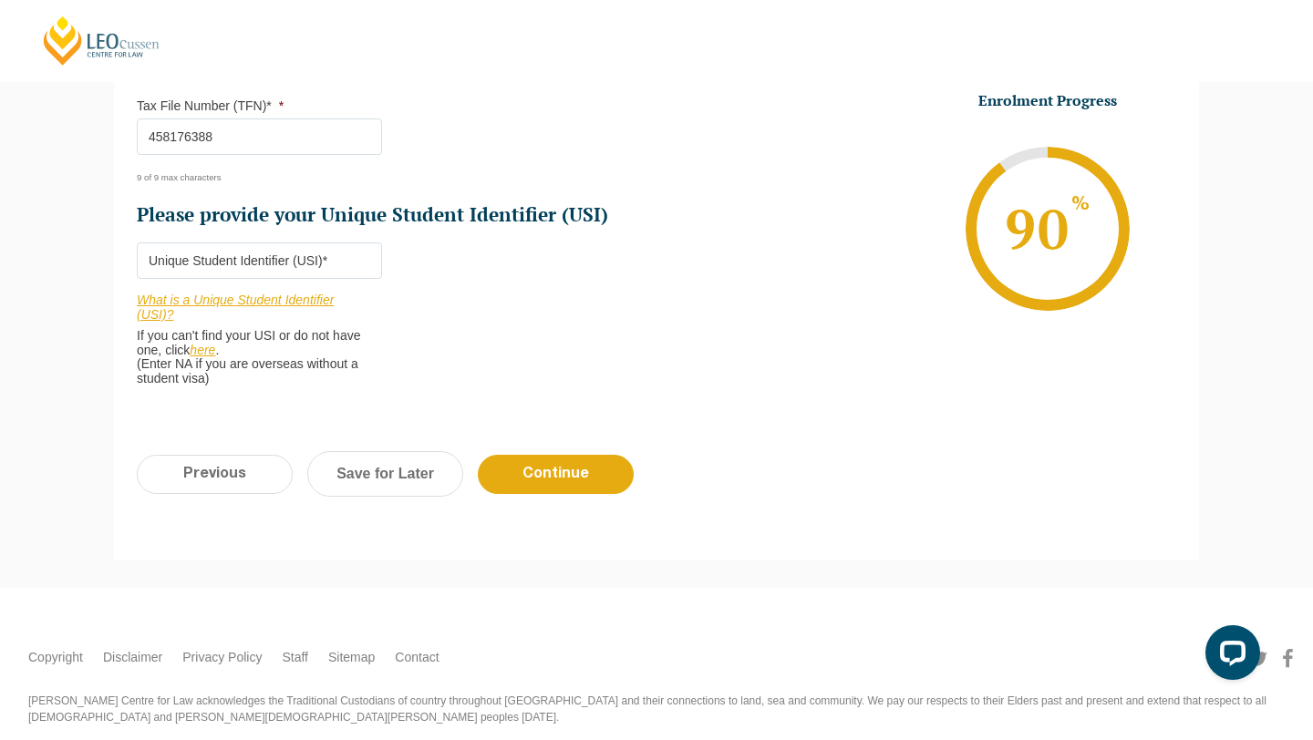
scroll to position [730, 0]
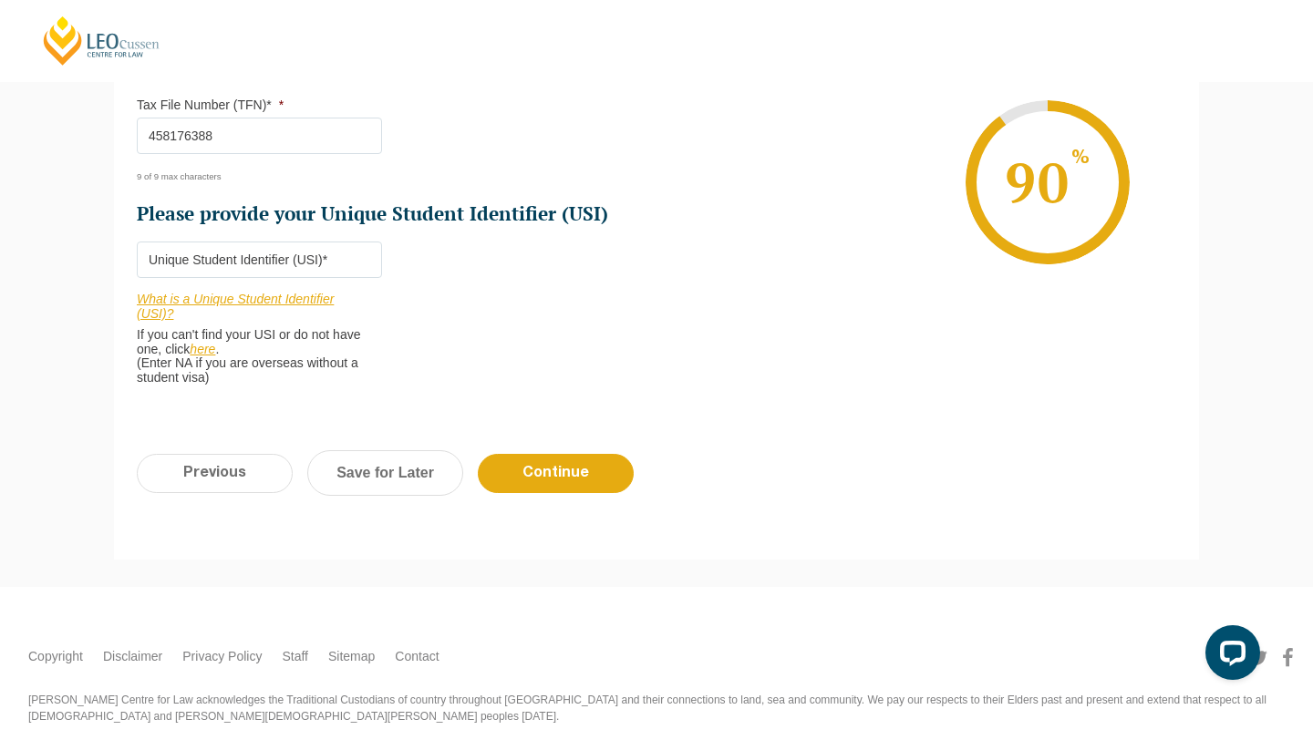
type input "458176388"
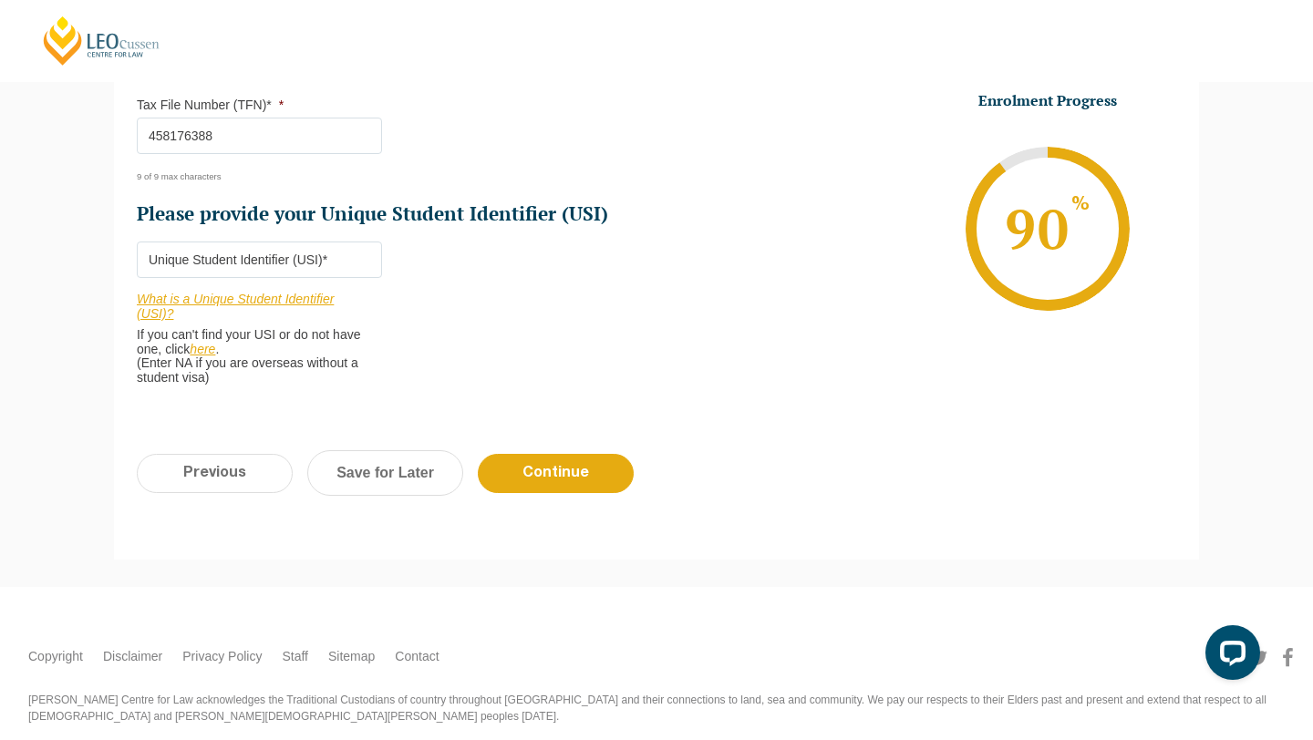
click at [328, 259] on input "Please provide your Unique Student Identifier (USI) *" at bounding box center [259, 260] width 245 height 36
click at [207, 355] on link "here" at bounding box center [203, 349] width 26 height 15
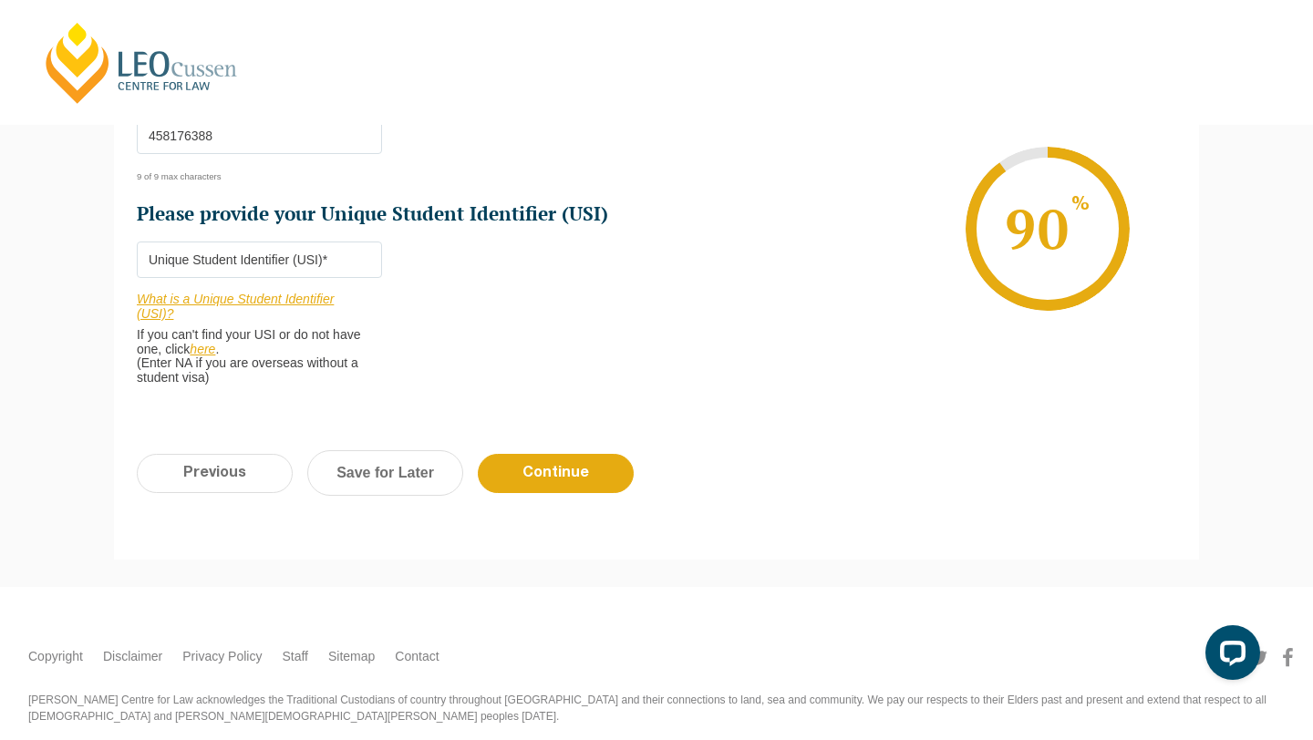
click at [221, 257] on input "Please provide your Unique Student Identifier (USI) *" at bounding box center [259, 260] width 245 height 36
type input "MAUCHLF9UE"
click at [552, 489] on input "Continue" at bounding box center [556, 473] width 156 height 39
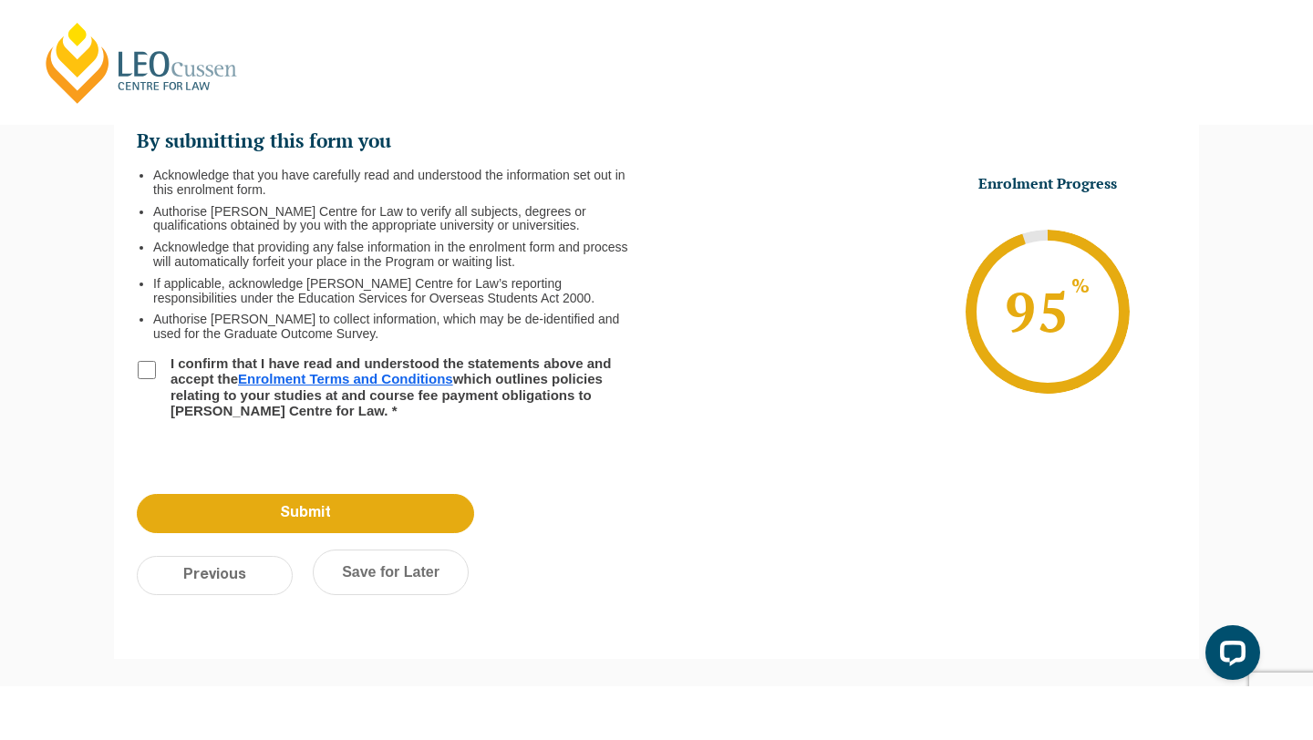
scroll to position [158, 0]
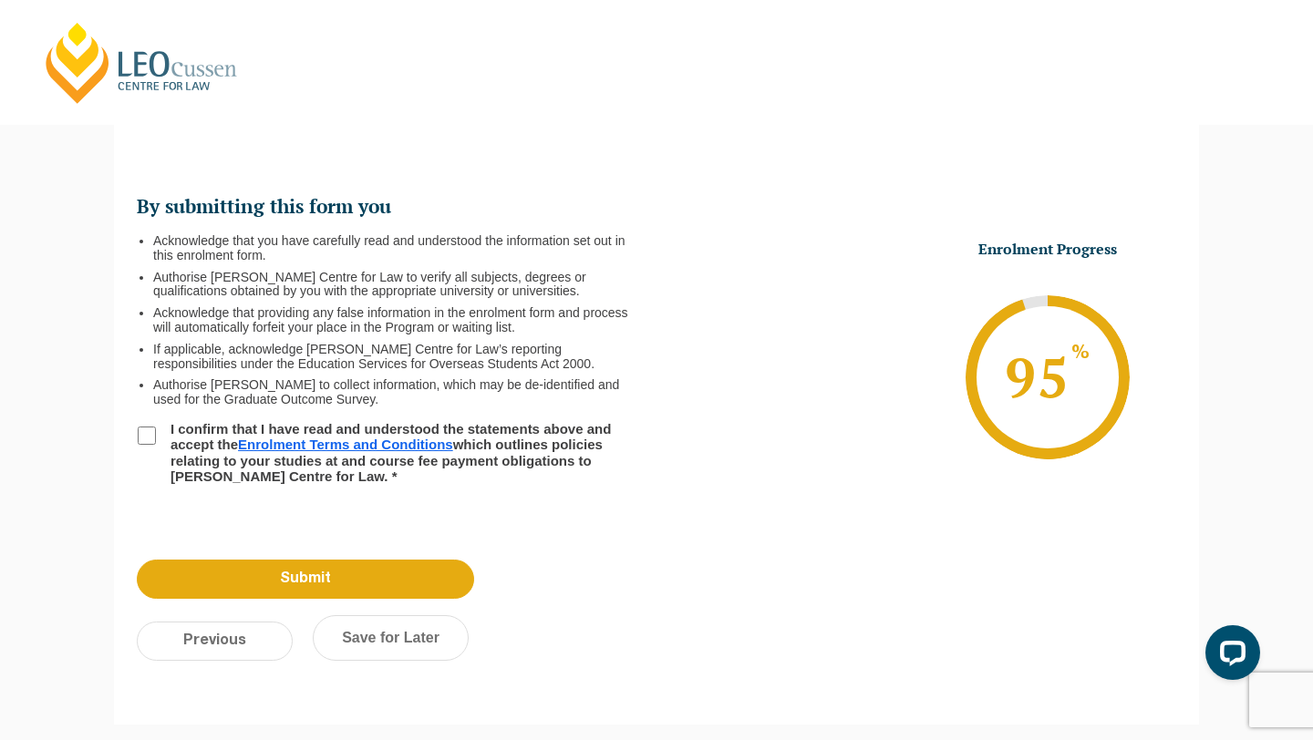
click at [143, 433] on input "I confirm that I have read and understood the statements above and accept the E…" at bounding box center [147, 436] width 18 height 18
checkbox input "true"
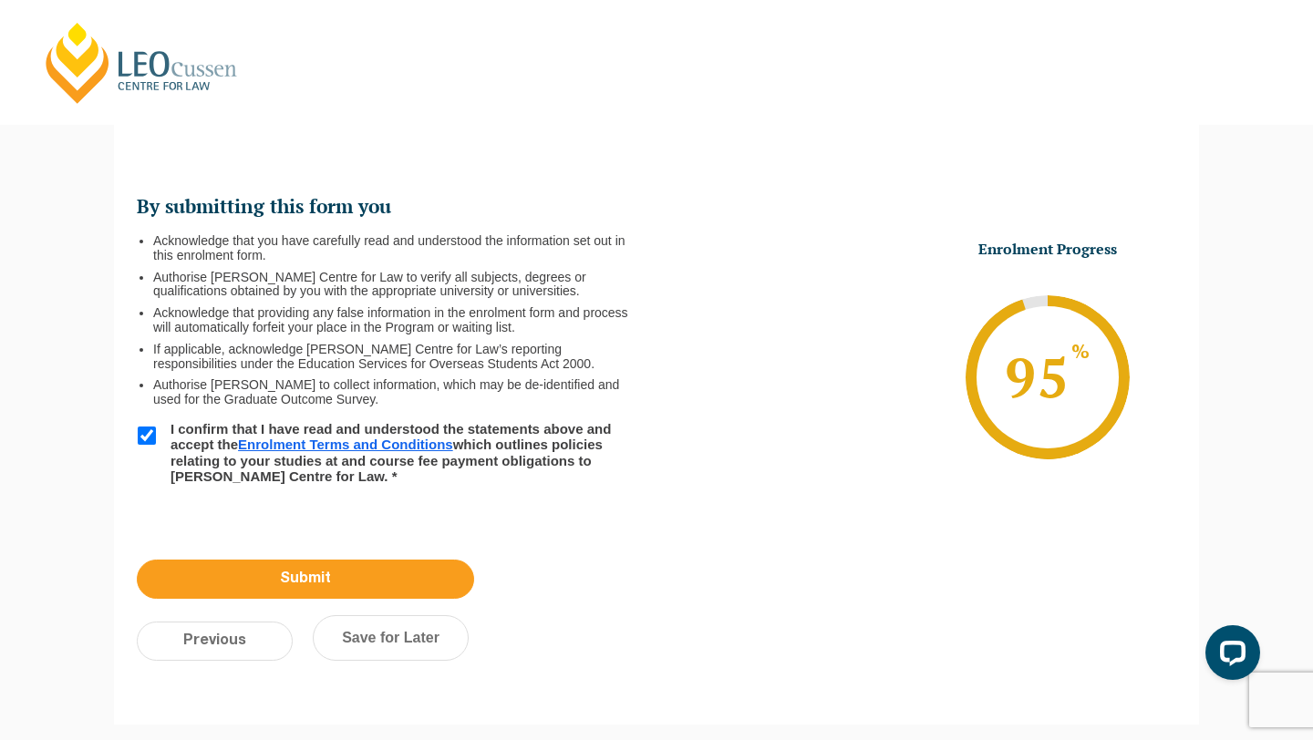
click at [366, 582] on input "Submit" at bounding box center [305, 579] width 337 height 39
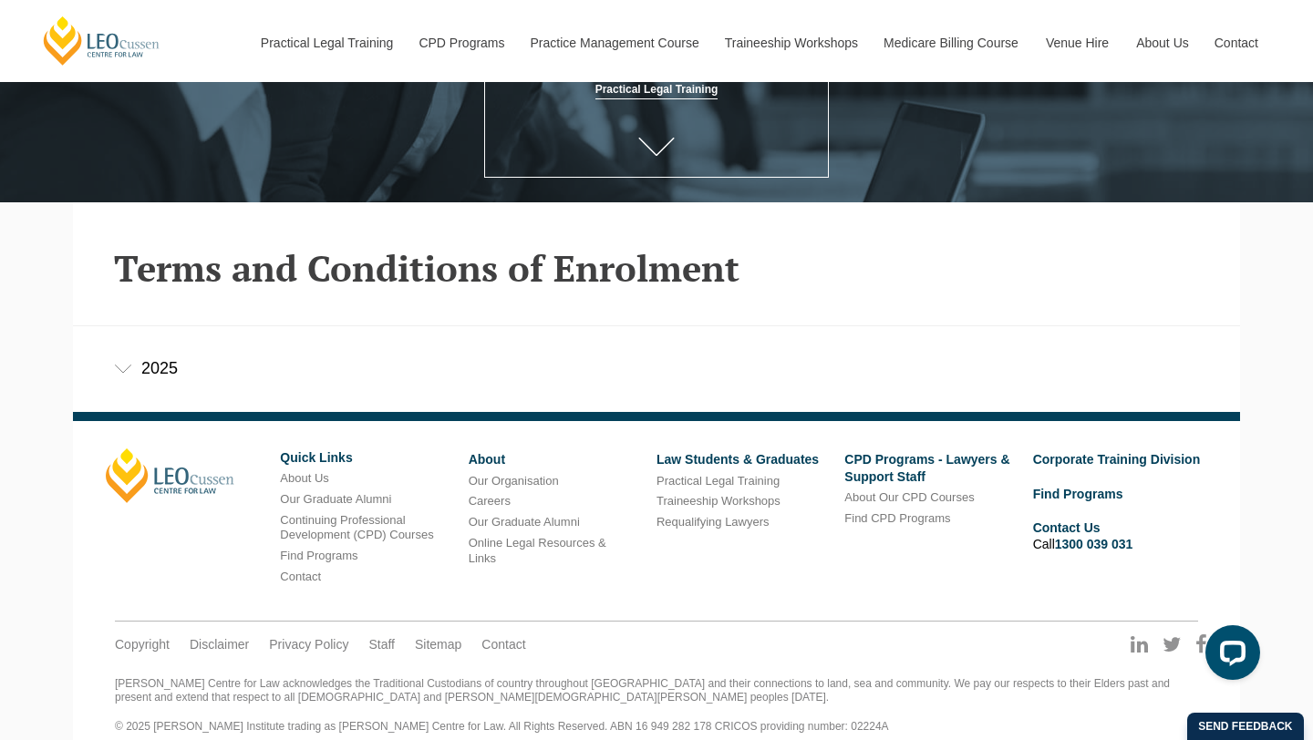
scroll to position [351, 0]
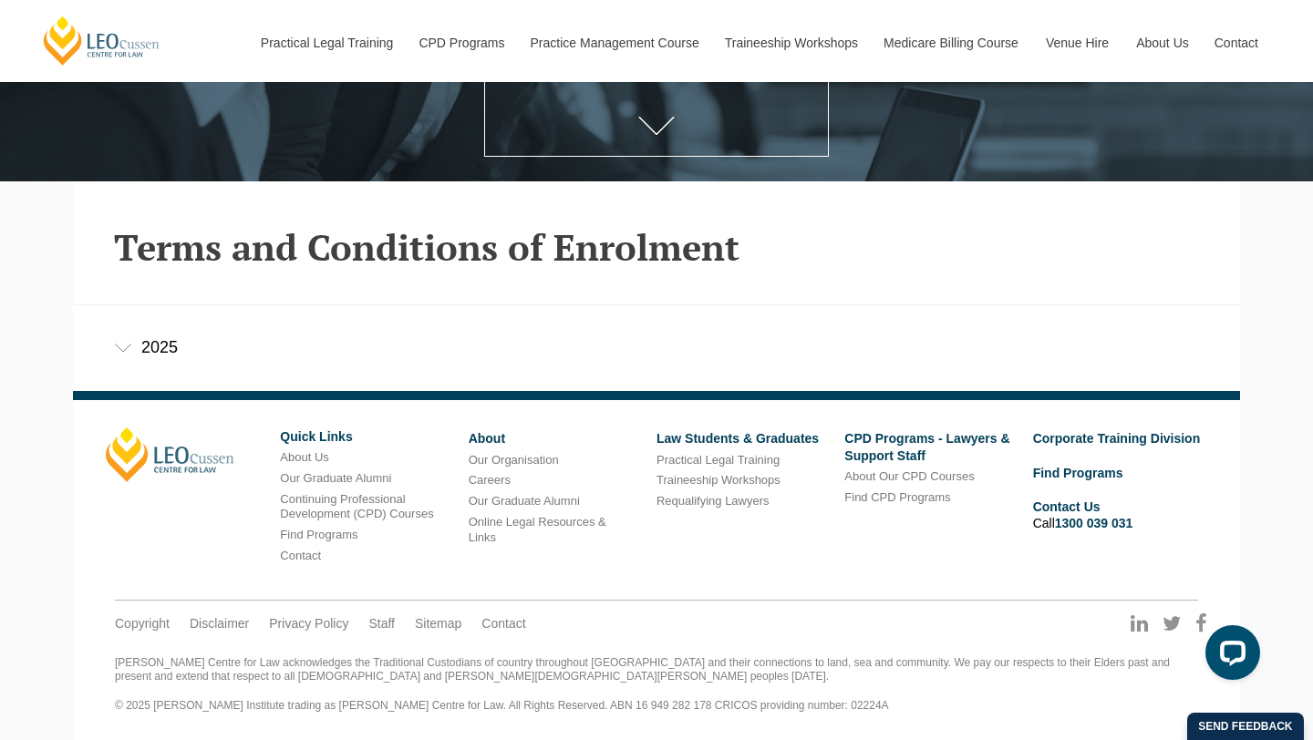
click at [130, 346] on icon at bounding box center [123, 348] width 18 height 9
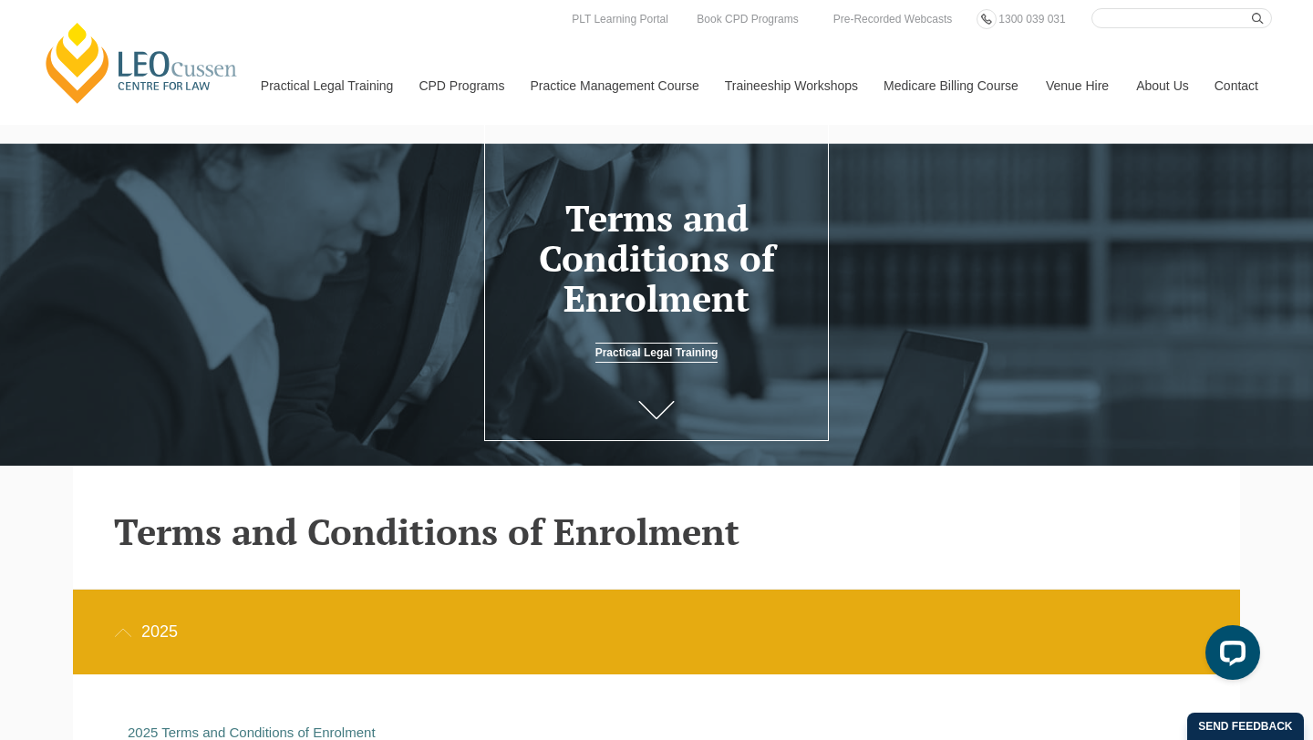
scroll to position [0, 0]
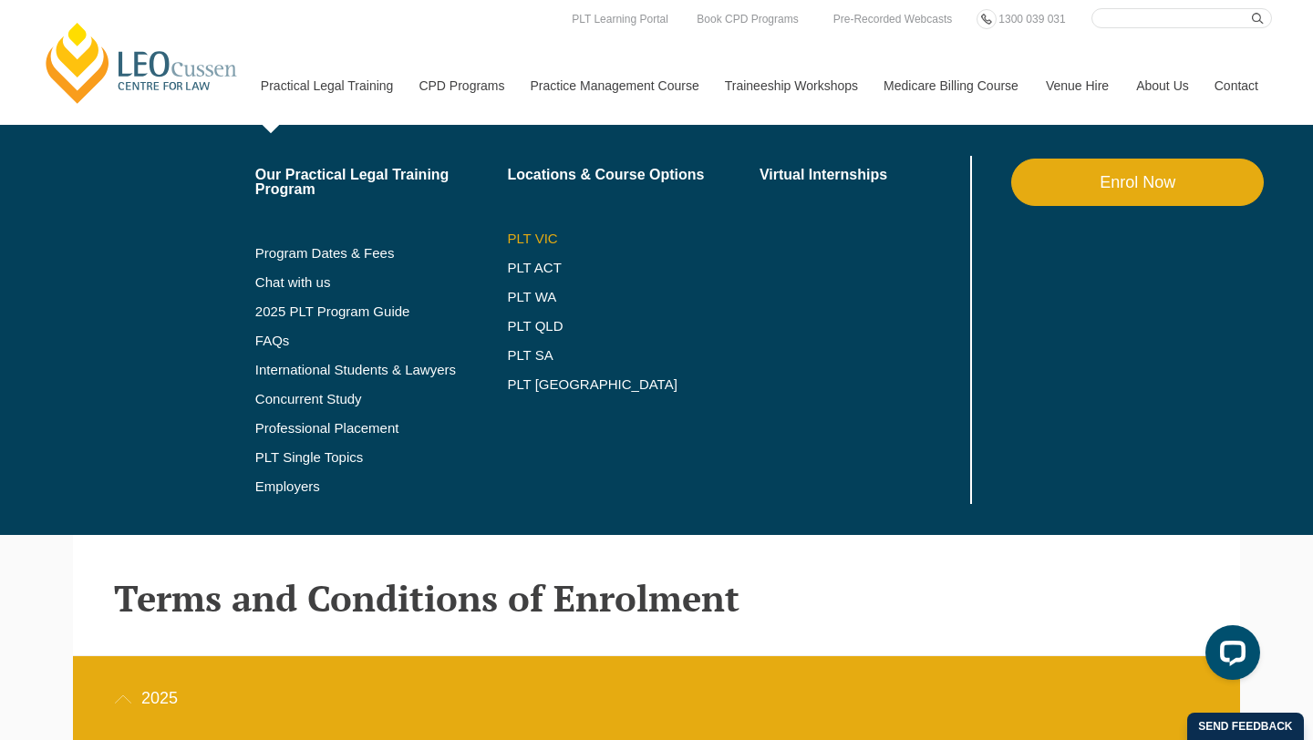
click at [507, 239] on link "PLT VIC" at bounding box center [633, 239] width 253 height 15
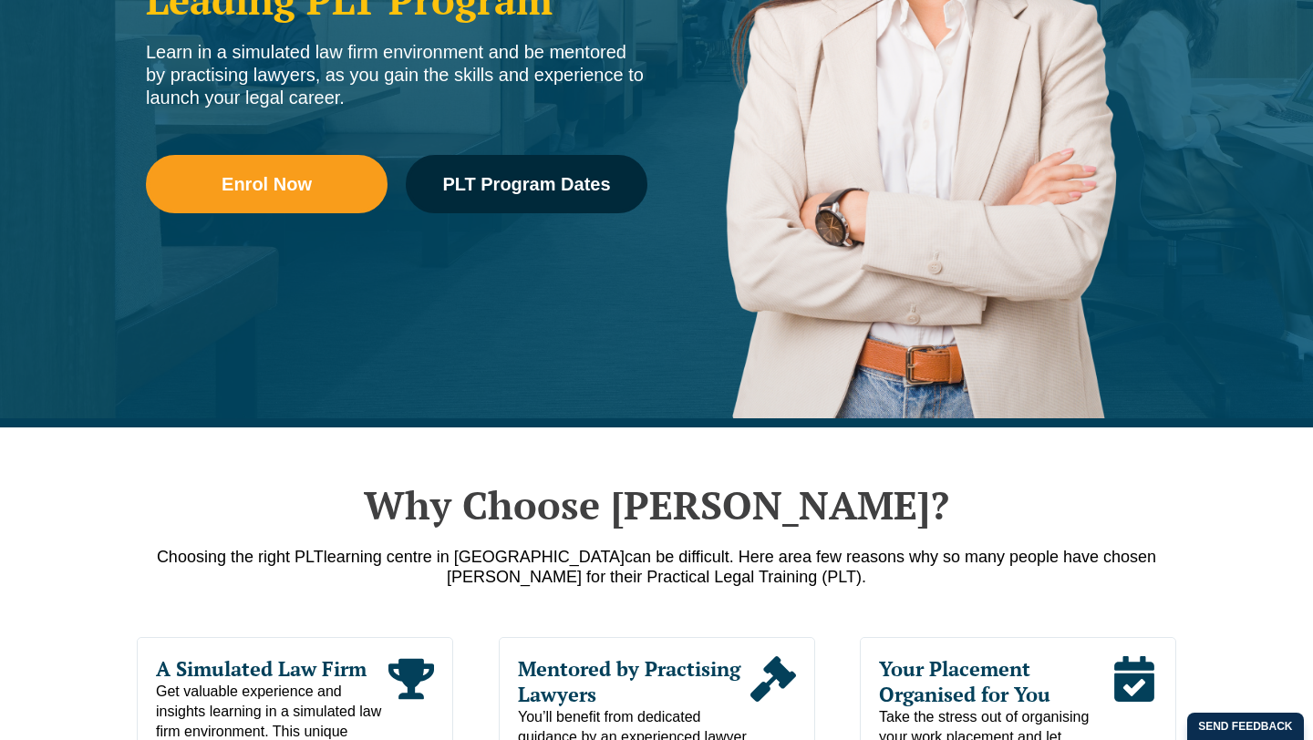
scroll to position [508, 0]
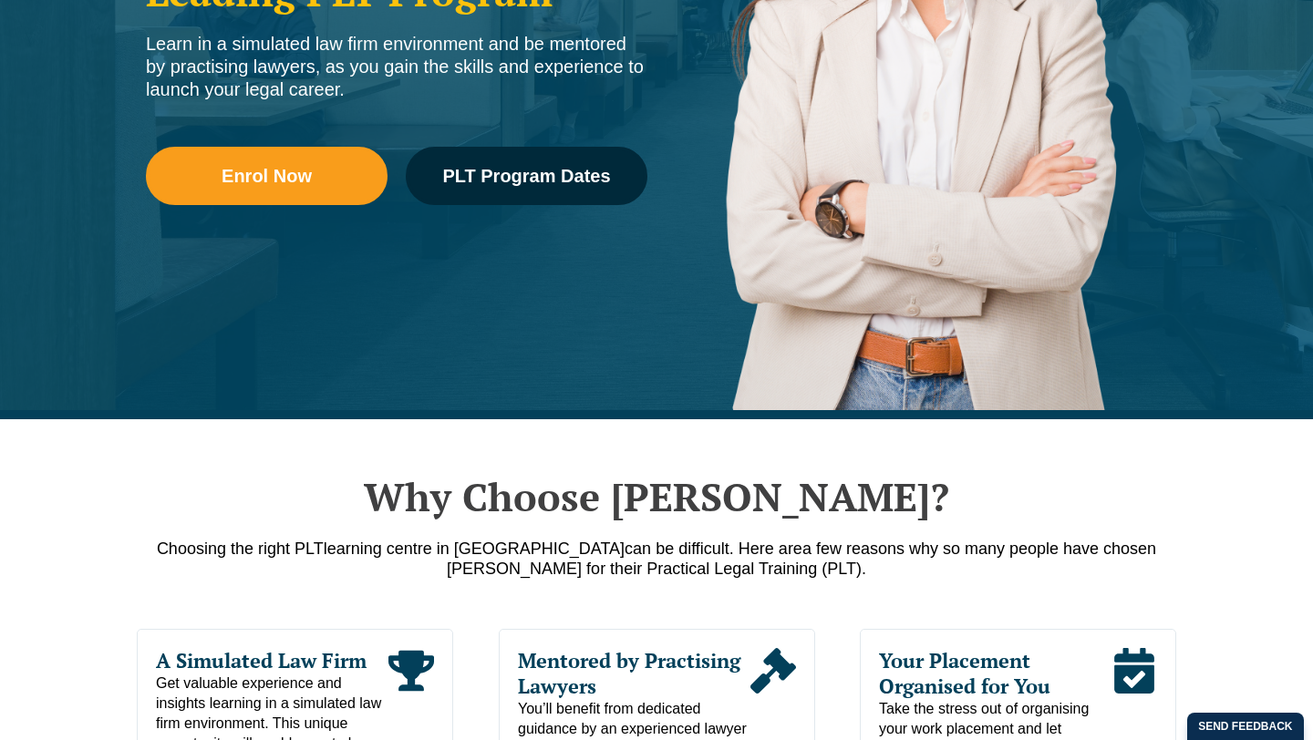
click at [567, 110] on div "Practical Legal Training in [GEOGRAPHIC_DATA] Qualify for Admission with [PERSO…" at bounding box center [397, 41] width 520 height 438
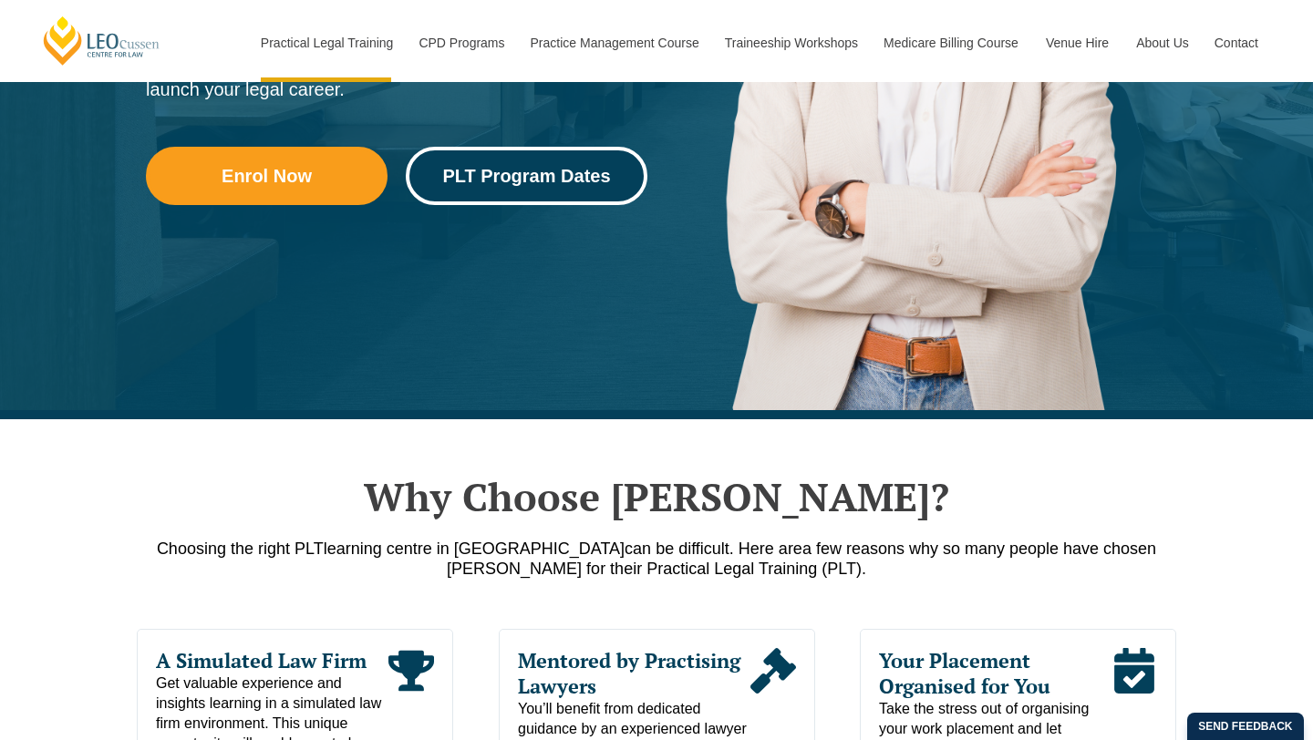
click at [546, 193] on link "PLT Program Dates" at bounding box center [527, 176] width 242 height 58
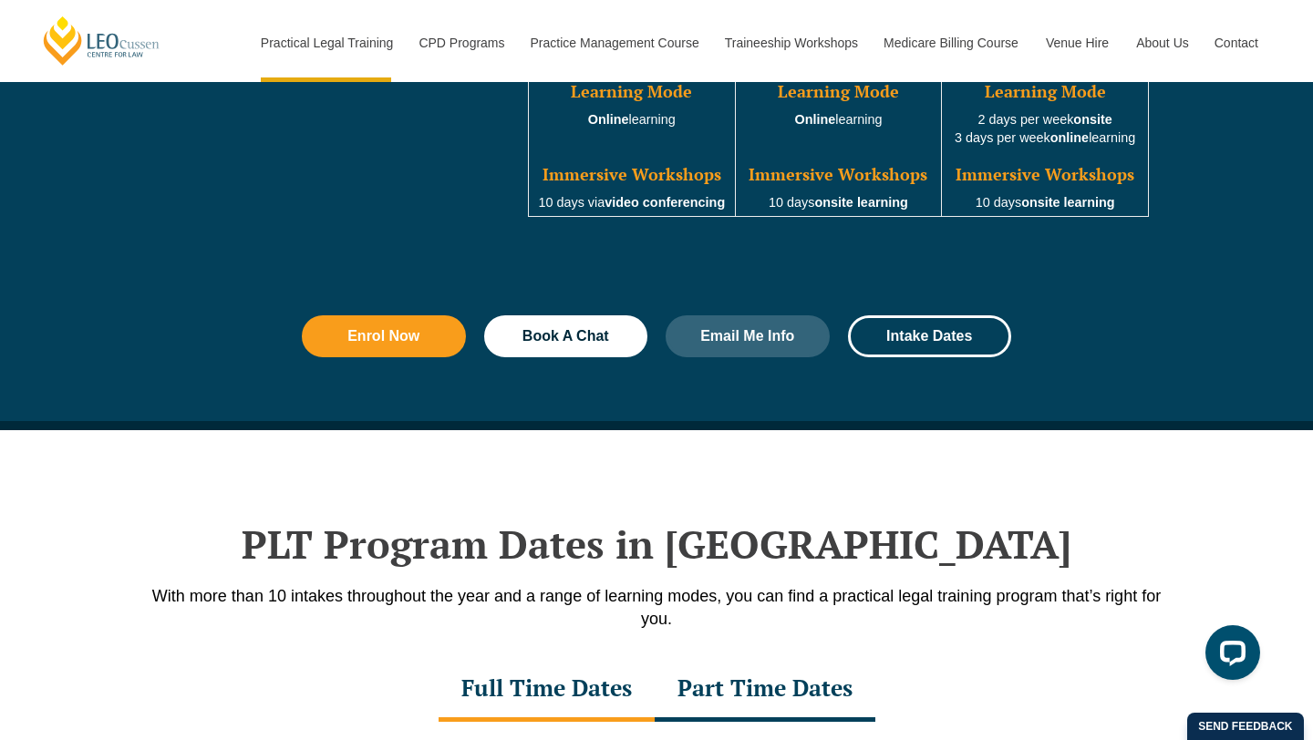
scroll to position [2380, 0]
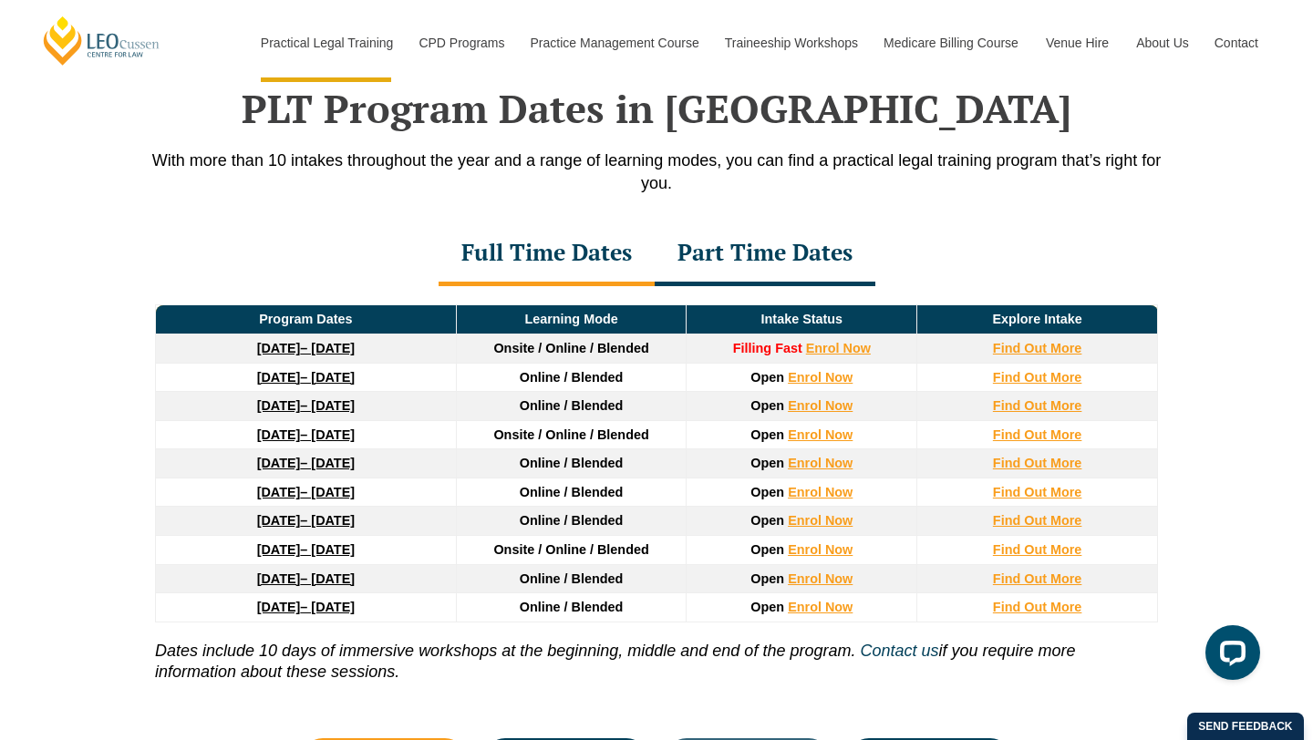
click at [698, 255] on div "Part Time Dates" at bounding box center [765, 254] width 221 height 64
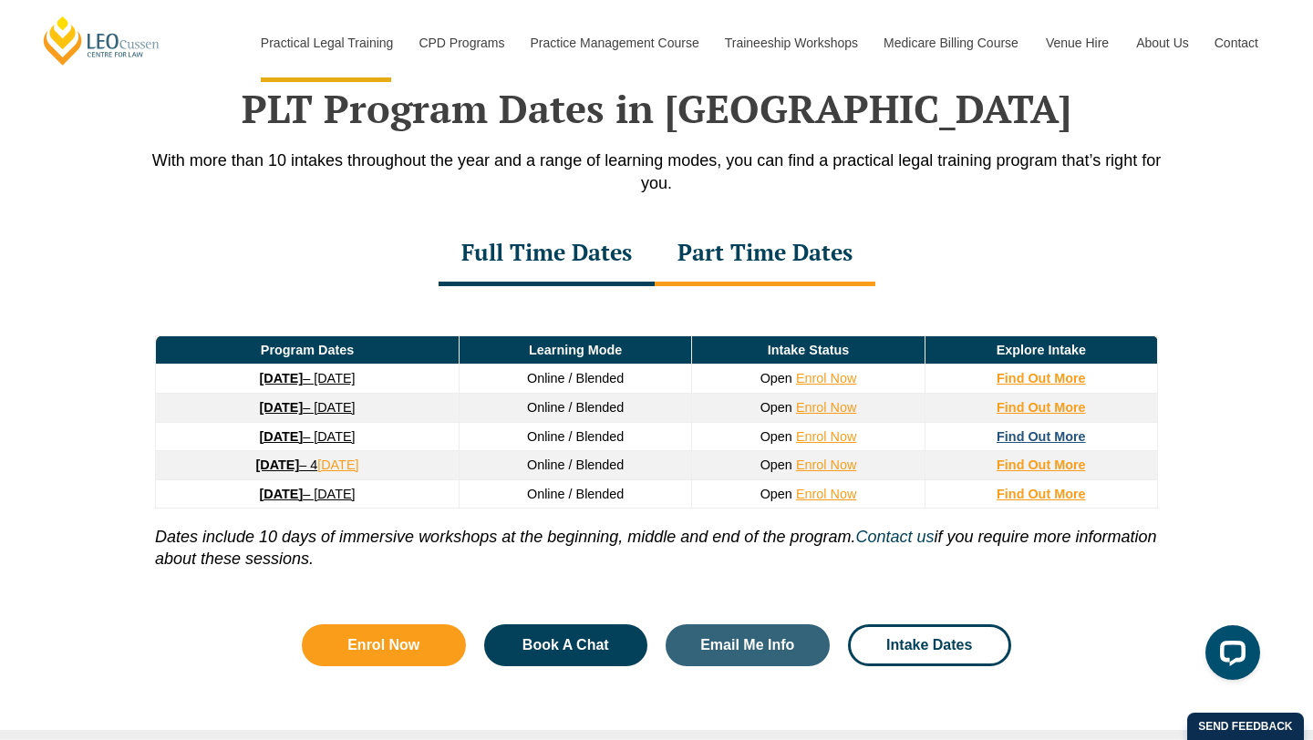
click at [1019, 444] on strong "Find Out More" at bounding box center [1041, 436] width 89 height 15
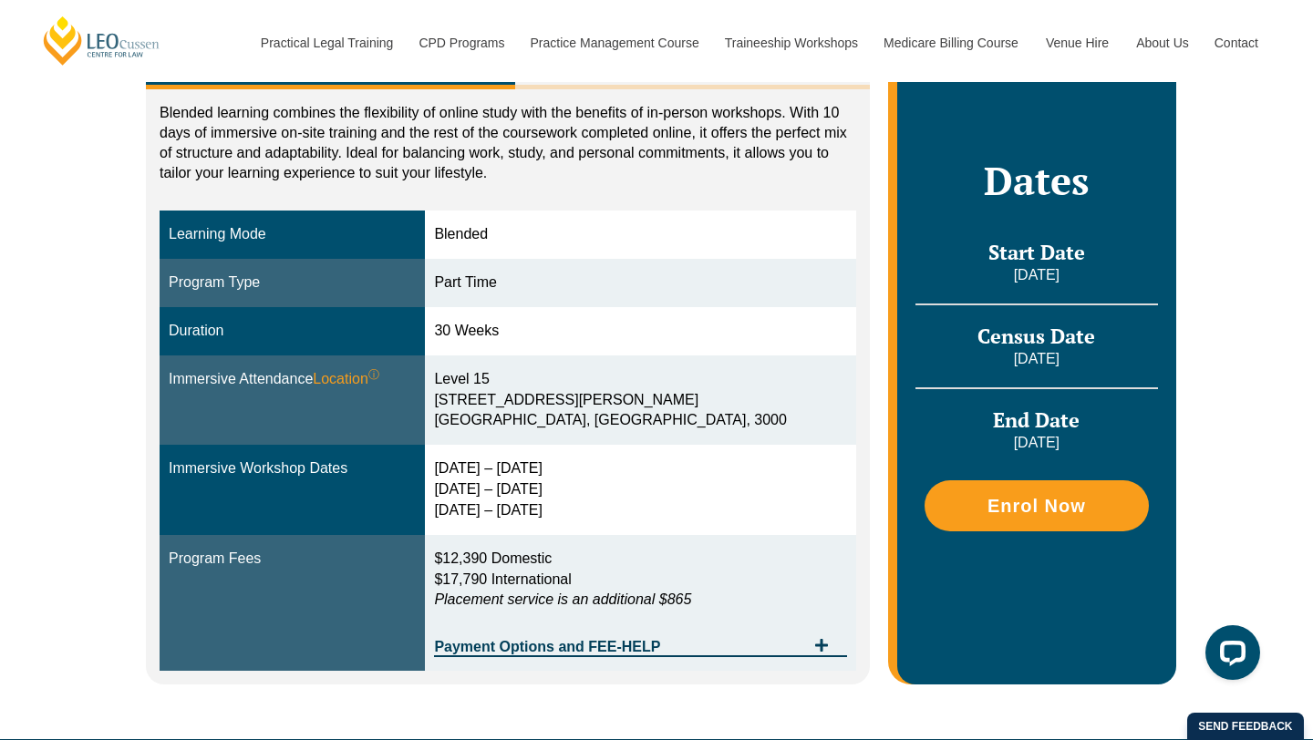
scroll to position [367, 0]
